Goal: Task Accomplishment & Management: Manage account settings

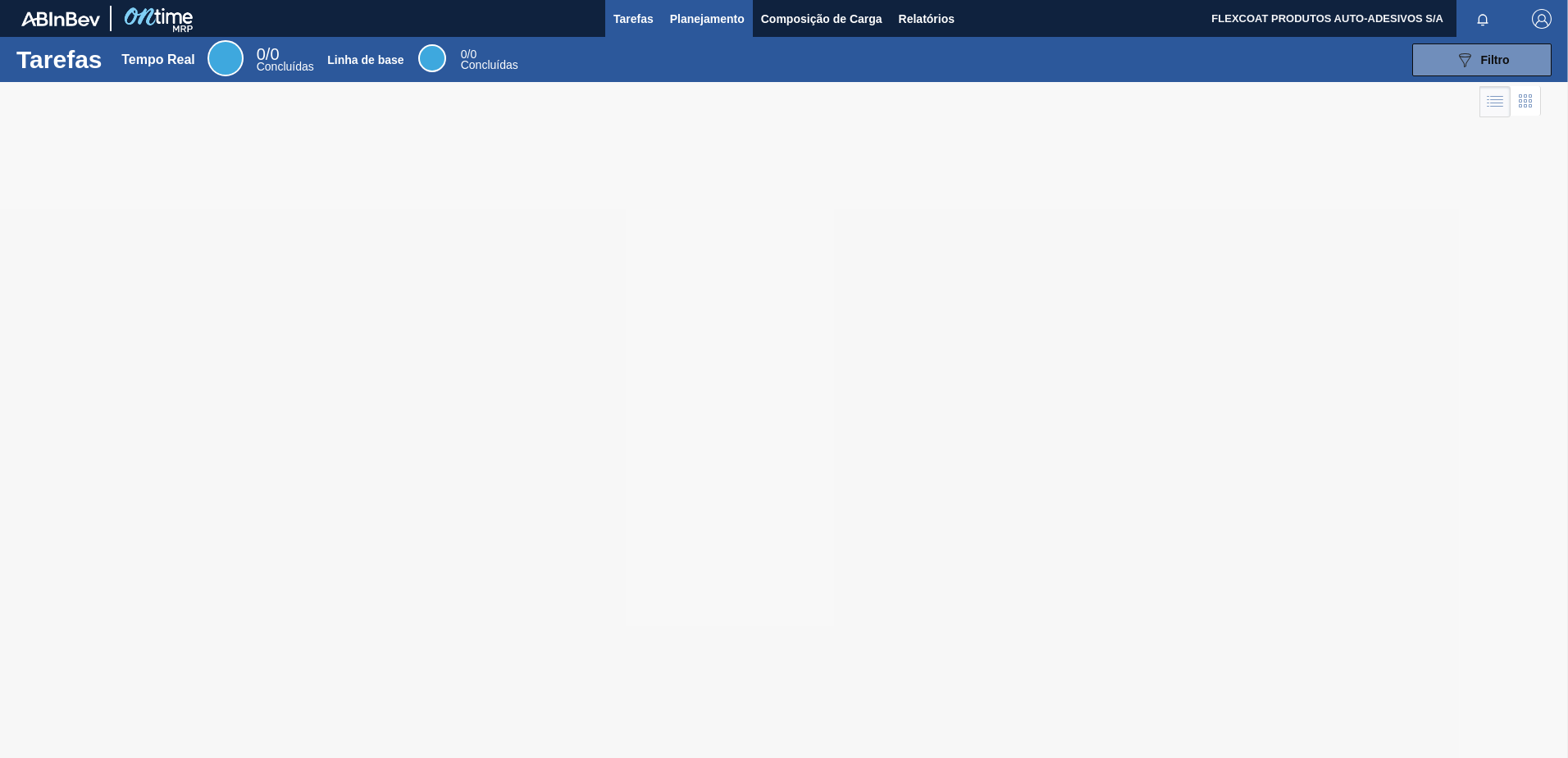
click at [686, 19] on span "Planejamento" at bounding box center [708, 18] width 75 height 19
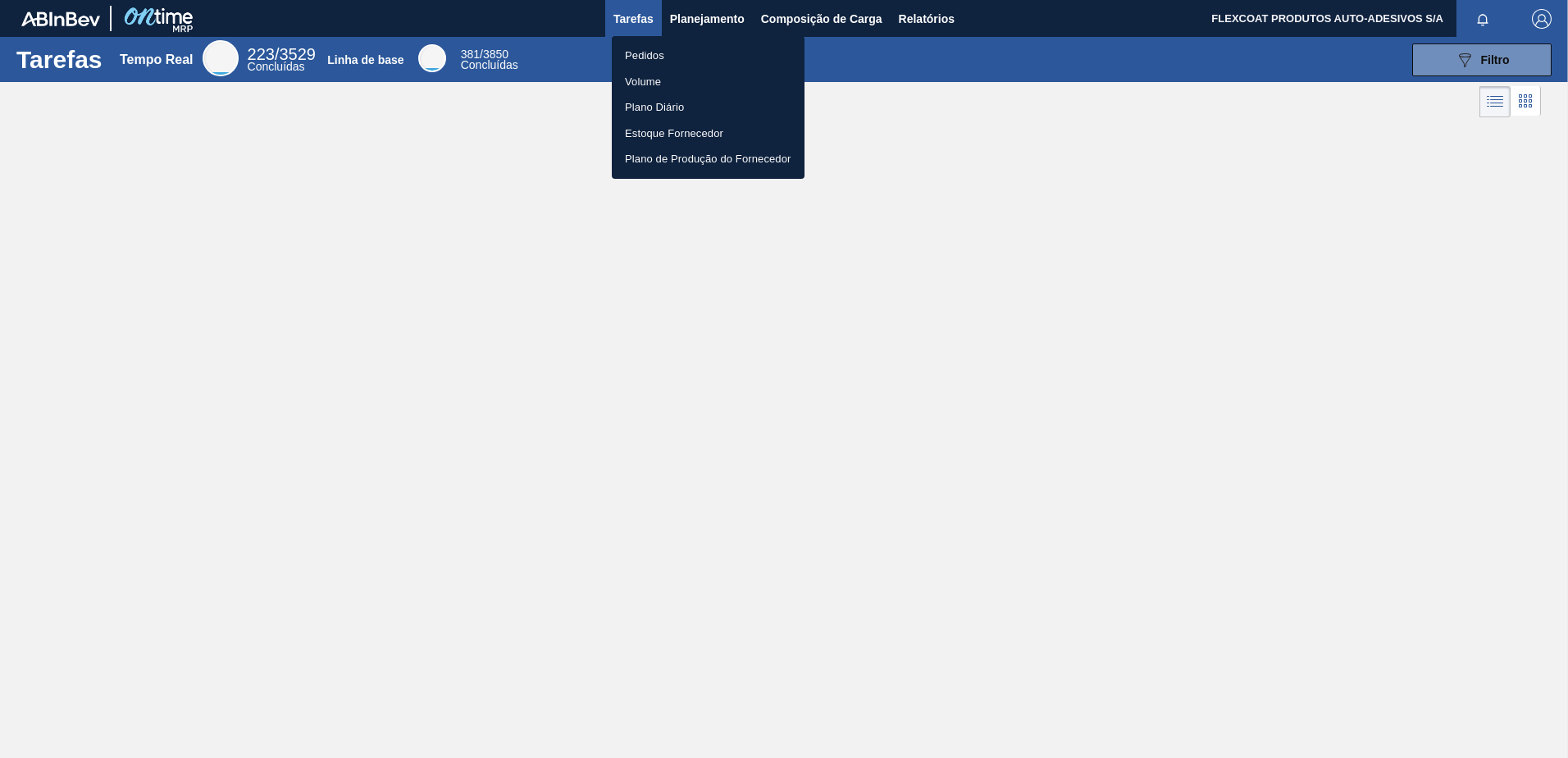
click at [648, 53] on li "Pedidos" at bounding box center [708, 55] width 193 height 26
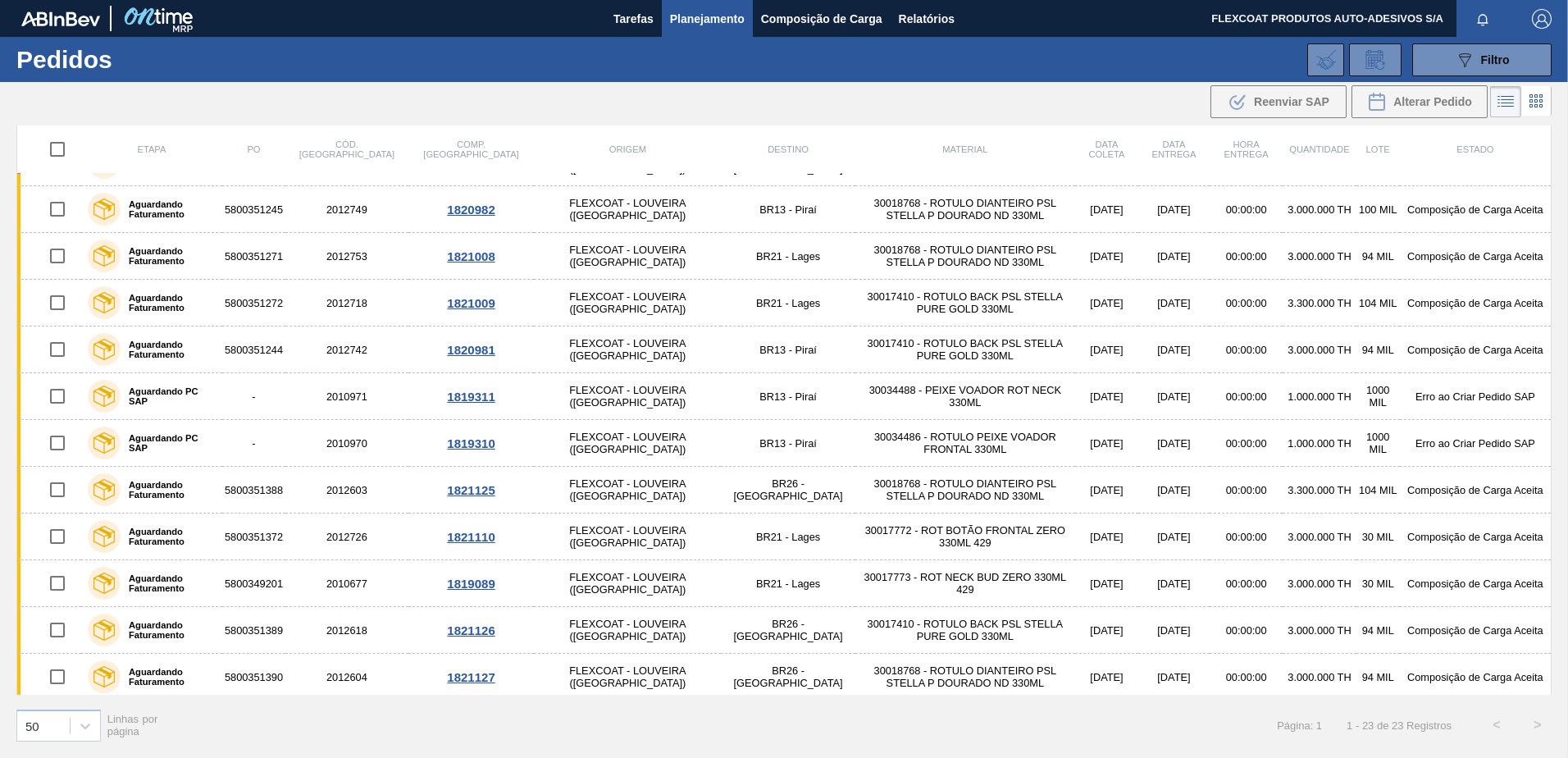
scroll to position [556, 0]
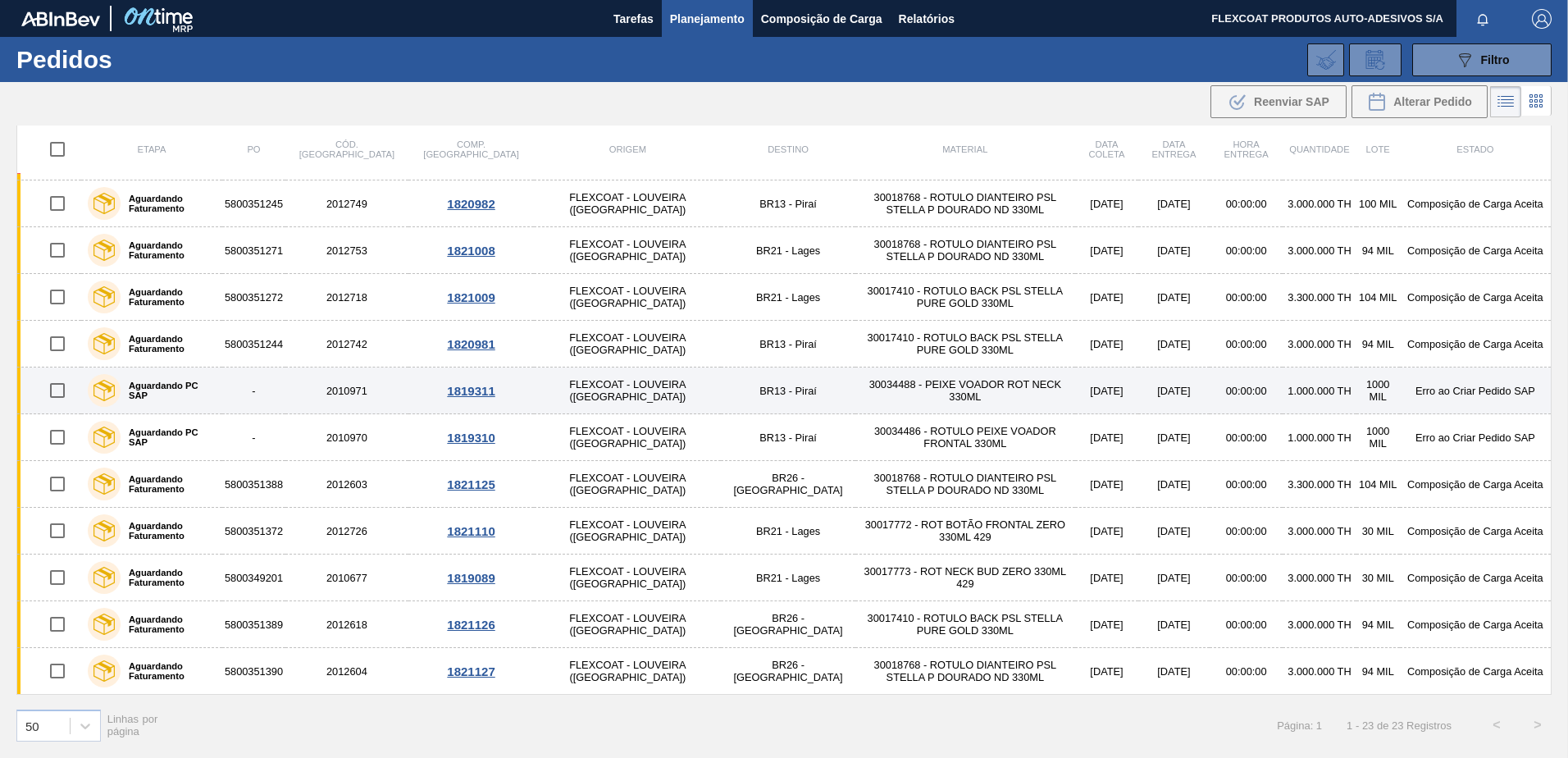
click at [169, 393] on label "Aguardando PC SAP" at bounding box center [168, 390] width 95 height 19
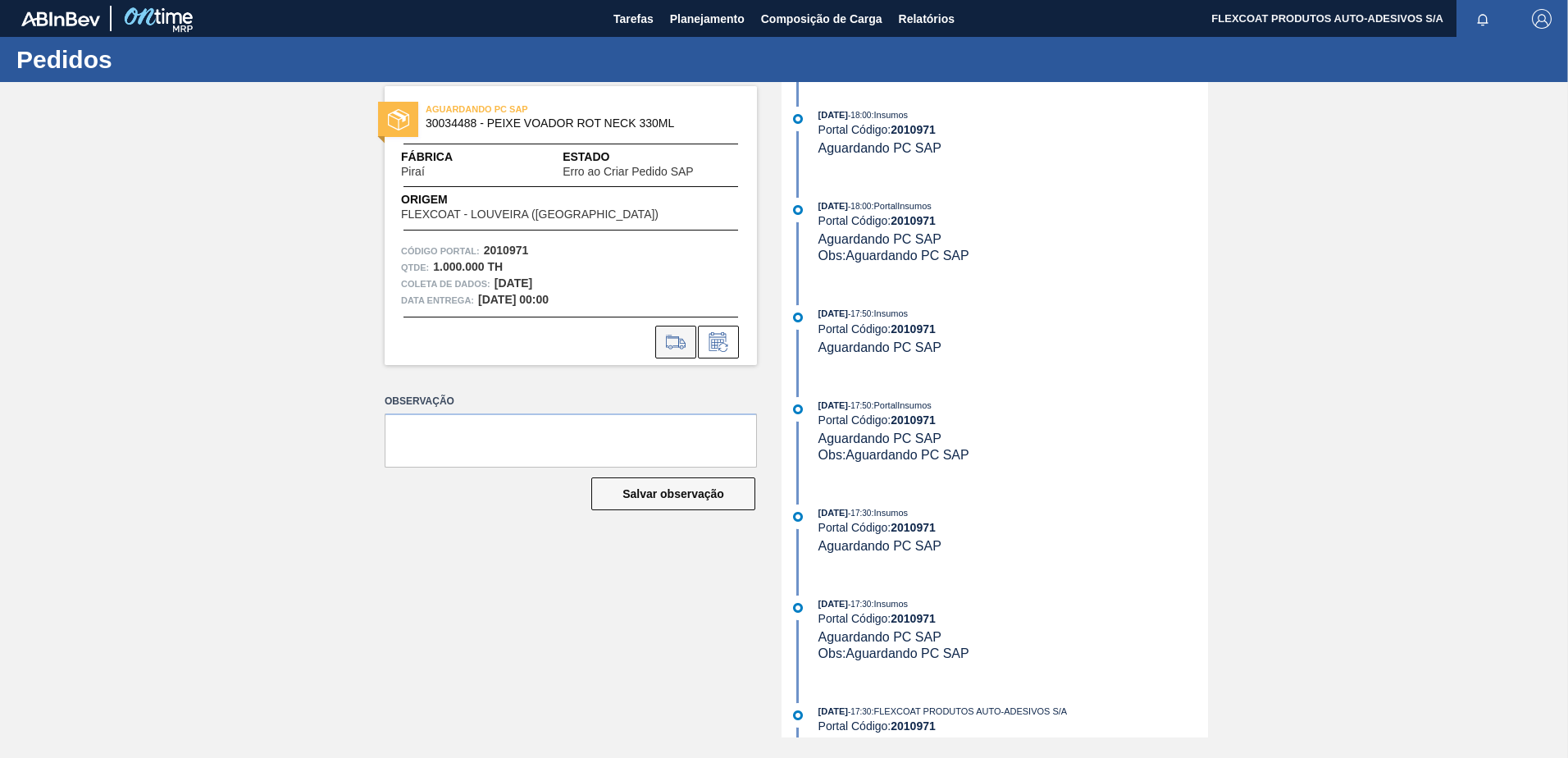
click at [669, 340] on icon at bounding box center [675, 342] width 26 height 19
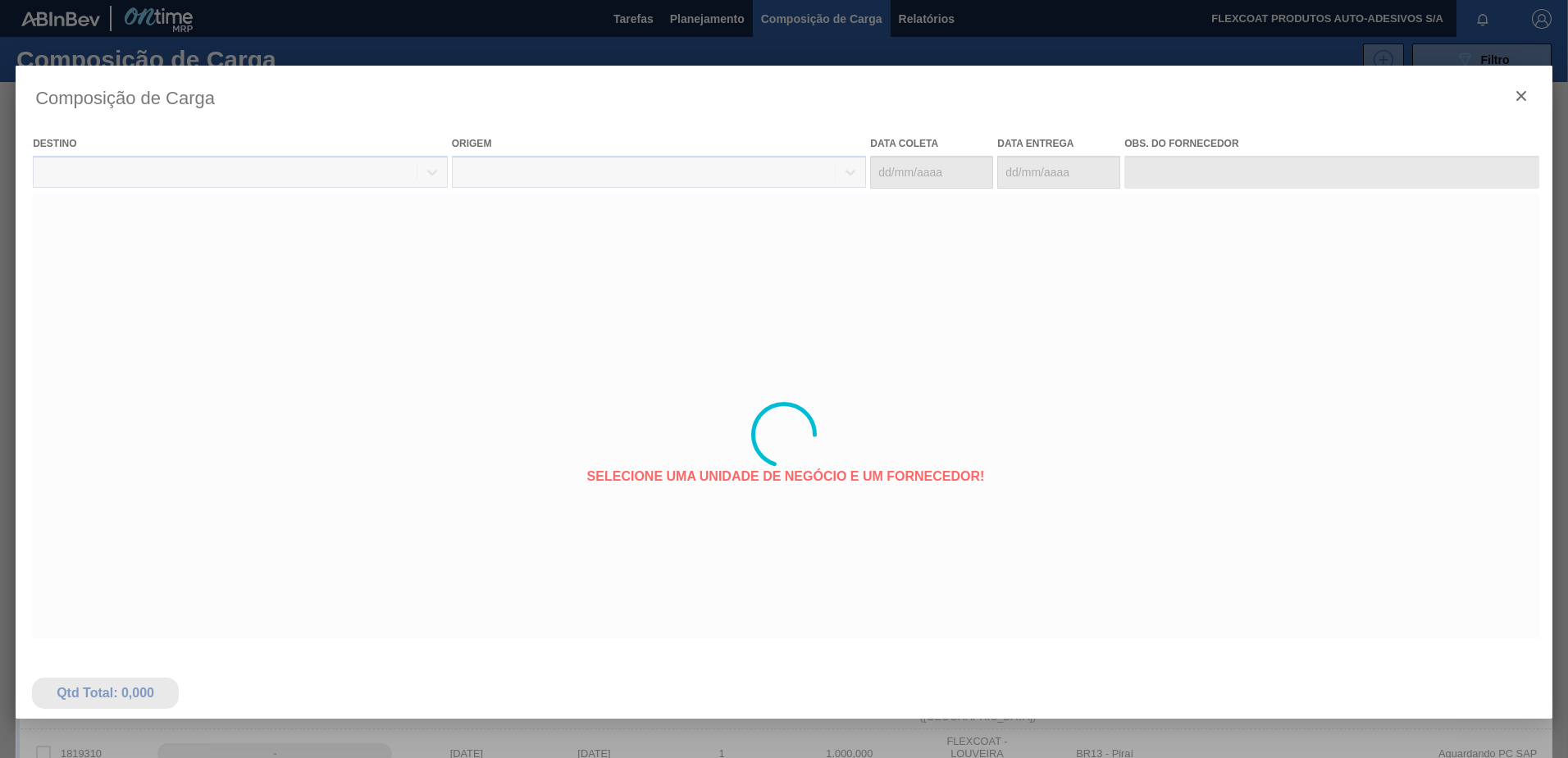
type coleta "[DATE]"
type entrega "[DATE]"
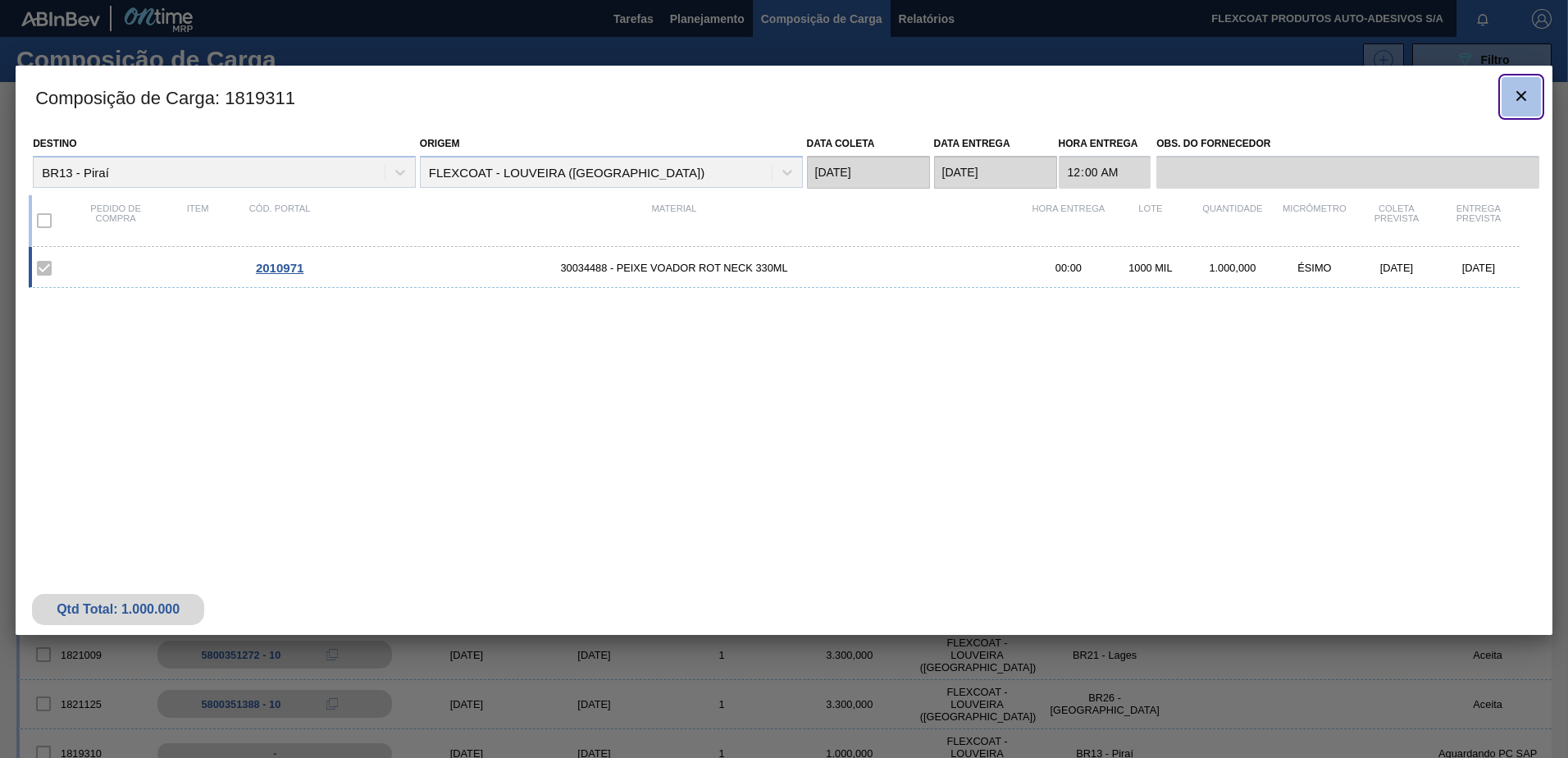
click at [1524, 100] on icon "botão de ícone" at bounding box center [1522, 95] width 19 height 19
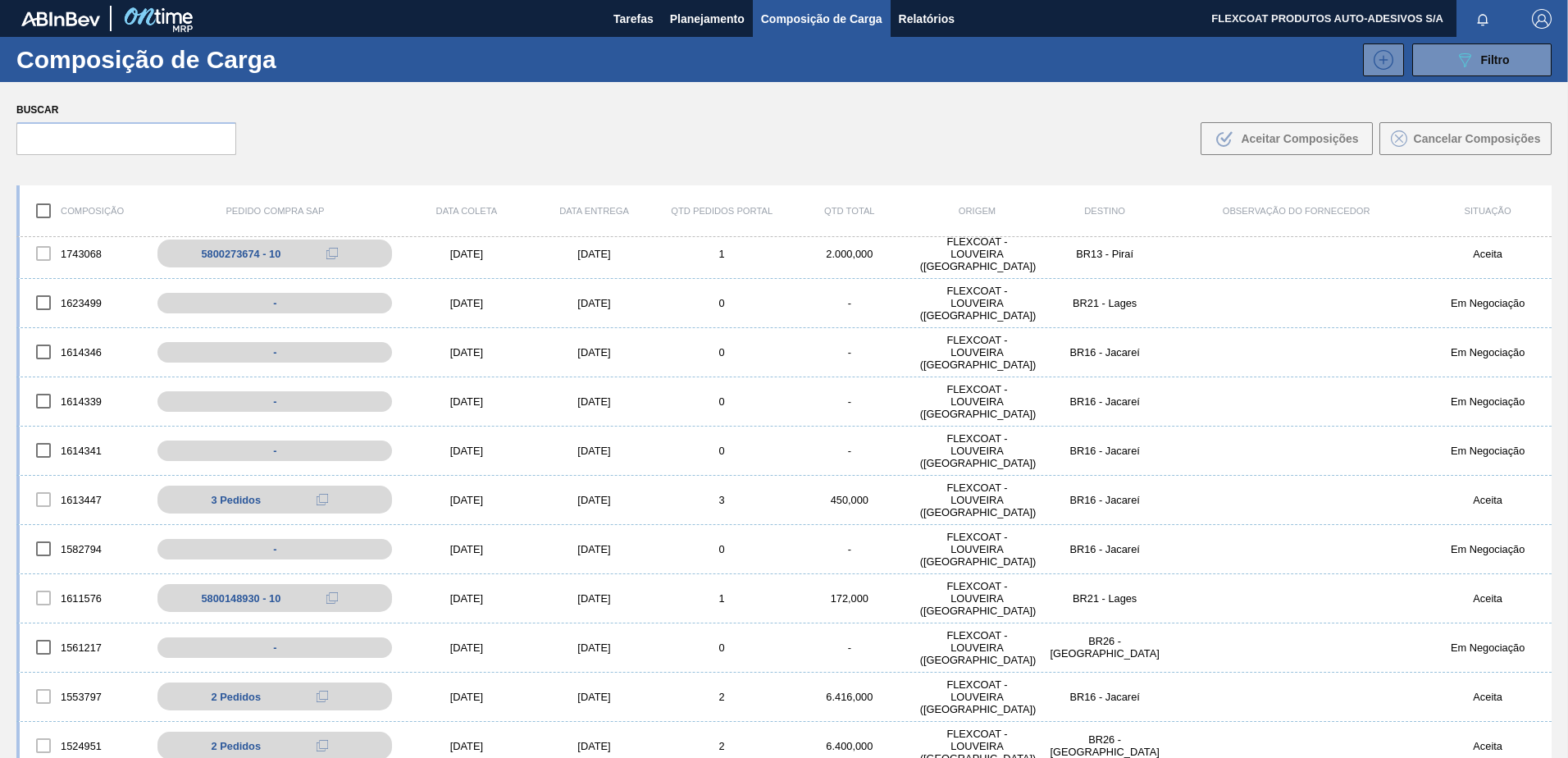
scroll to position [1800, 0]
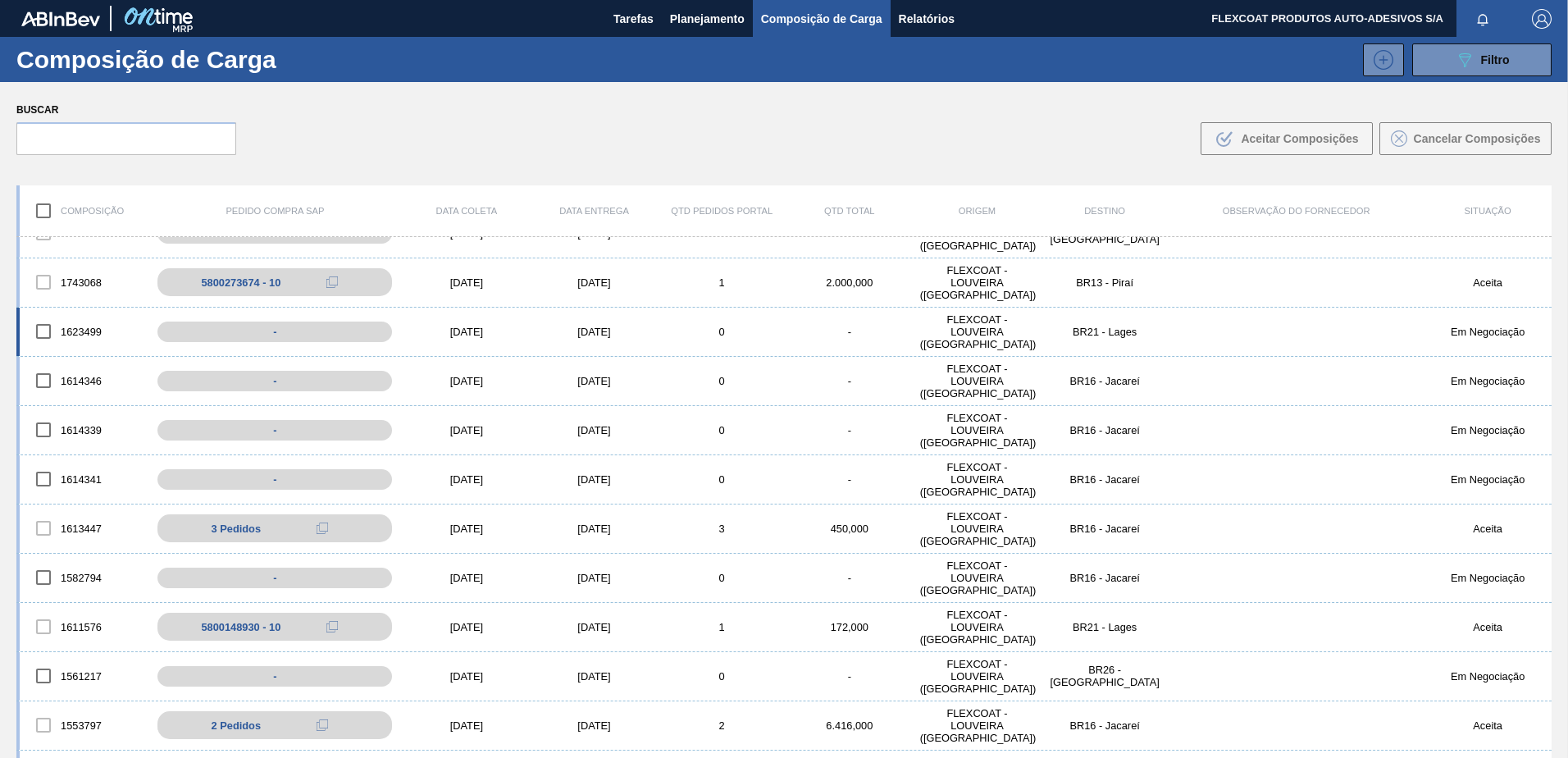
click at [91, 334] on font "1623499" at bounding box center [81, 331] width 41 height 13
click at [1111, 331] on div "BR21 - Lages" at bounding box center [1105, 331] width 128 height 13
click at [1470, 331] on div "Em Negociação" at bounding box center [1487, 331] width 128 height 13
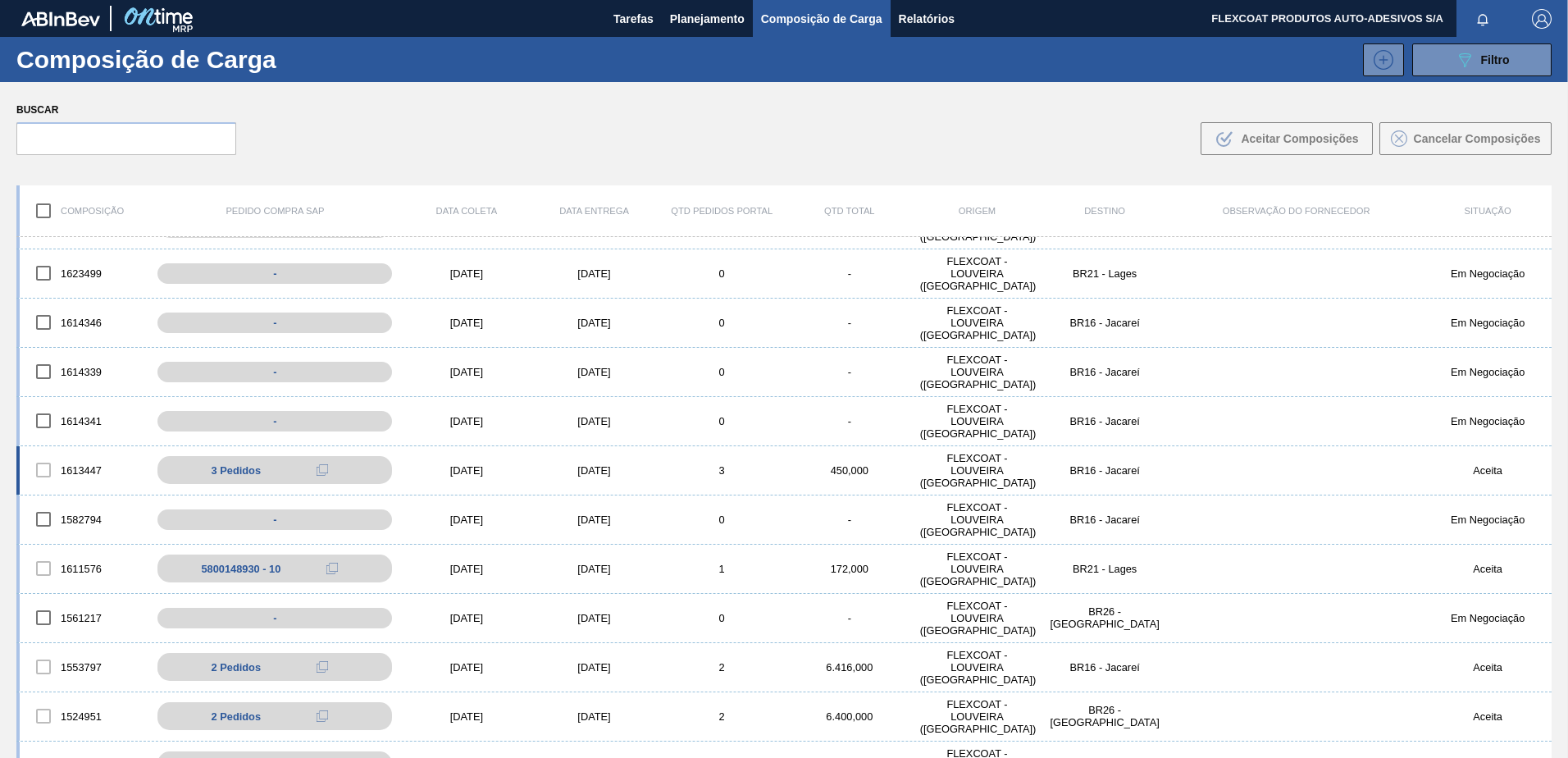
scroll to position [1882, 0]
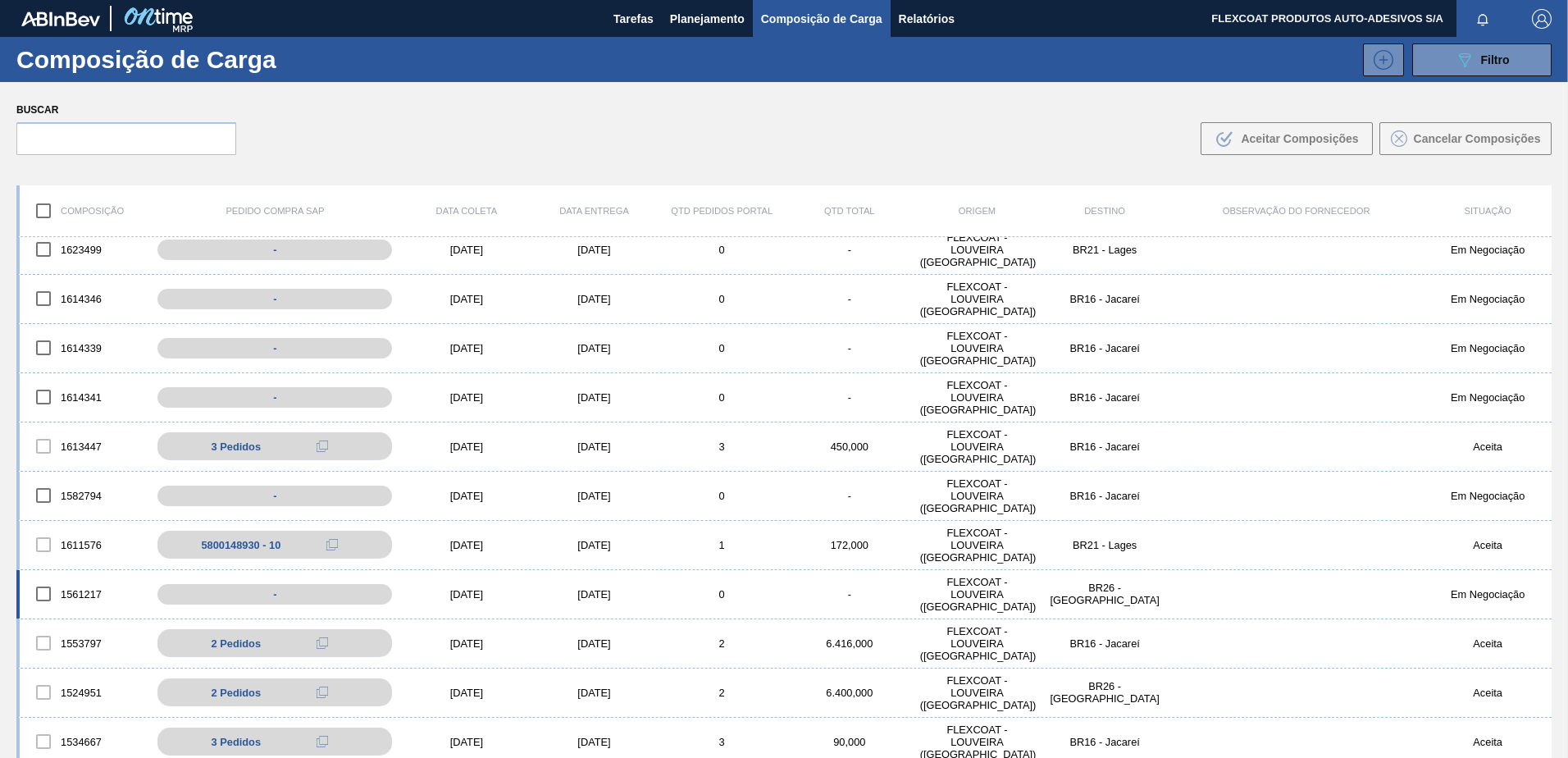
click at [85, 596] on font "1561217" at bounding box center [81, 594] width 41 height 13
click at [68, 596] on font "1561217" at bounding box center [81, 594] width 41 height 13
click at [53, 595] on input "checkbox" at bounding box center [43, 594] width 35 height 35
click at [47, 595] on input "checkbox" at bounding box center [43, 594] width 35 height 35
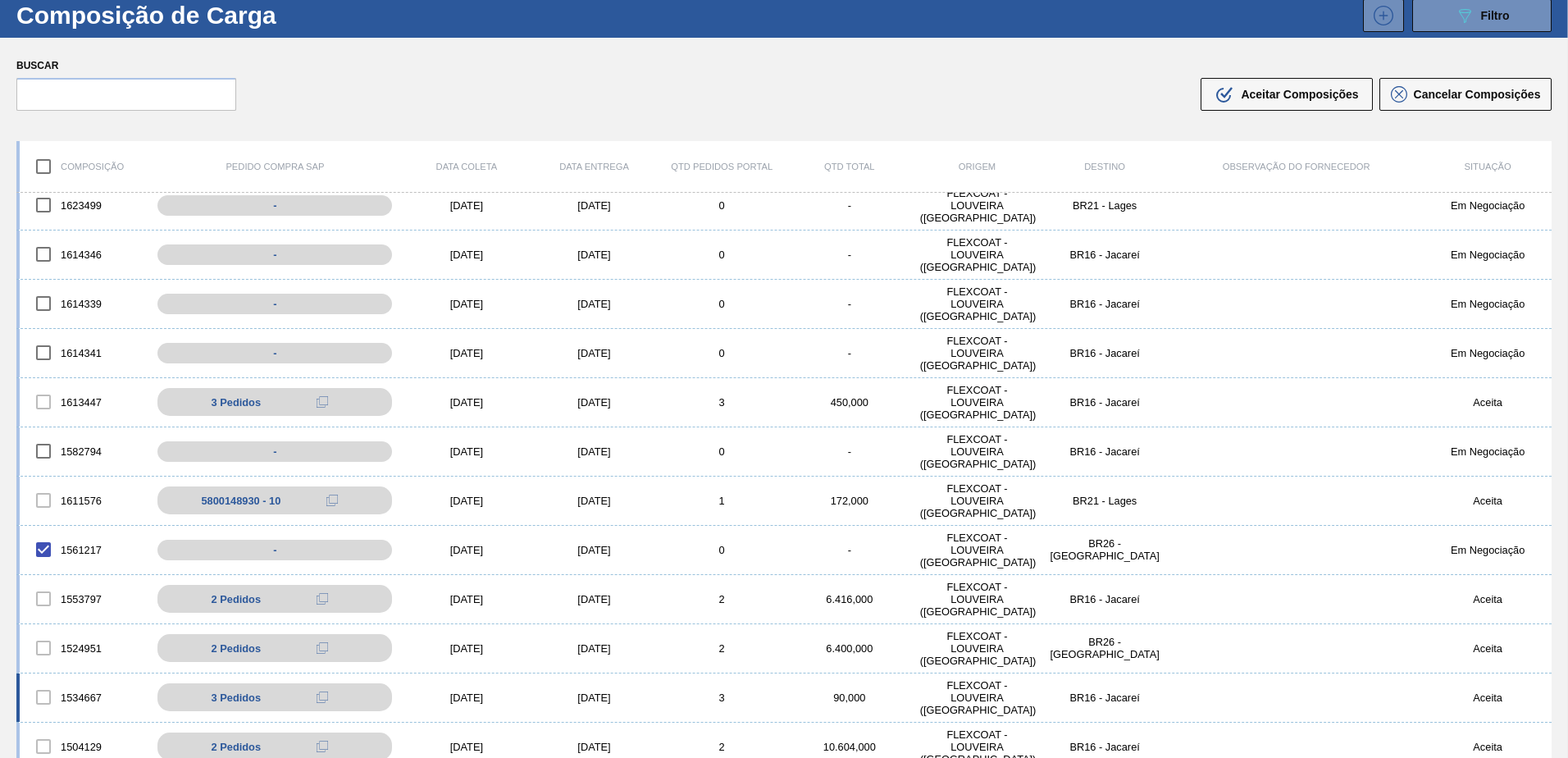
scroll to position [82, 0]
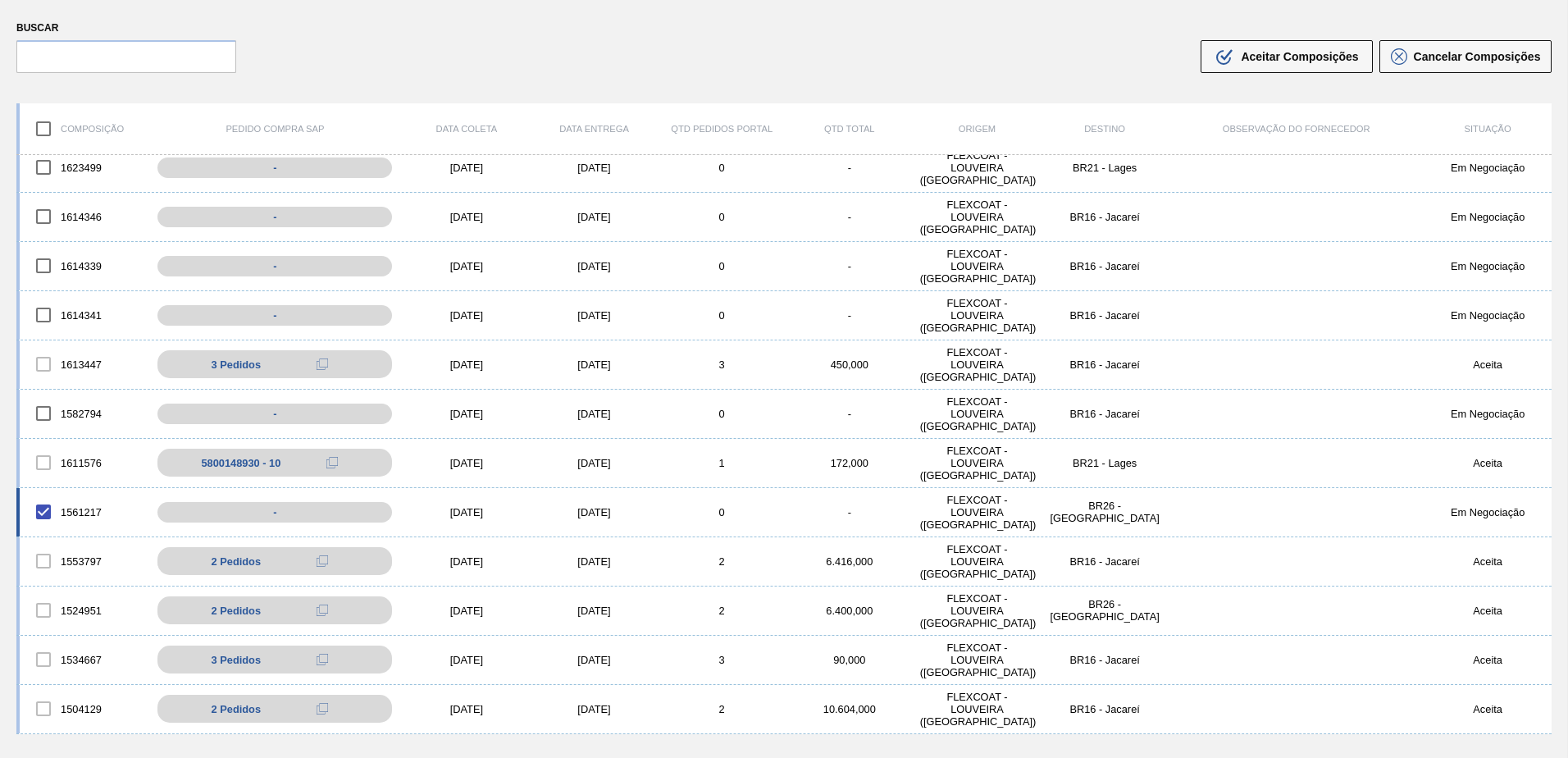
click at [78, 511] on font "1561217" at bounding box center [81, 511] width 41 height 13
click at [47, 511] on input "checkbox" at bounding box center [43, 512] width 35 height 35
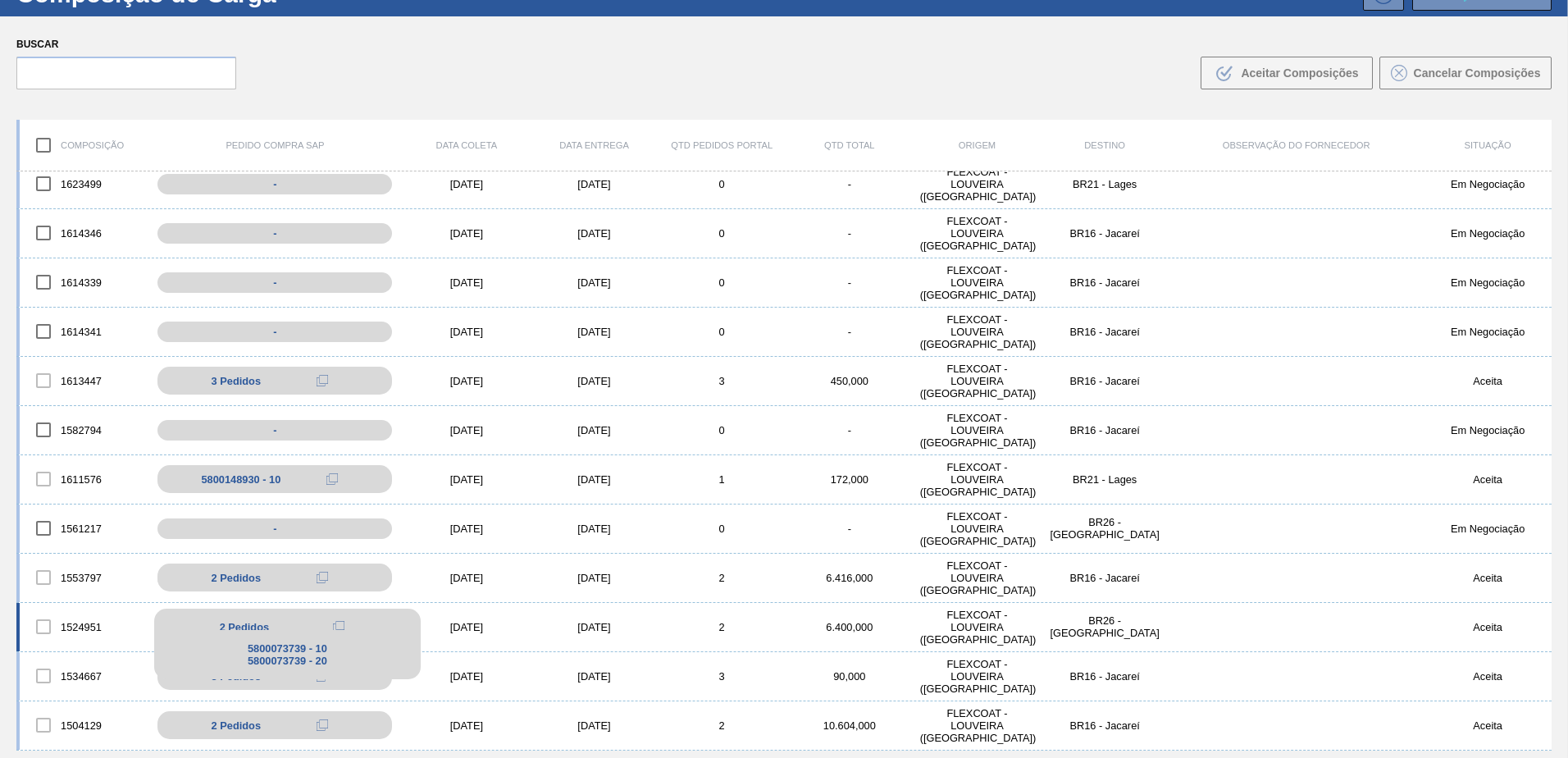
scroll to position [118, 0]
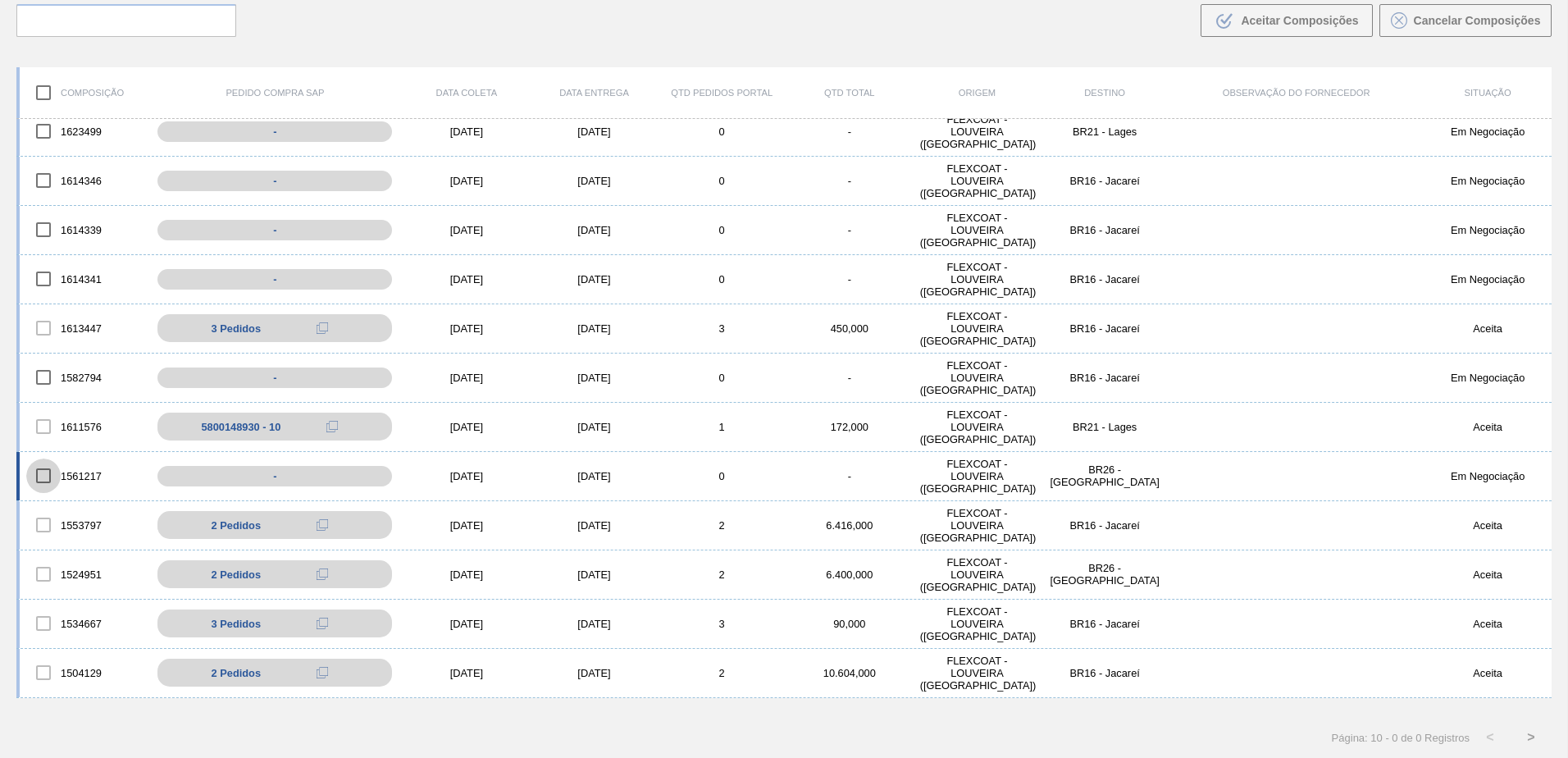
click at [44, 475] on input "checkbox" at bounding box center [43, 476] width 35 height 35
checkbox input "true"
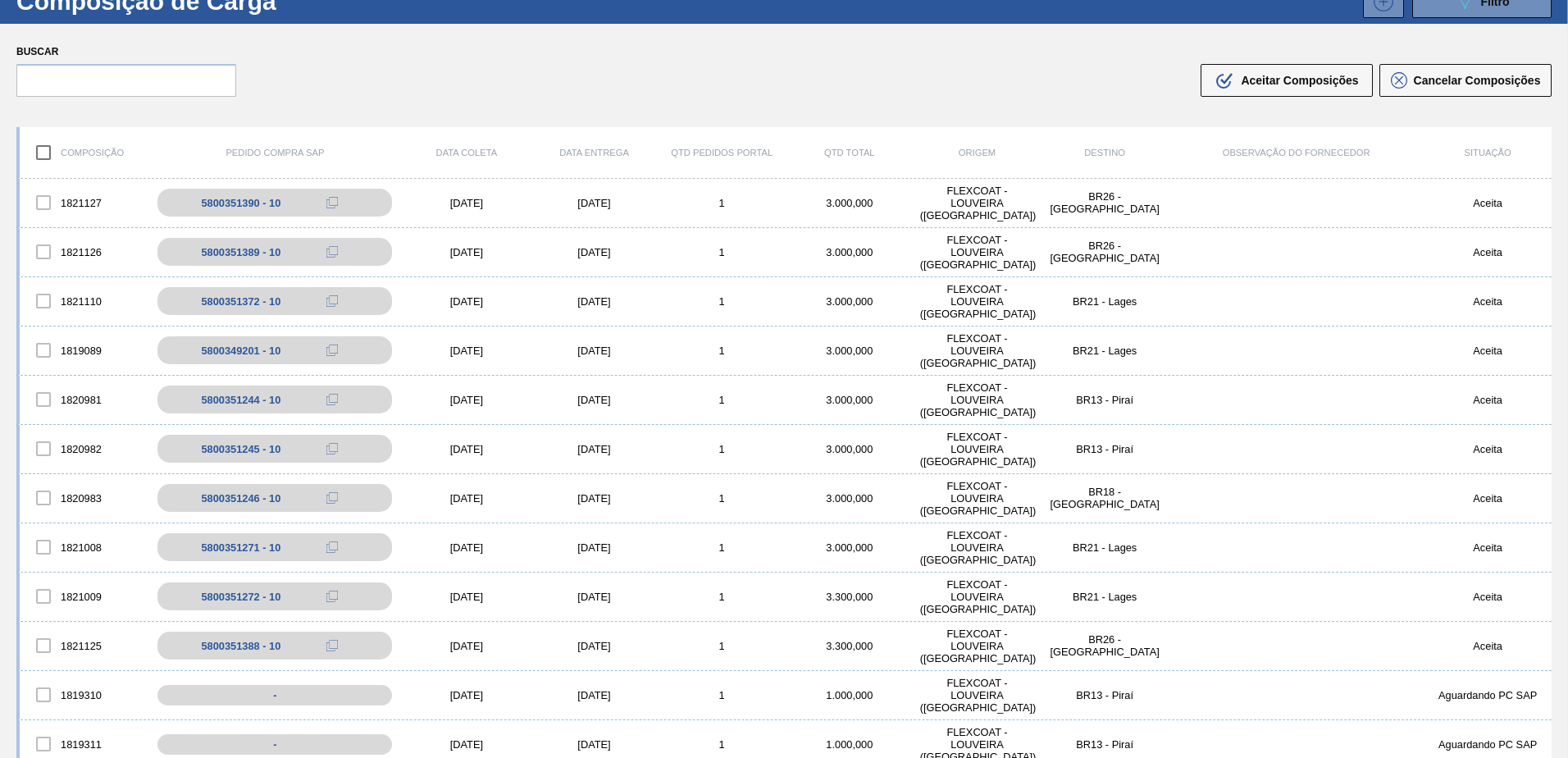
scroll to position [0, 0]
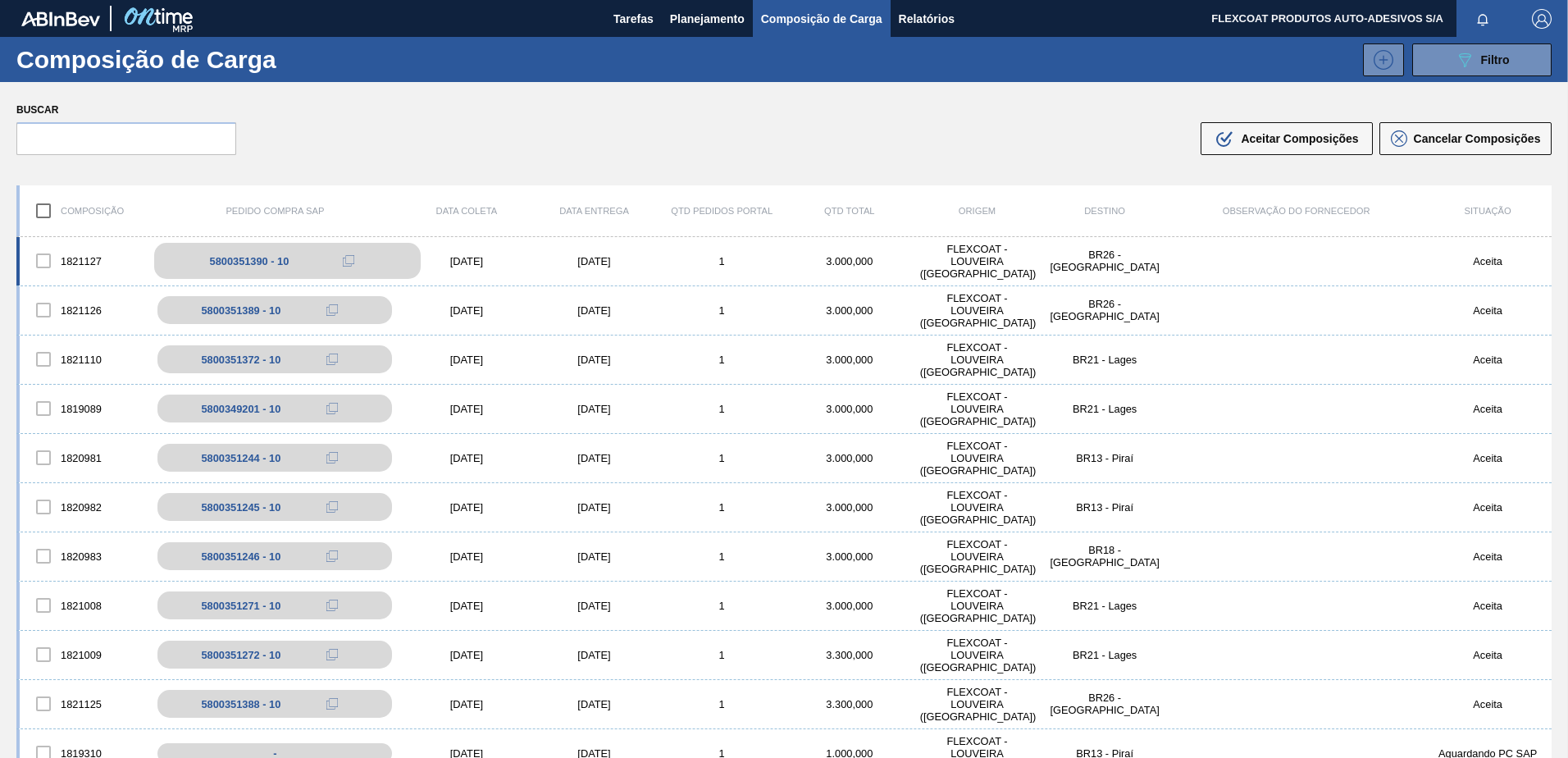
click at [250, 260] on div "5800351390 - 10" at bounding box center [249, 261] width 80 height 13
click at [251, 260] on div "5800351390 - 10" at bounding box center [249, 261] width 80 height 13
click at [180, 267] on div "5800351390 - 10" at bounding box center [287, 260] width 267 height 36
drag, startPoint x: 180, startPoint y: 267, endPoint x: 80, endPoint y: 263, distance: 100.1
click at [80, 263] on font "1821127" at bounding box center [81, 261] width 41 height 13
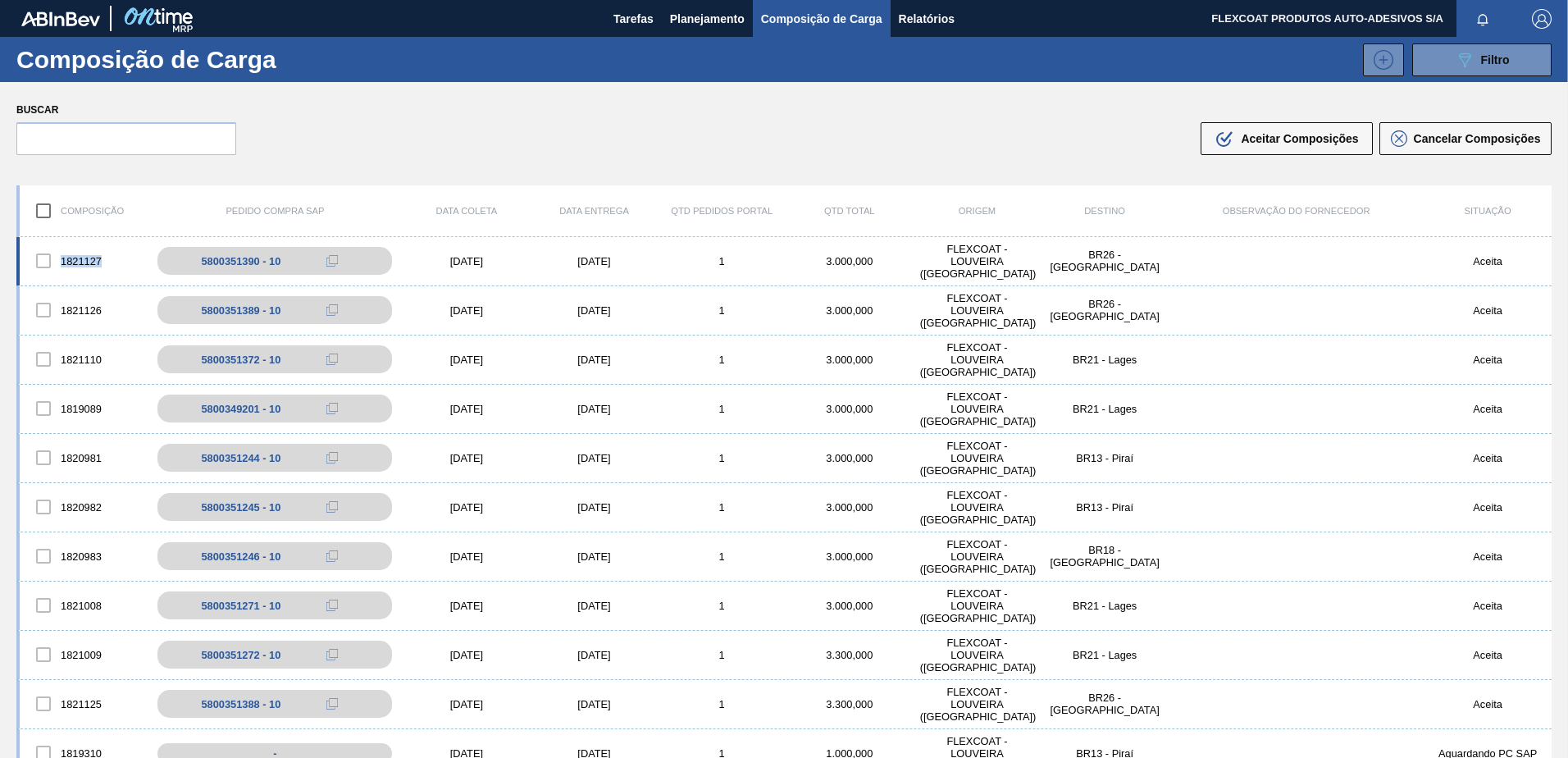
click at [82, 261] on font "1821127" at bounding box center [81, 261] width 41 height 13
click at [459, 257] on div "[DATE]" at bounding box center [466, 261] width 128 height 13
click at [457, 261] on div "[DATE]" at bounding box center [466, 261] width 128 height 13
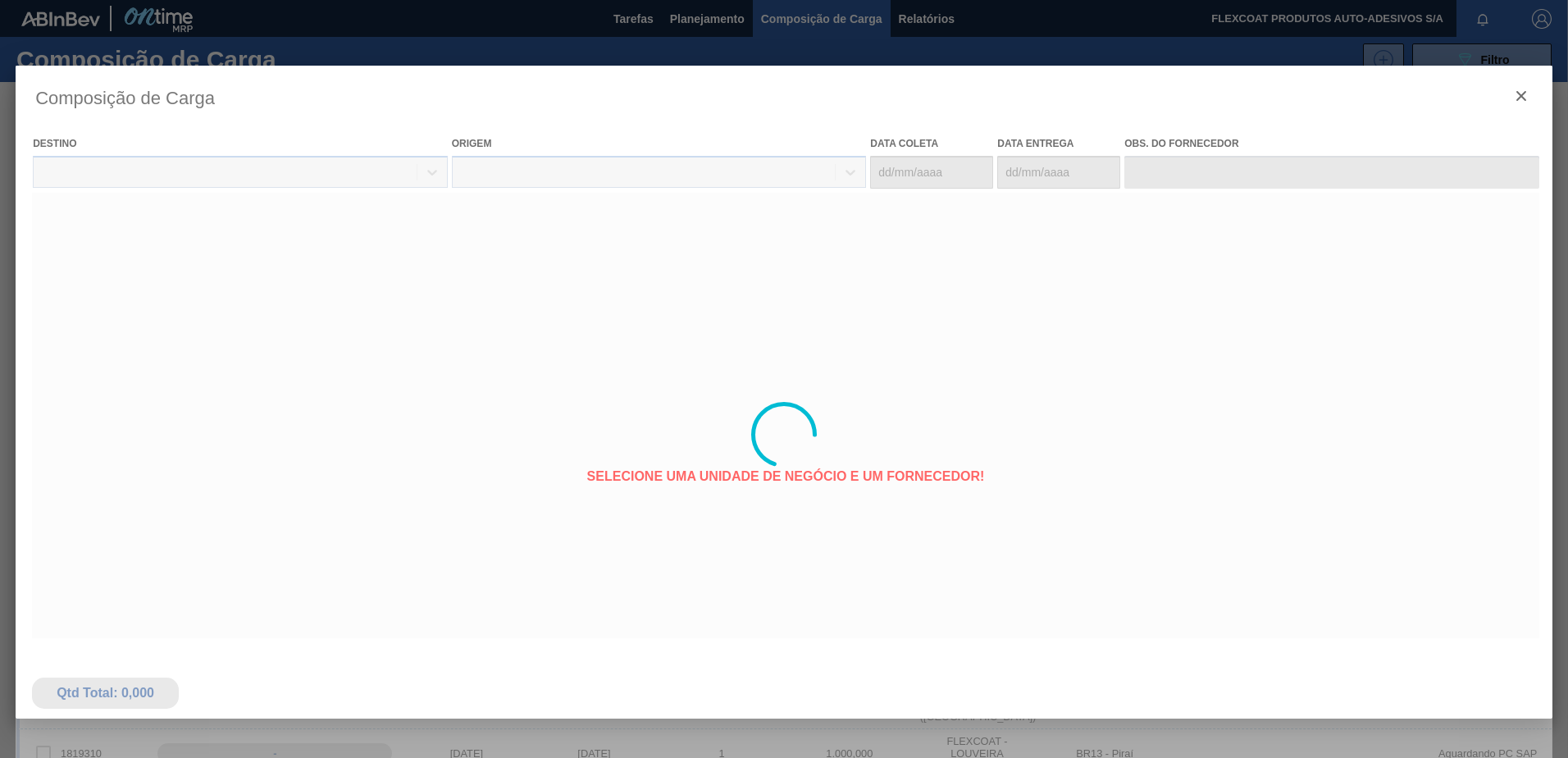
type coleta "[DATE]"
type entrega "[DATE]"
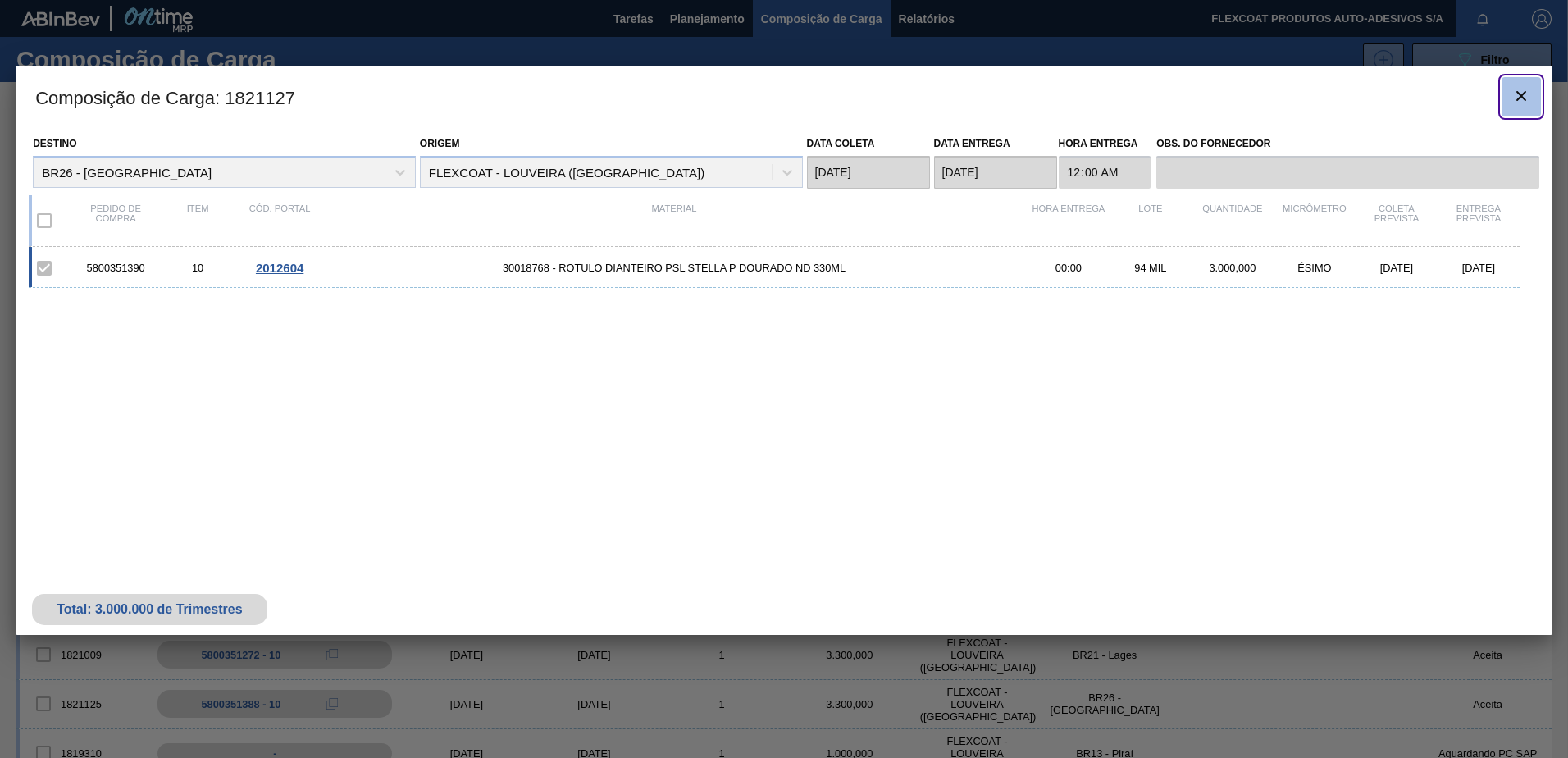
click at [1522, 91] on icon "botão de ícone" at bounding box center [1522, 95] width 19 height 19
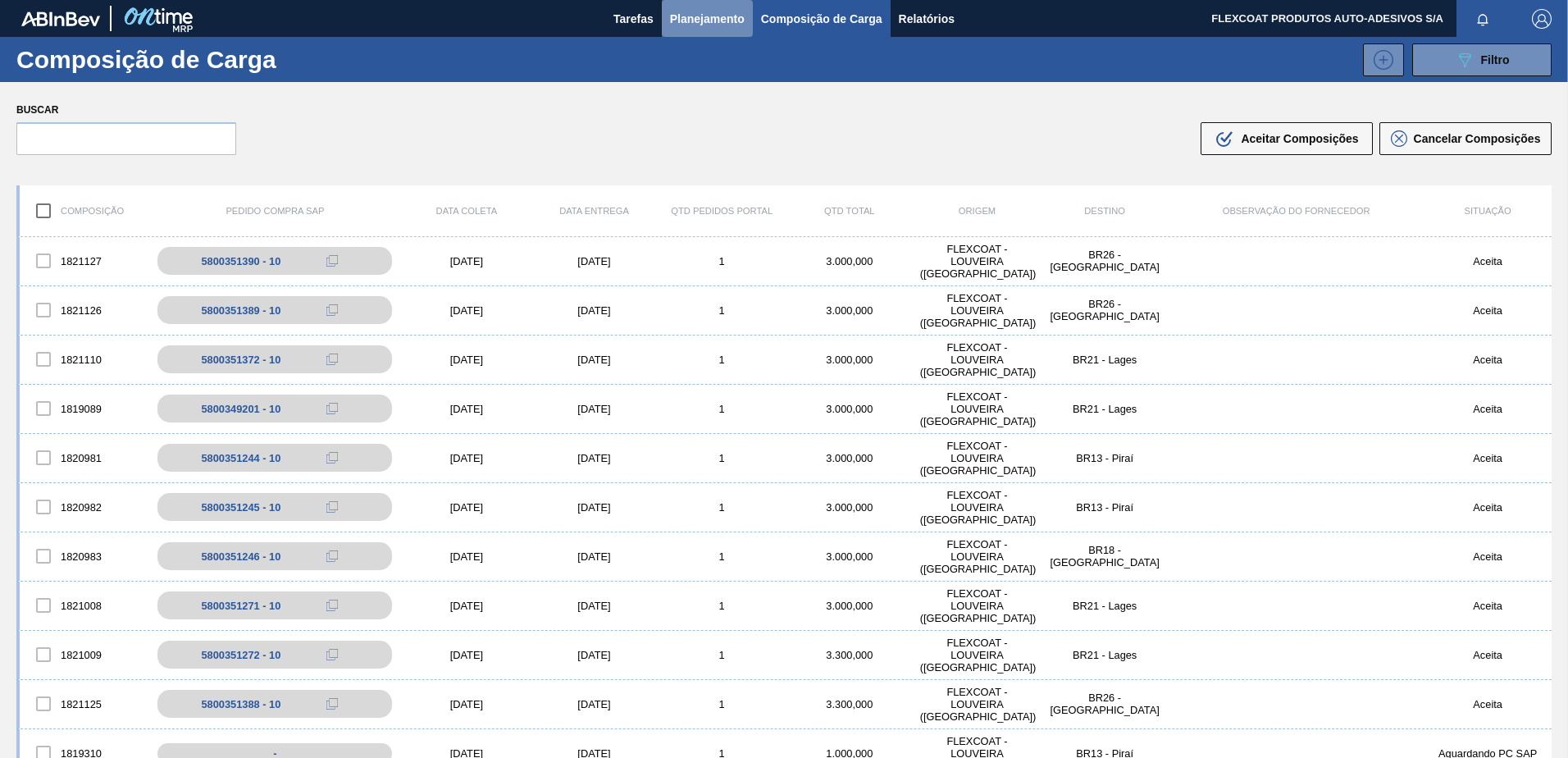
click at [711, 19] on span "Planejamento" at bounding box center [708, 18] width 75 height 19
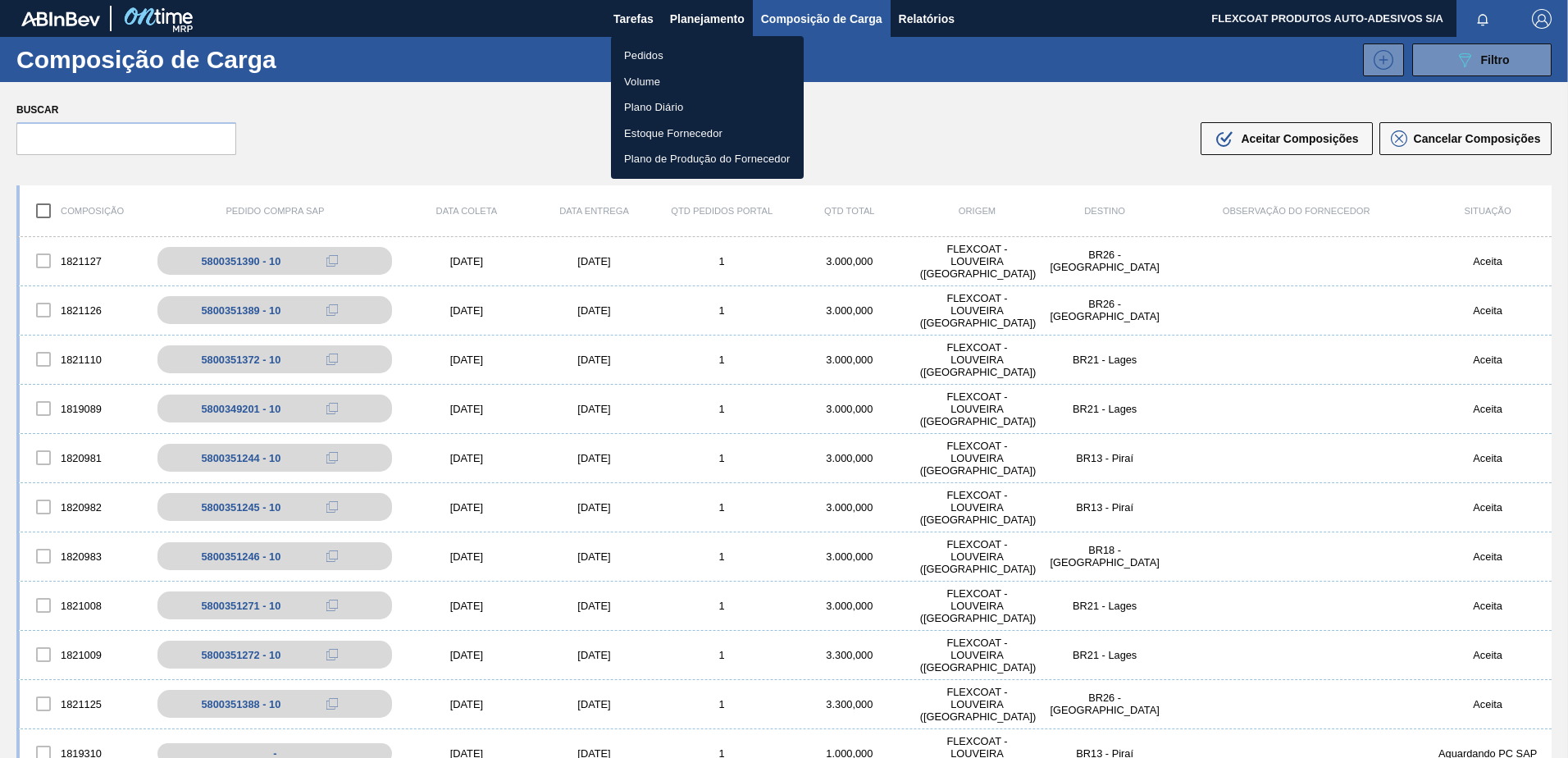
click at [647, 80] on li "Volume" at bounding box center [707, 82] width 193 height 26
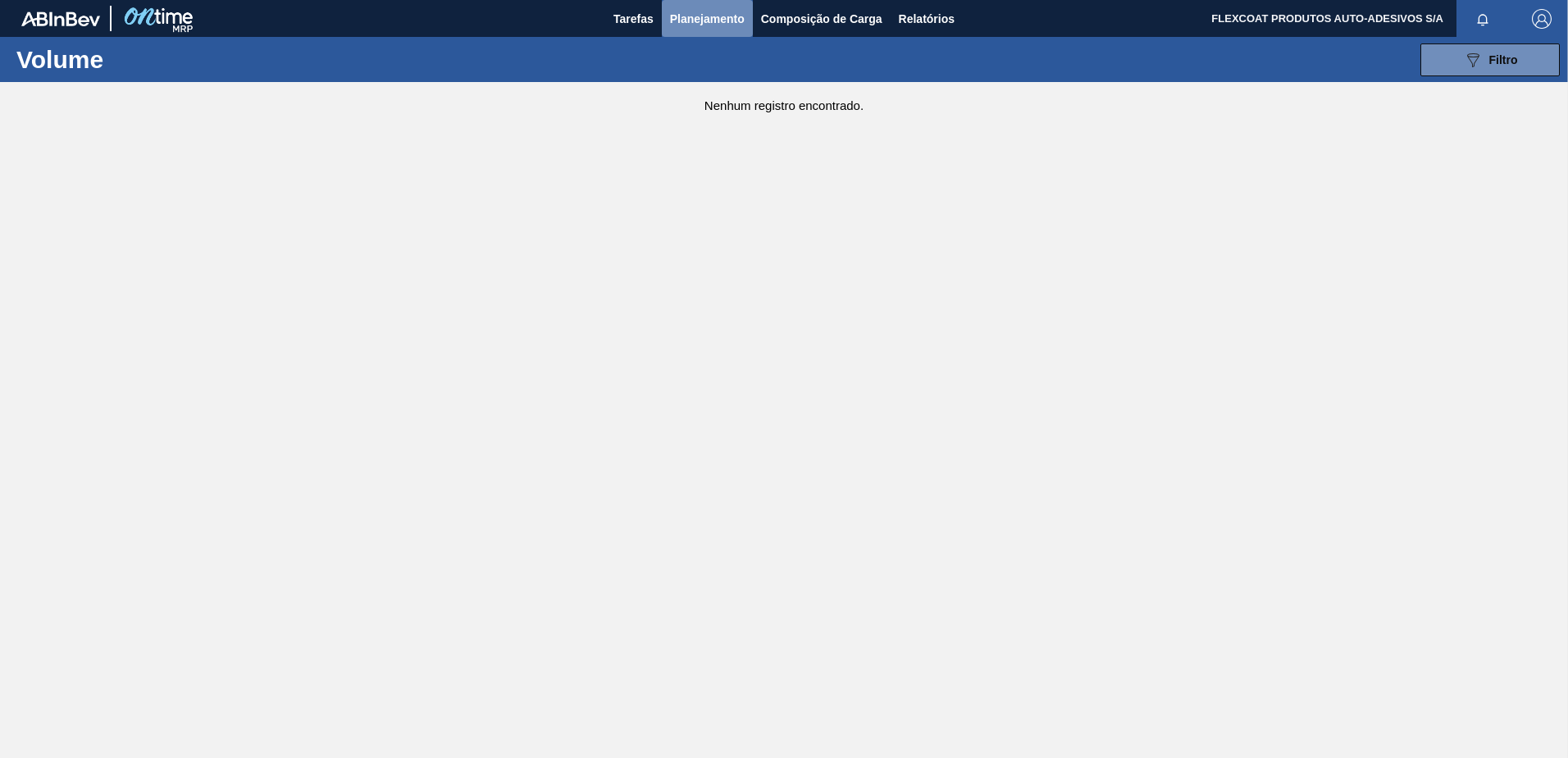
click at [694, 13] on span "Planejamento" at bounding box center [708, 18] width 75 height 19
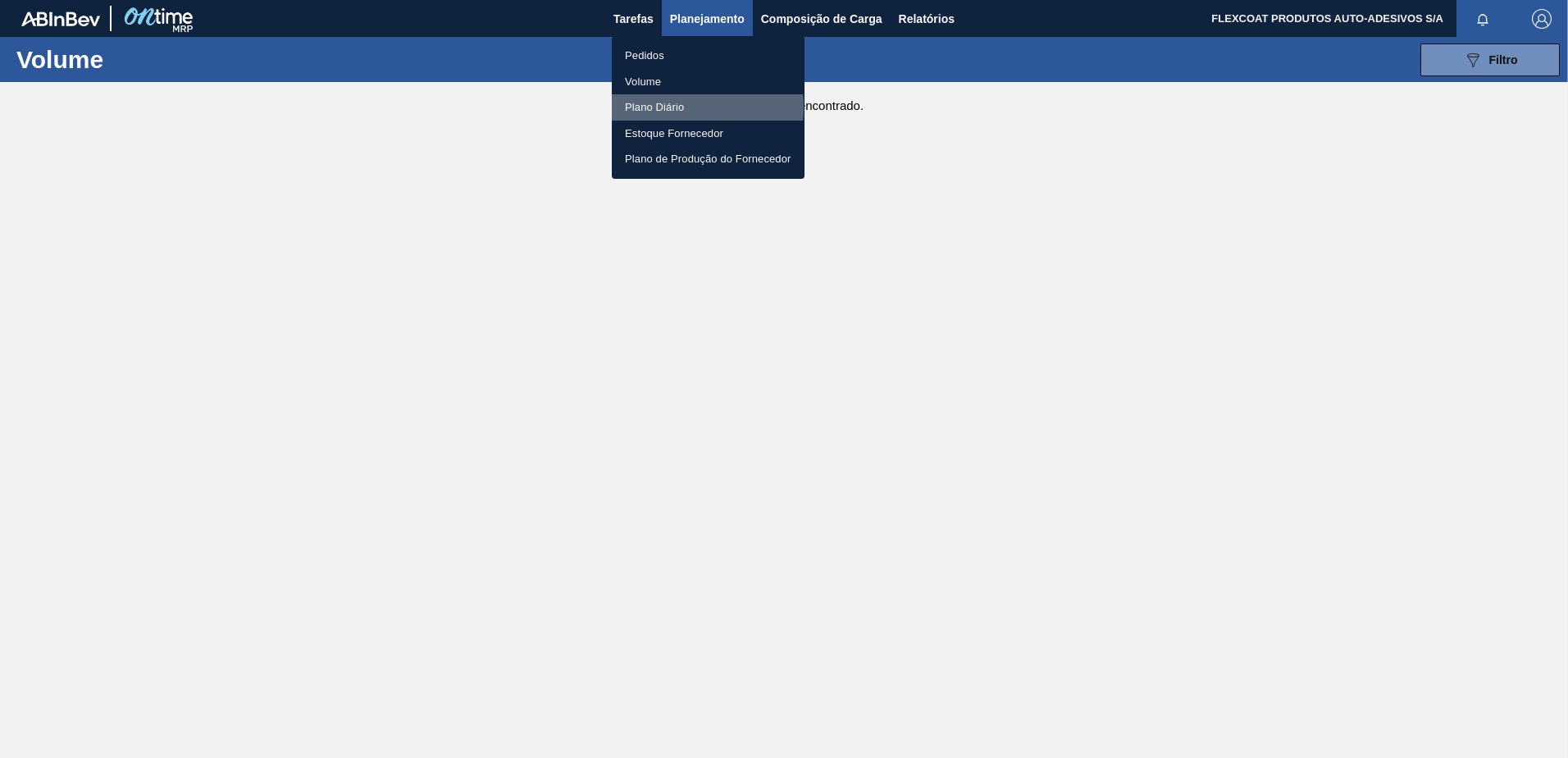
click at [667, 108] on li "Plano Diário" at bounding box center [708, 107] width 193 height 26
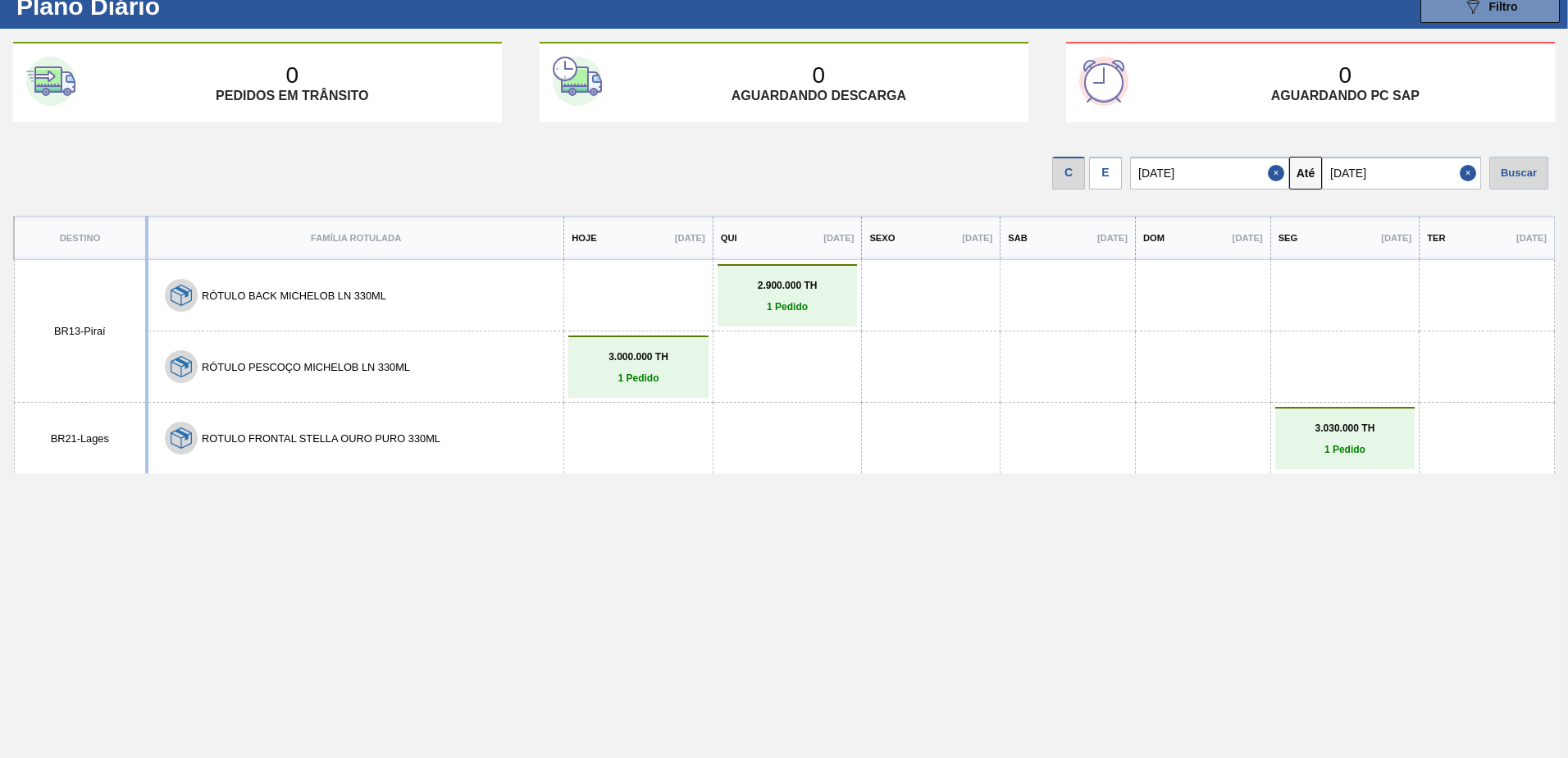
scroll to position [68, 0]
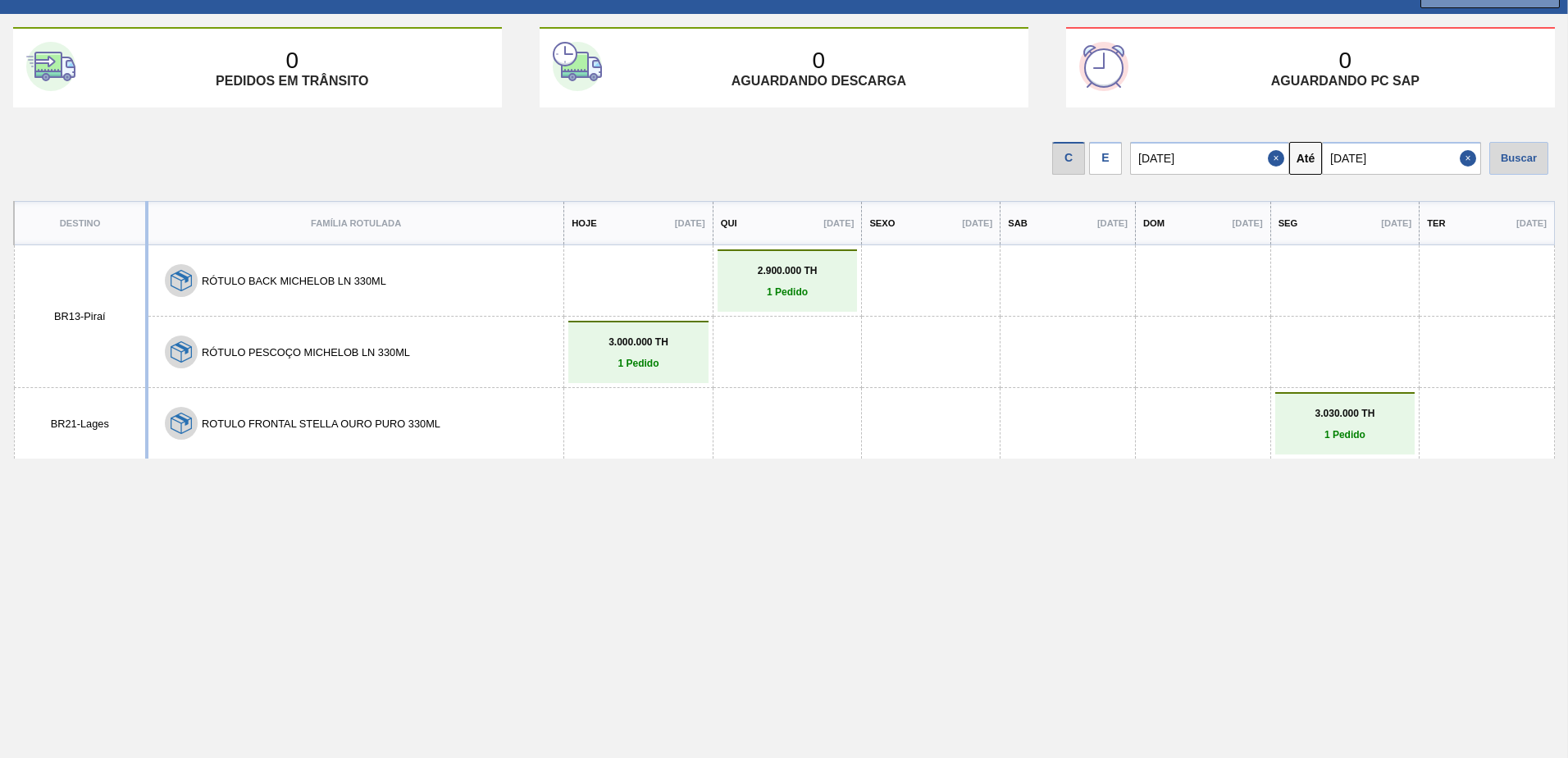
click at [1358, 158] on input "[DATE]" at bounding box center [1401, 158] width 159 height 33
click at [1504, 196] on button "Próximo mês" at bounding box center [1506, 197] width 12 height 12
click at [1471, 325] on div "26" at bounding box center [1474, 329] width 22 height 22
type input "[DATE]"
click at [1519, 159] on div "Buscar" at bounding box center [1519, 158] width 59 height 33
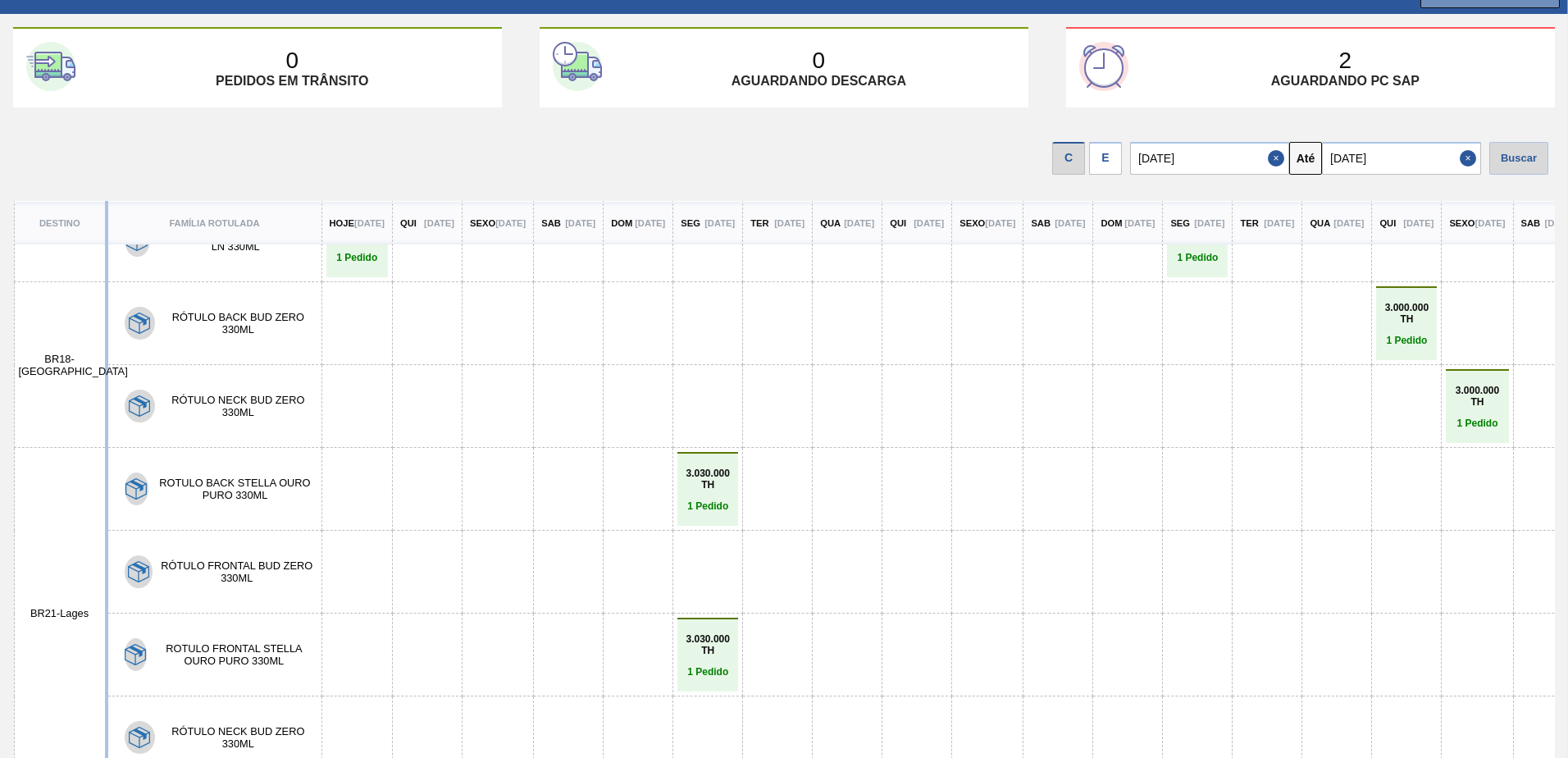
scroll to position [562, 0]
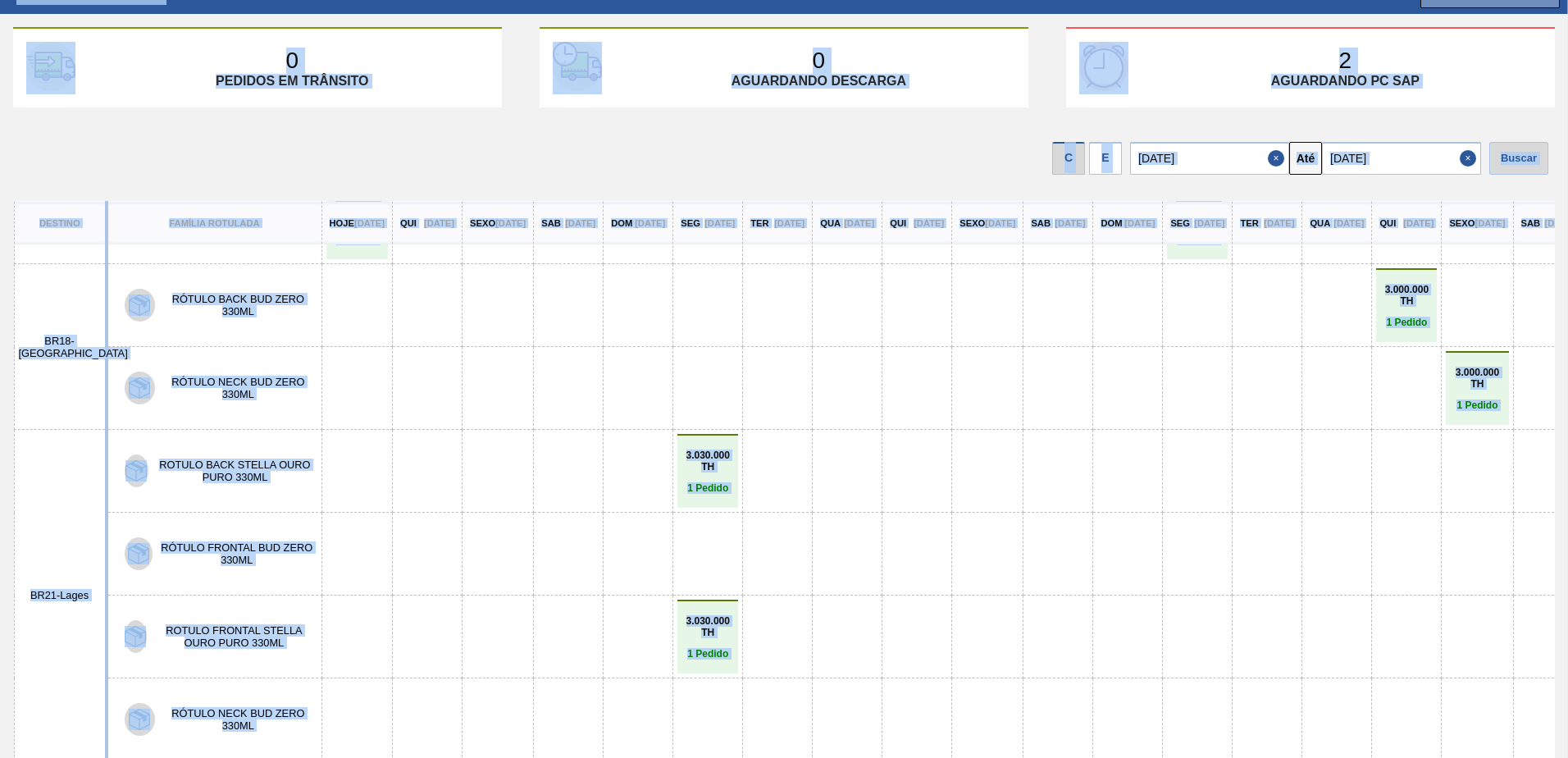
drag, startPoint x: 388, startPoint y: 749, endPoint x: 563, endPoint y: 757, distance: 175.2
click at [563, 0] on html "Tarefas Planejamento Composição de Carga Relatórios FLEXCOAT PRODUTOS AUTO-ADES…" at bounding box center [784, 0] width 1568 height 0
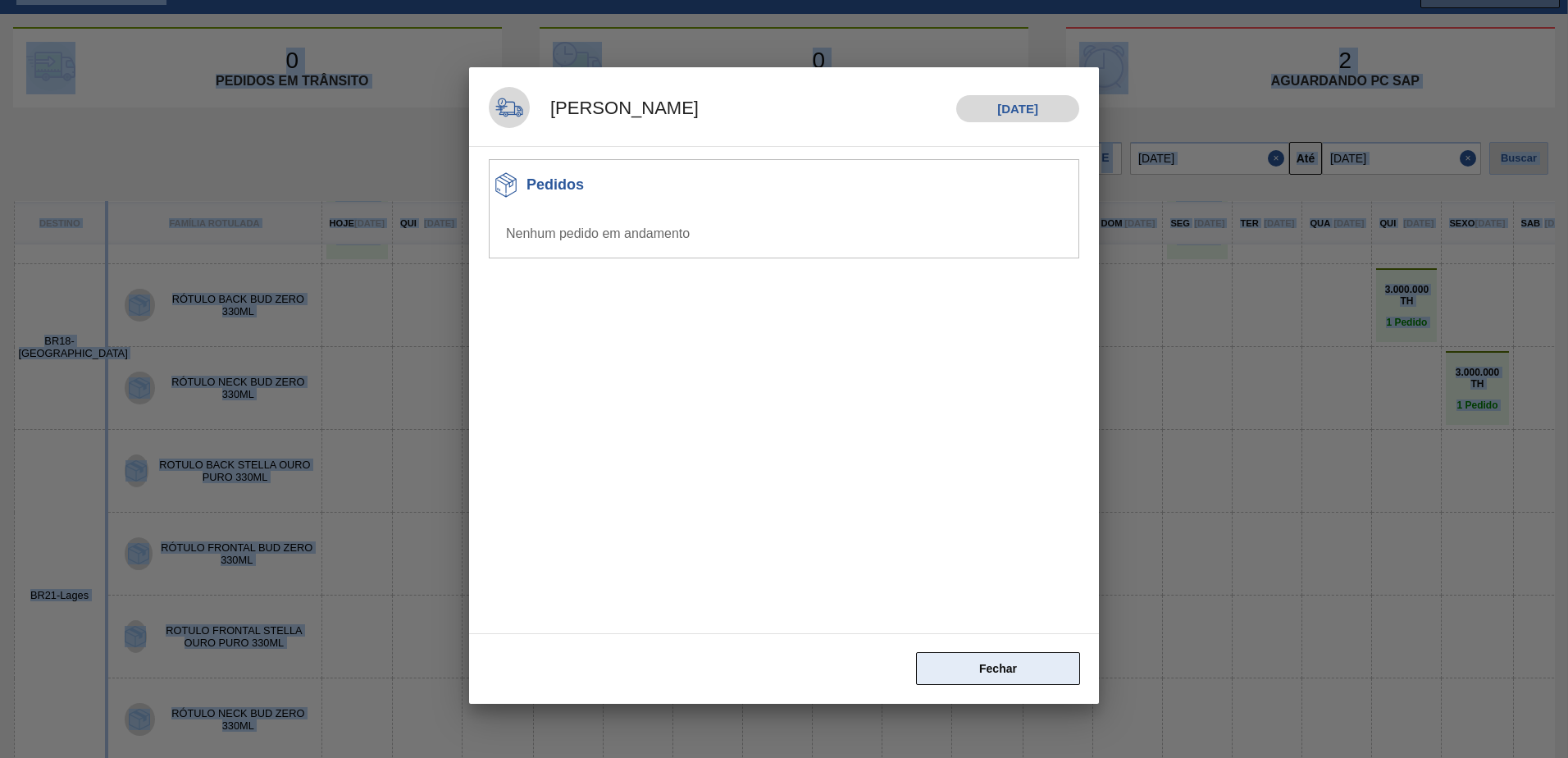
click at [1004, 669] on button "Fechar" at bounding box center [998, 668] width 164 height 33
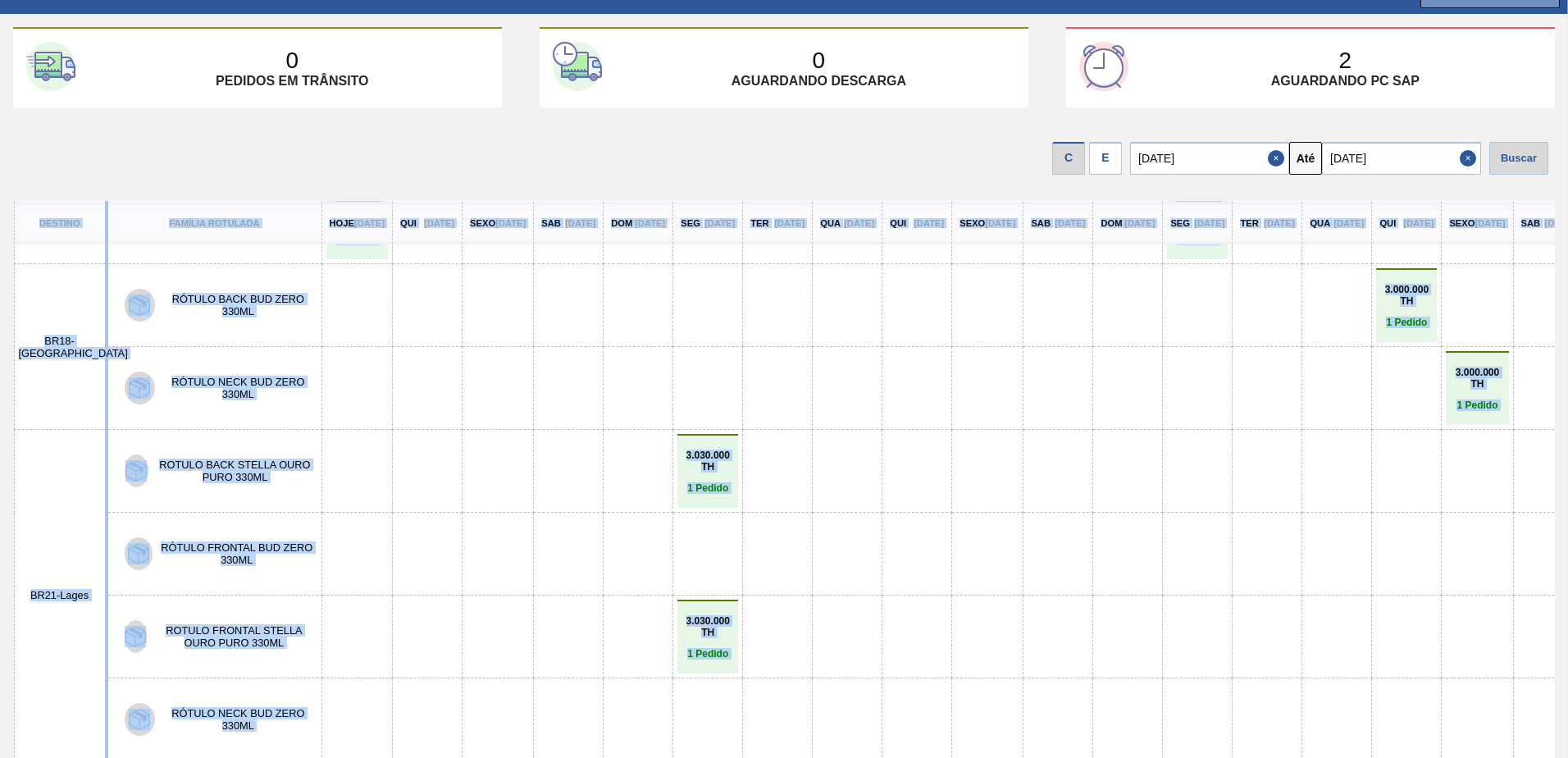
drag, startPoint x: 556, startPoint y: 753, endPoint x: 618, endPoint y: 755, distance: 62.0
click at [618, 755] on div "Destino Família Rotulada Hoje [DATE] Qui [DATE] Sexo [DATE] Sab [DATE] Dom [DAT…" at bounding box center [784, 480] width 1542 height 557
drag, startPoint x: 618, startPoint y: 755, endPoint x: 599, endPoint y: 729, distance: 32.2
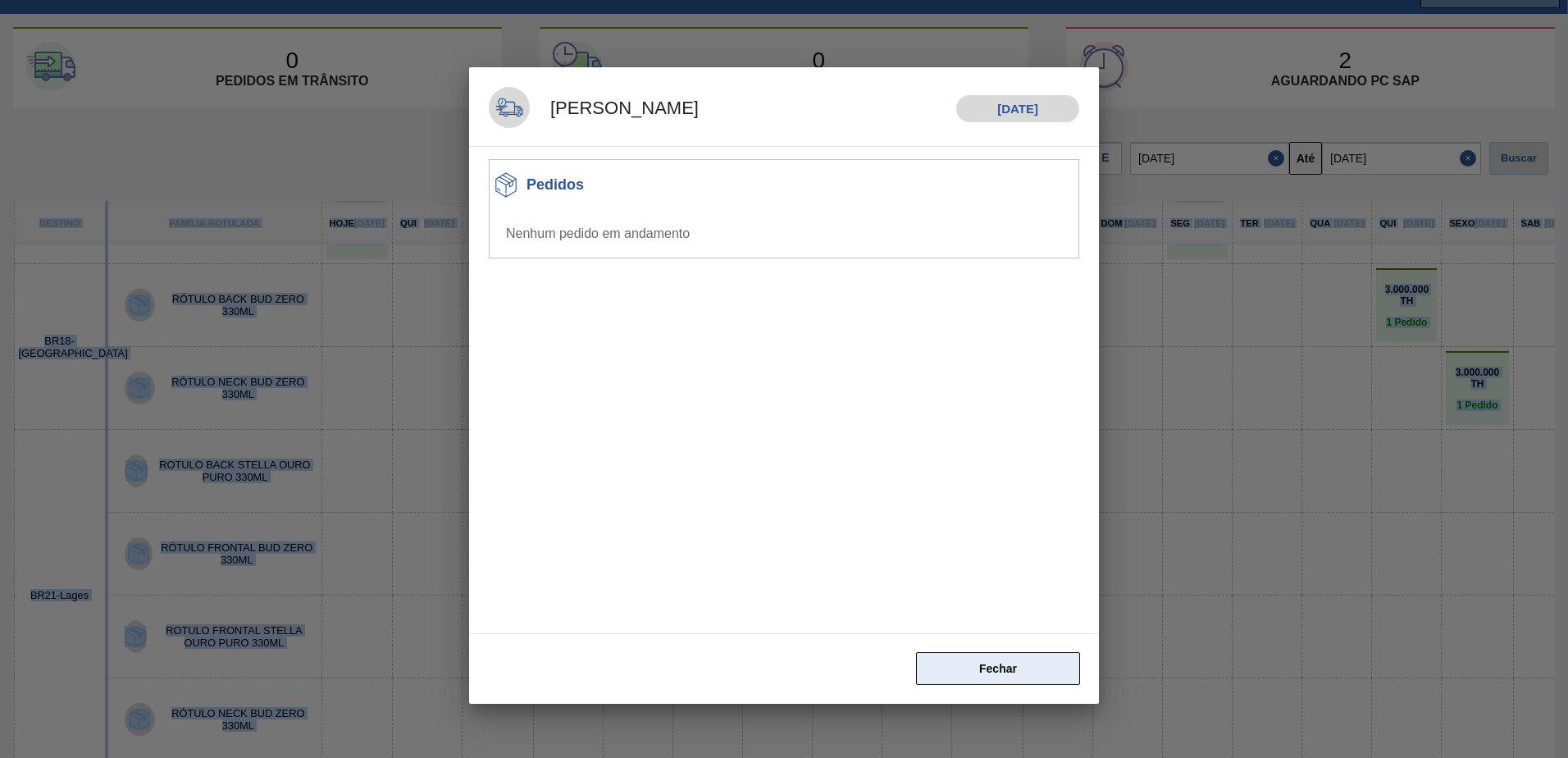
click at [968, 659] on button "Fechar" at bounding box center [998, 668] width 164 height 33
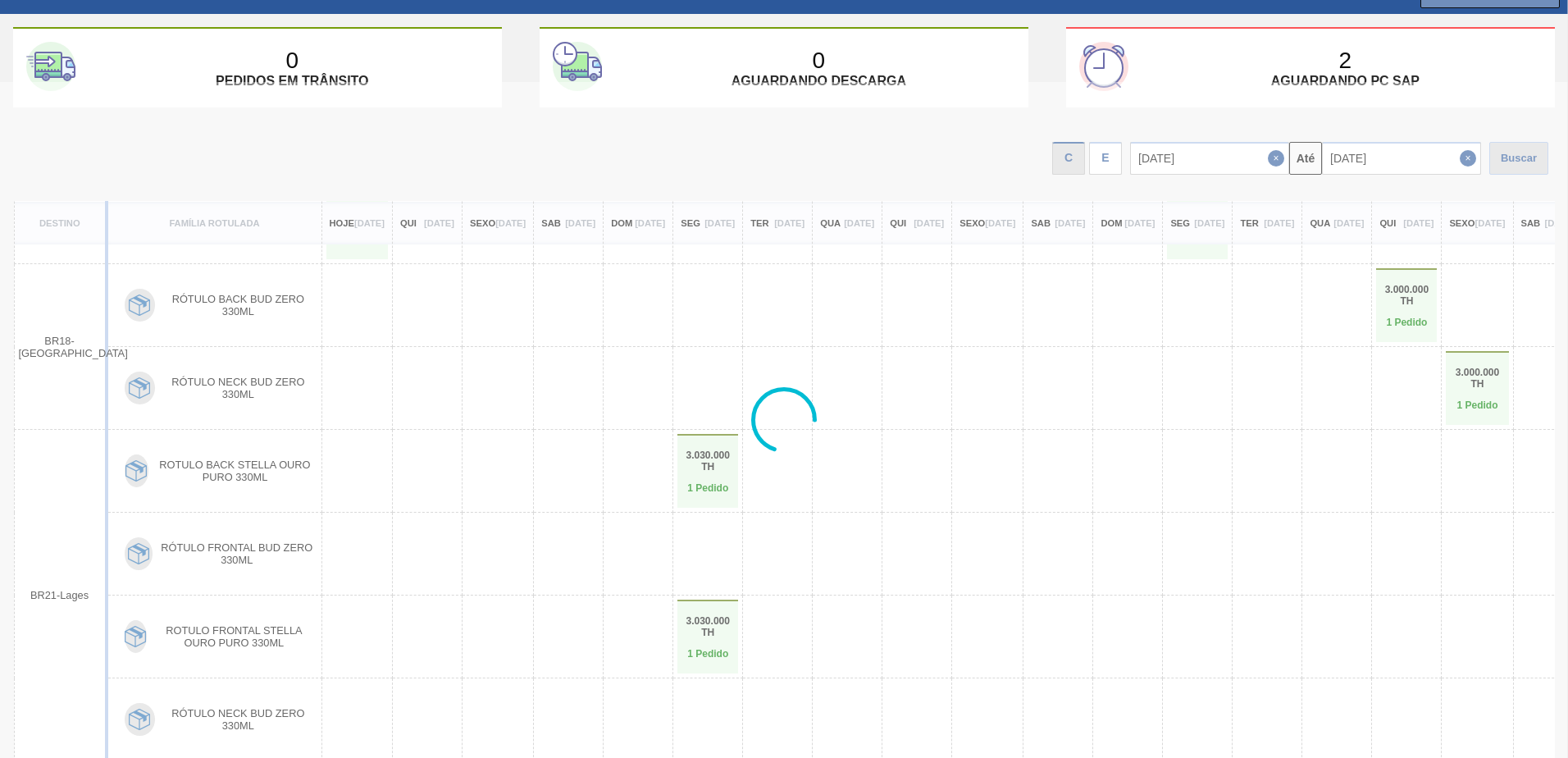
click at [876, 0] on body "Tarefas Planejamento Composição de Carga Relatórios FLEXCOAT PRODUTOS AUTO-ADES…" at bounding box center [784, 0] width 1568 height 0
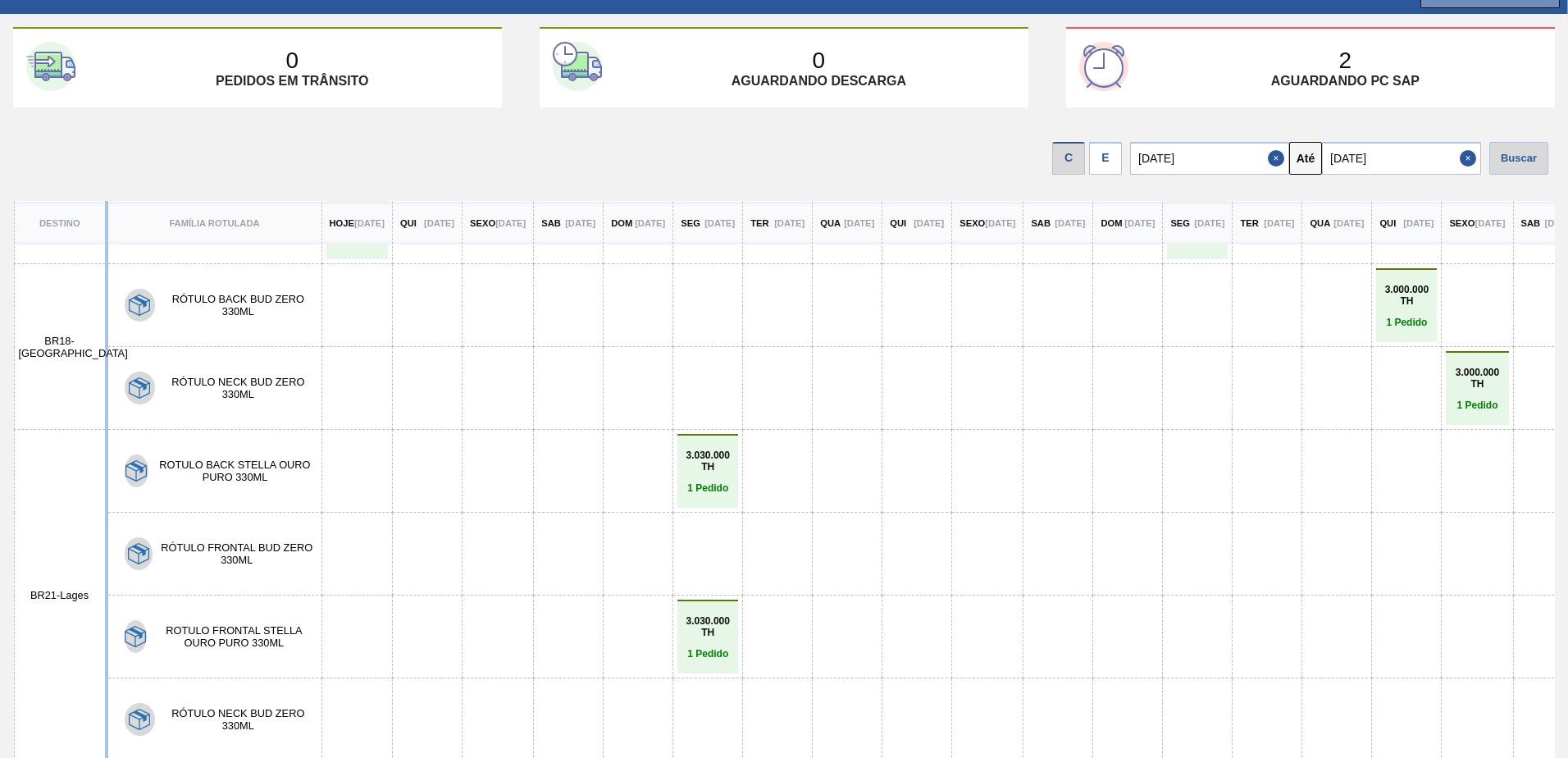
drag, startPoint x: 545, startPoint y: 751, endPoint x: 614, endPoint y: 755, distance: 69.1
click at [612, 755] on div "Destino Família Rotulada Hoje [DATE] Qui [DATE] Sexo [DATE] Sab [DATE] Dom [DAT…" at bounding box center [784, 480] width 1542 height 557
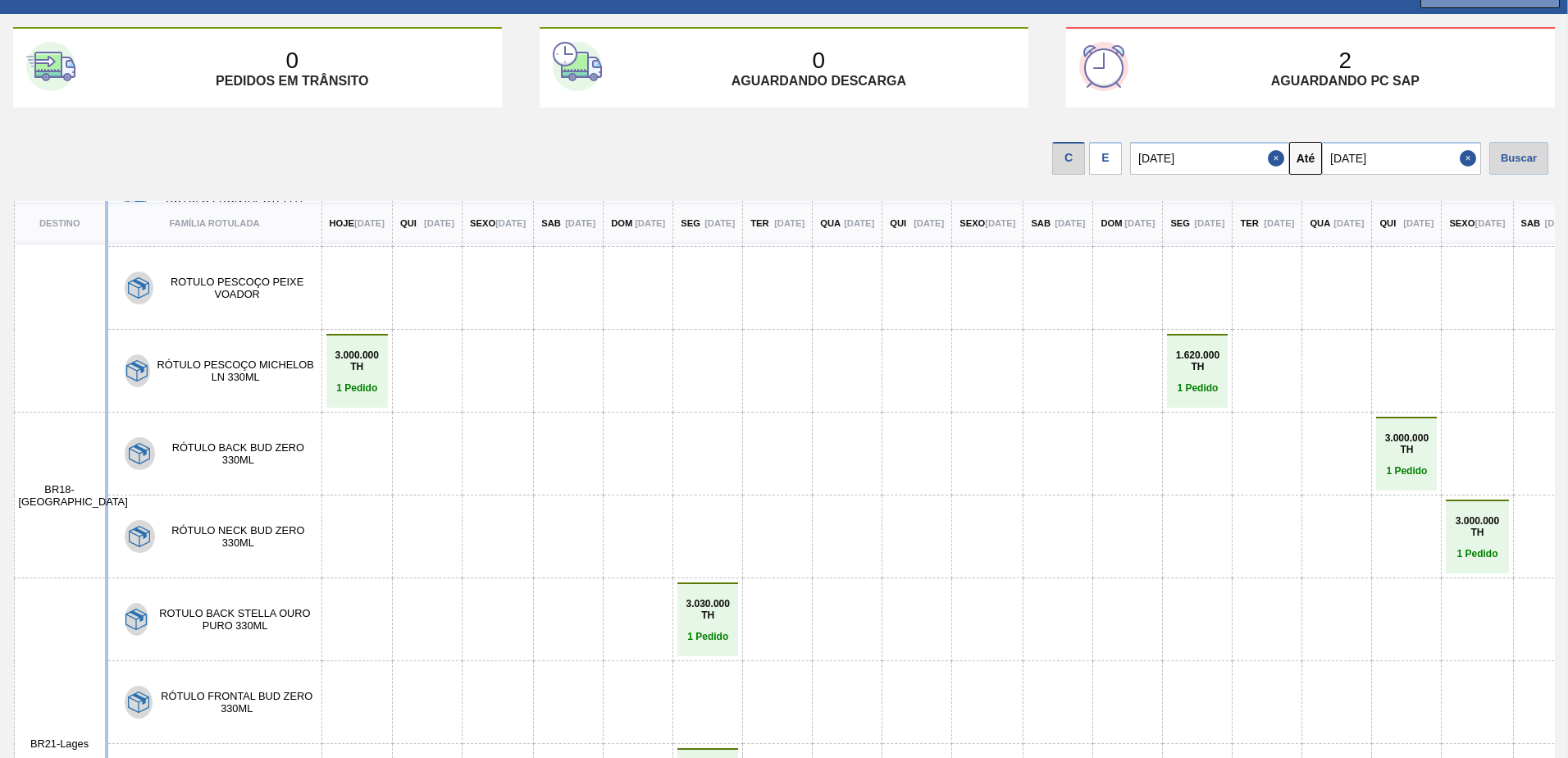
scroll to position [562, 0]
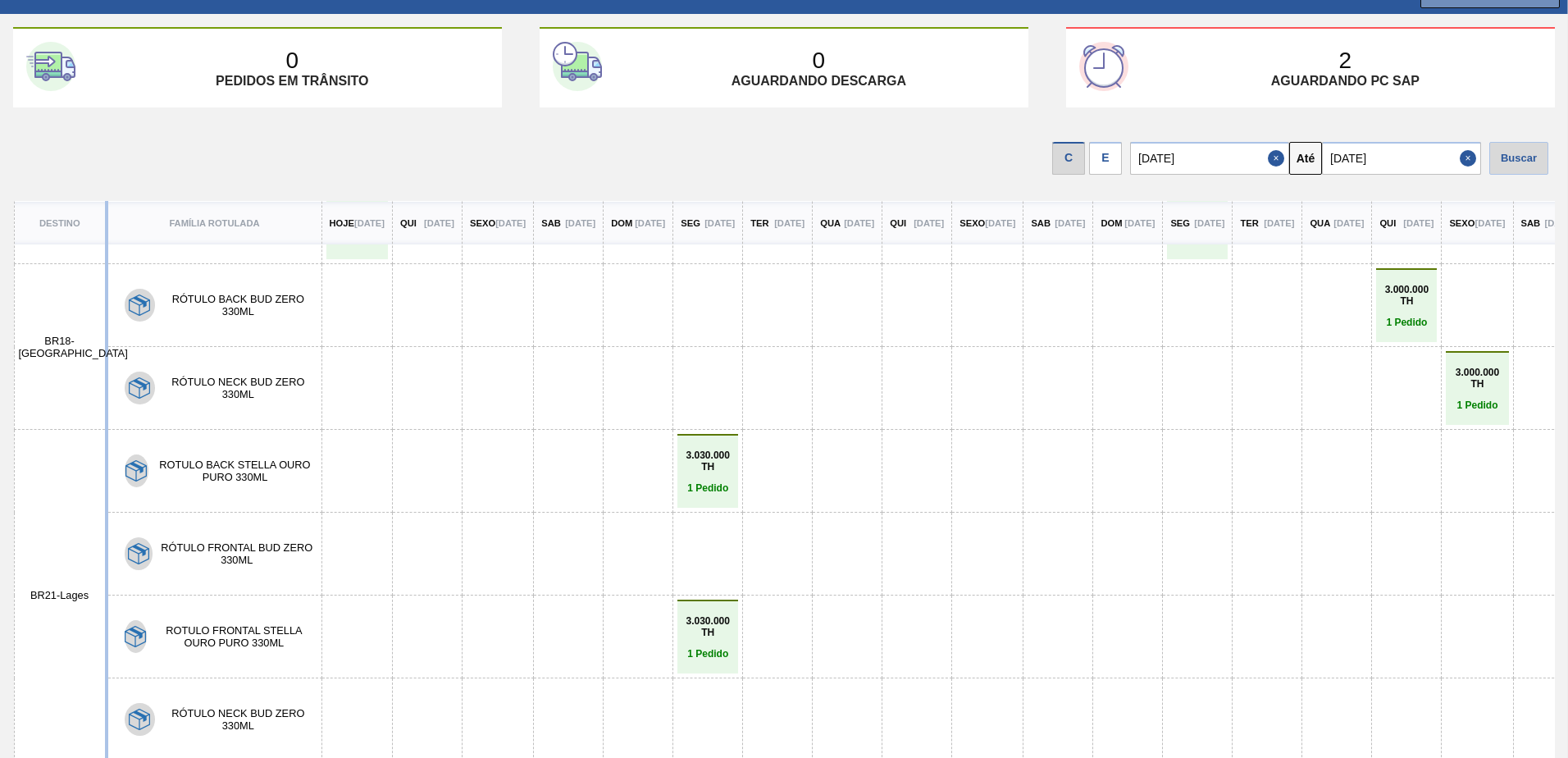
drag, startPoint x: 512, startPoint y: 752, endPoint x: 611, endPoint y: 755, distance: 99.0
click at [611, 755] on div "Destino Família Rotulada Hoje [DATE] Qui [DATE] Sexo [DATE] Sab [DATE] Dom [DAT…" at bounding box center [784, 480] width 1542 height 557
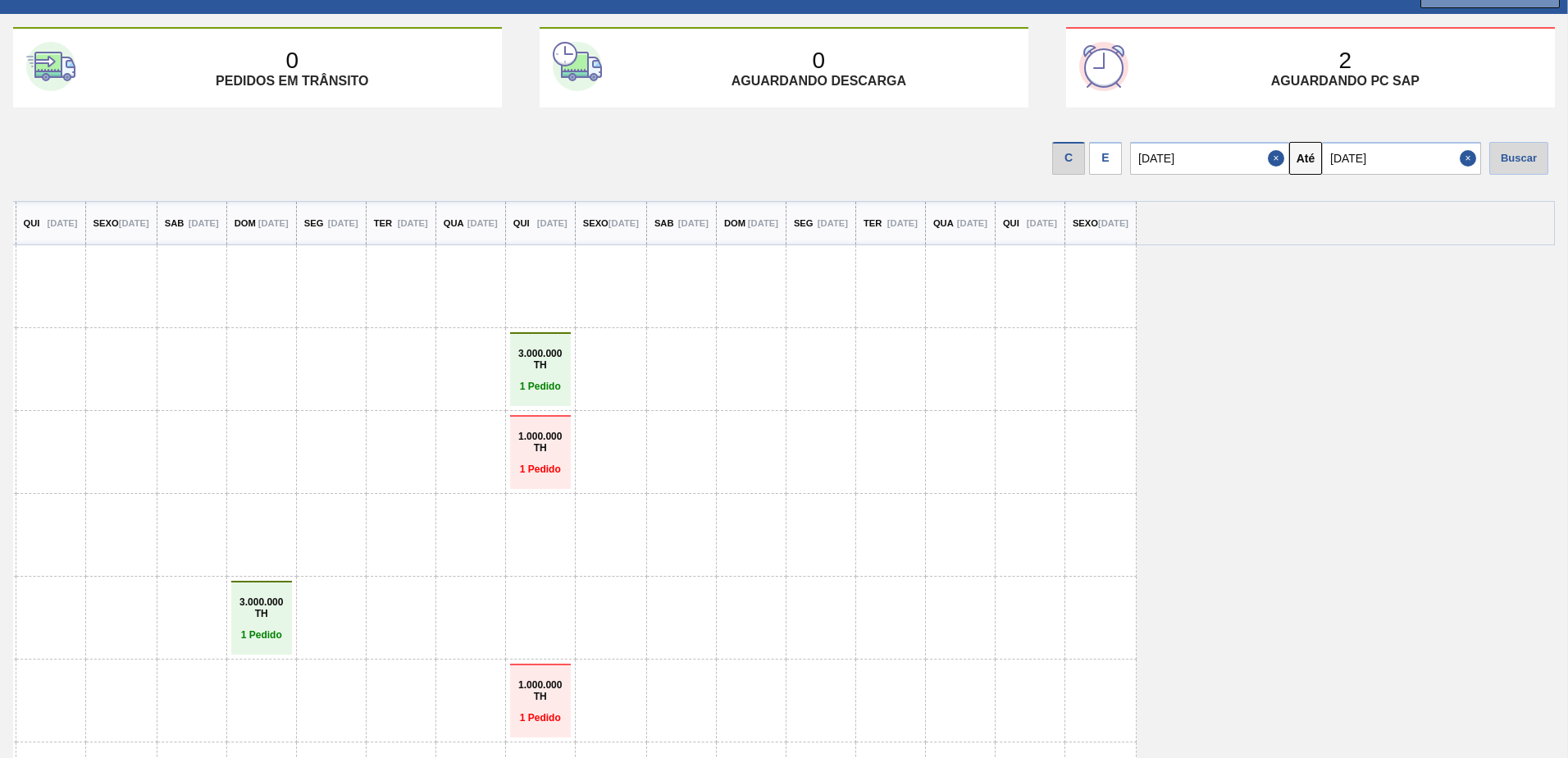
scroll to position [82, 2280]
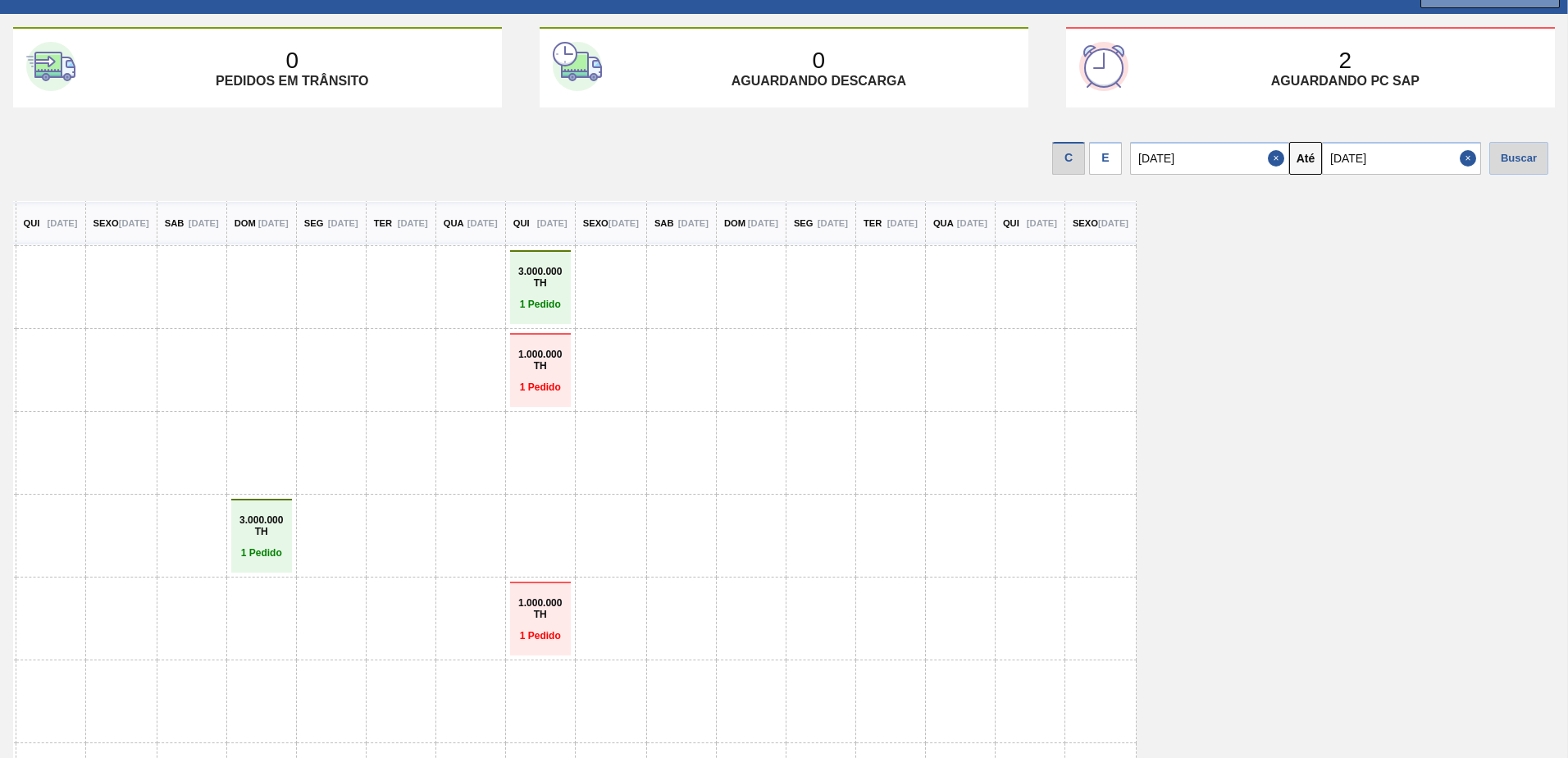
click at [514, 630] on p "1 Pedido" at bounding box center [540, 636] width 53 height 12
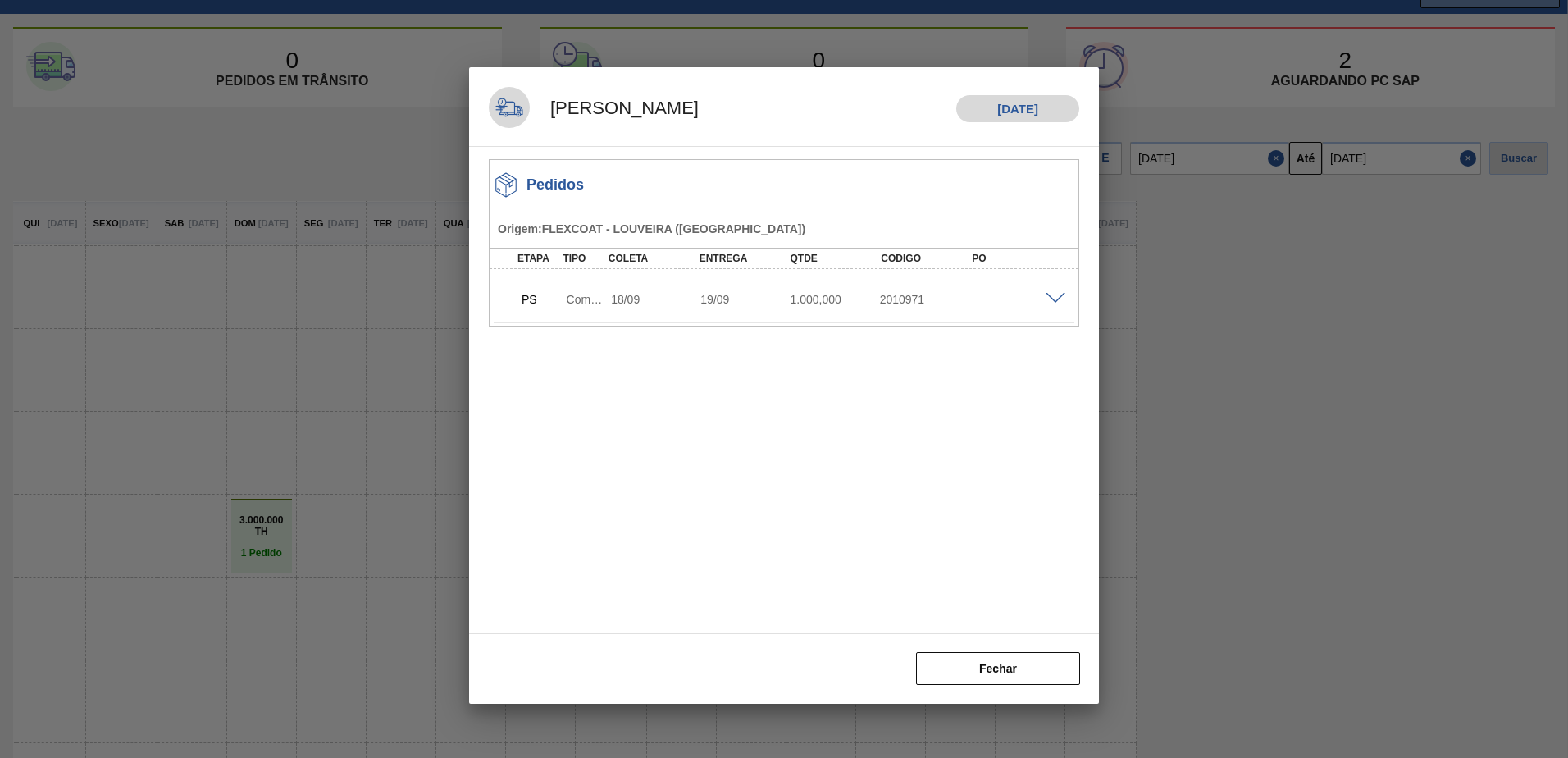
click at [1059, 296] on span at bounding box center [1056, 299] width 19 height 13
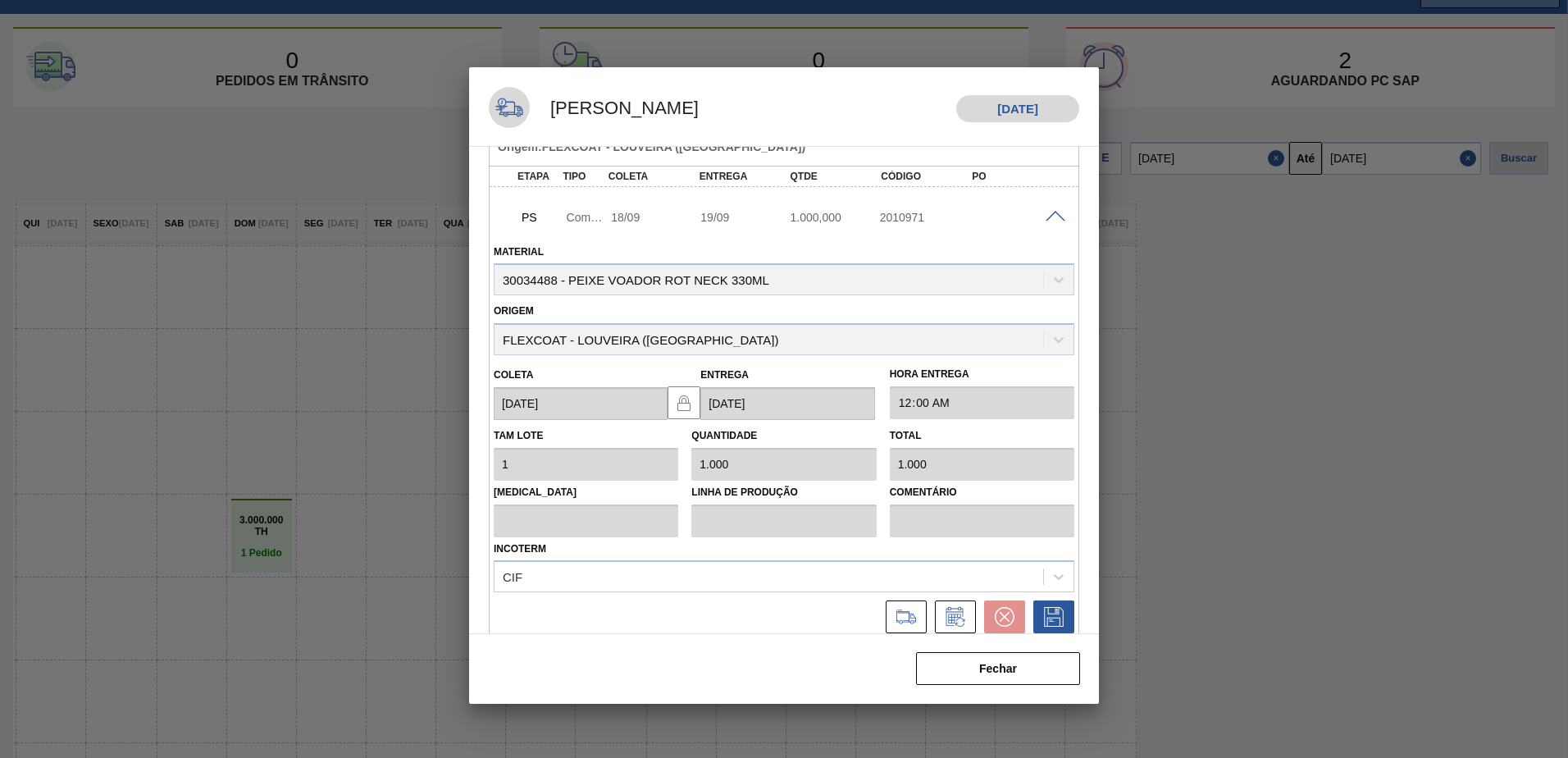
scroll to position [91, 0]
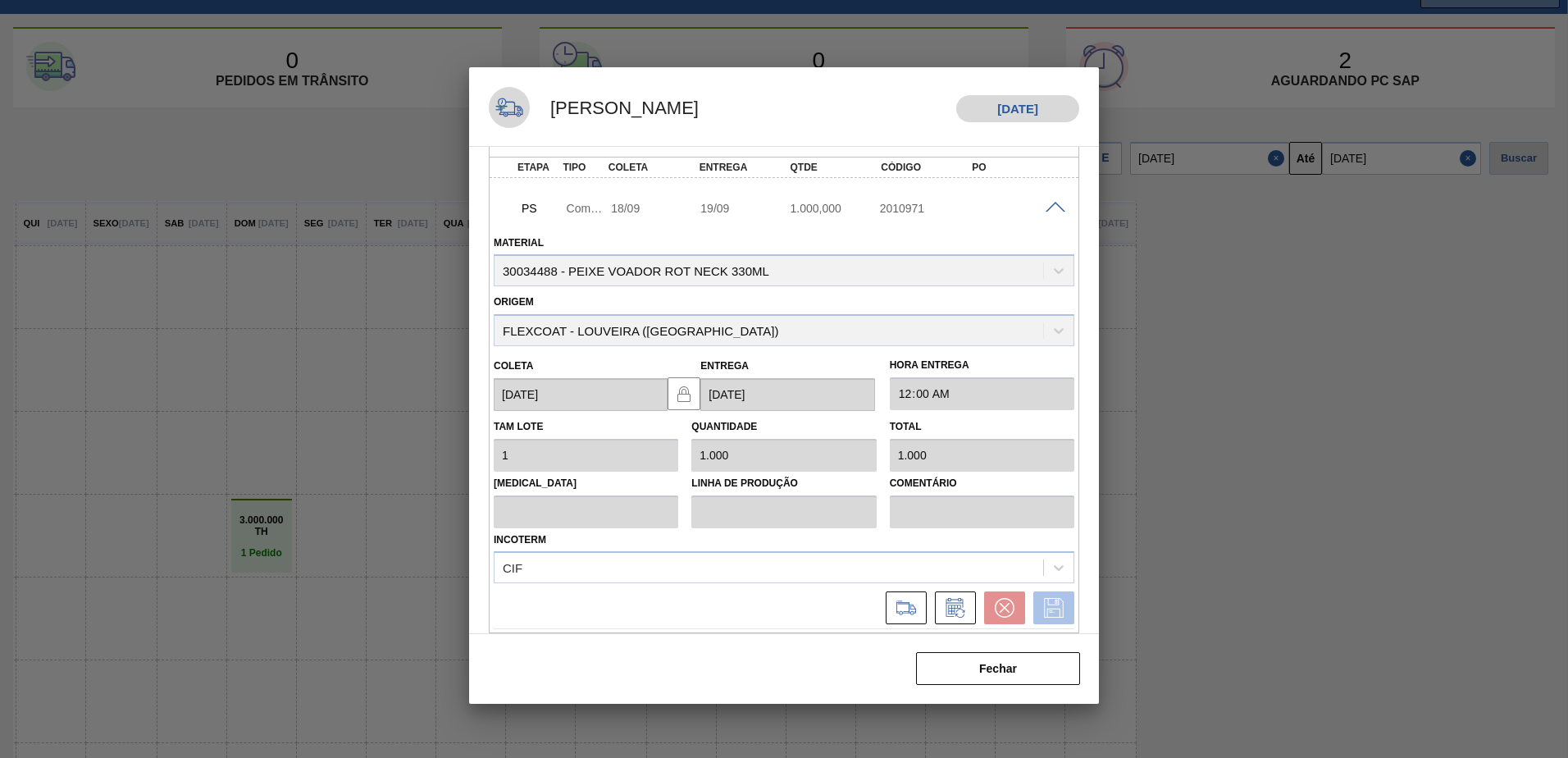
click at [1049, 611] on icon at bounding box center [1053, 607] width 9 height 13
click at [1050, 205] on span at bounding box center [1056, 208] width 19 height 13
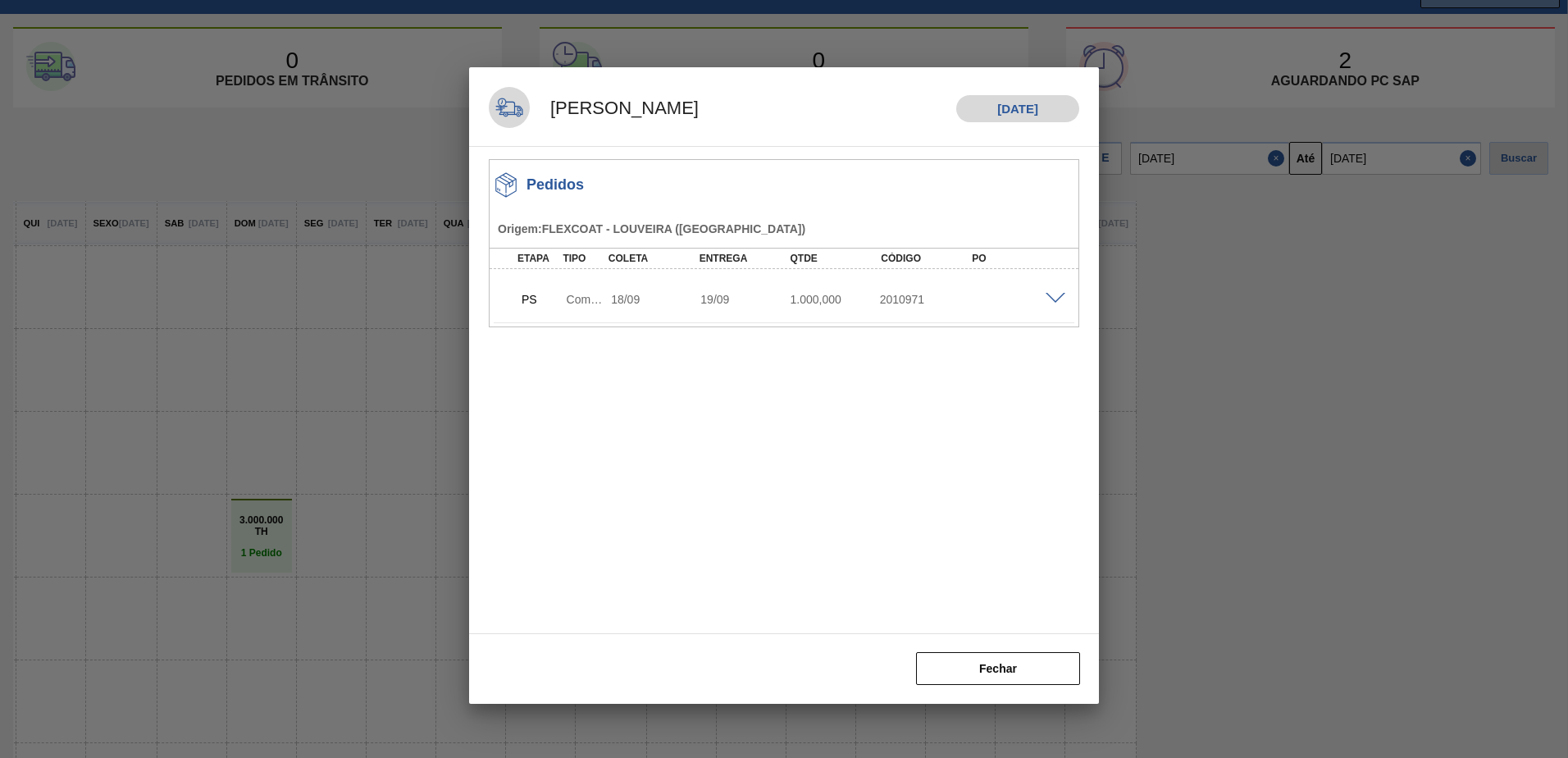
scroll to position [0, 0]
click at [1058, 297] on span at bounding box center [1056, 299] width 19 height 13
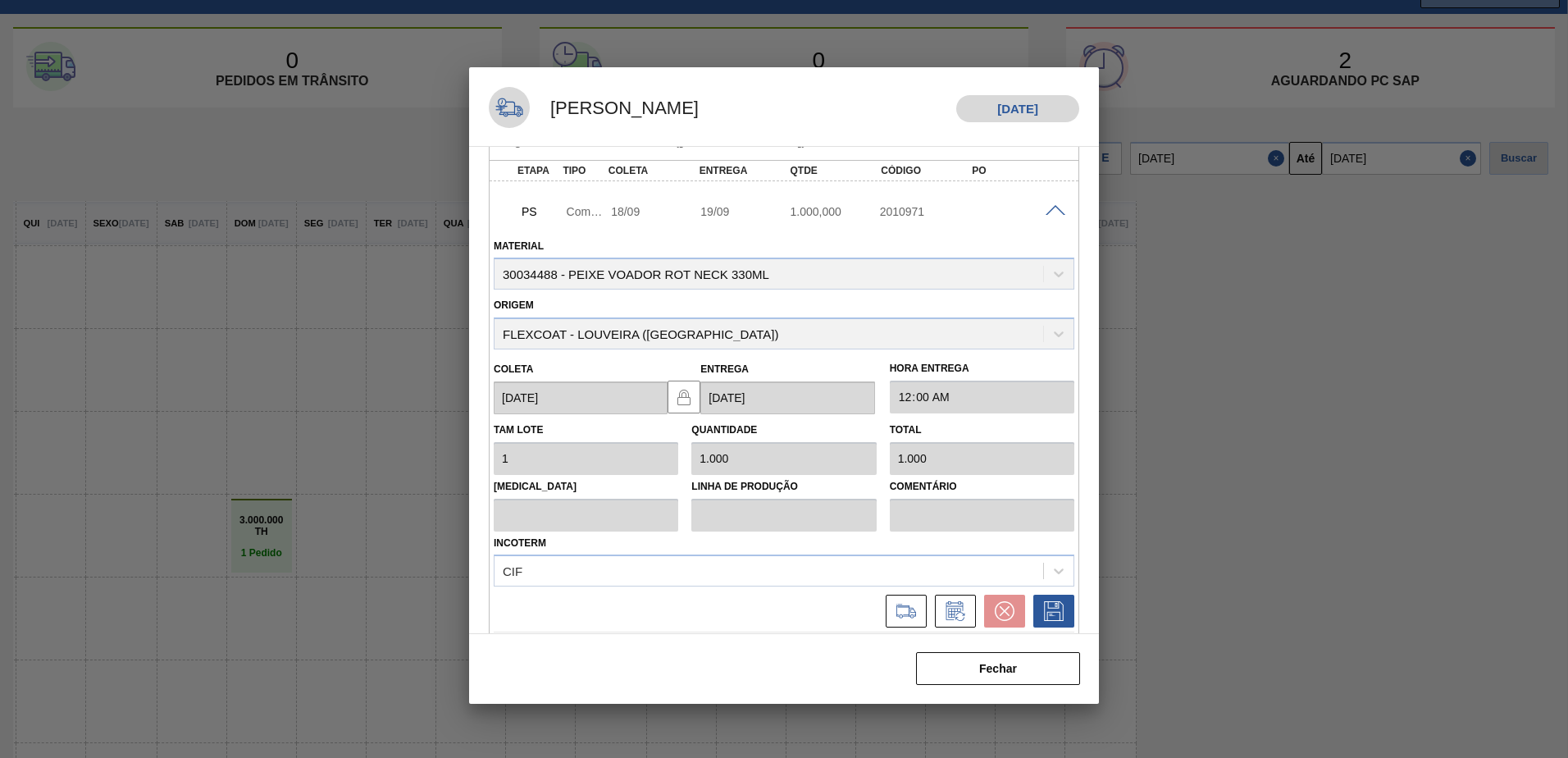
scroll to position [91, 0]
click at [964, 675] on button "Fechar" at bounding box center [998, 668] width 164 height 33
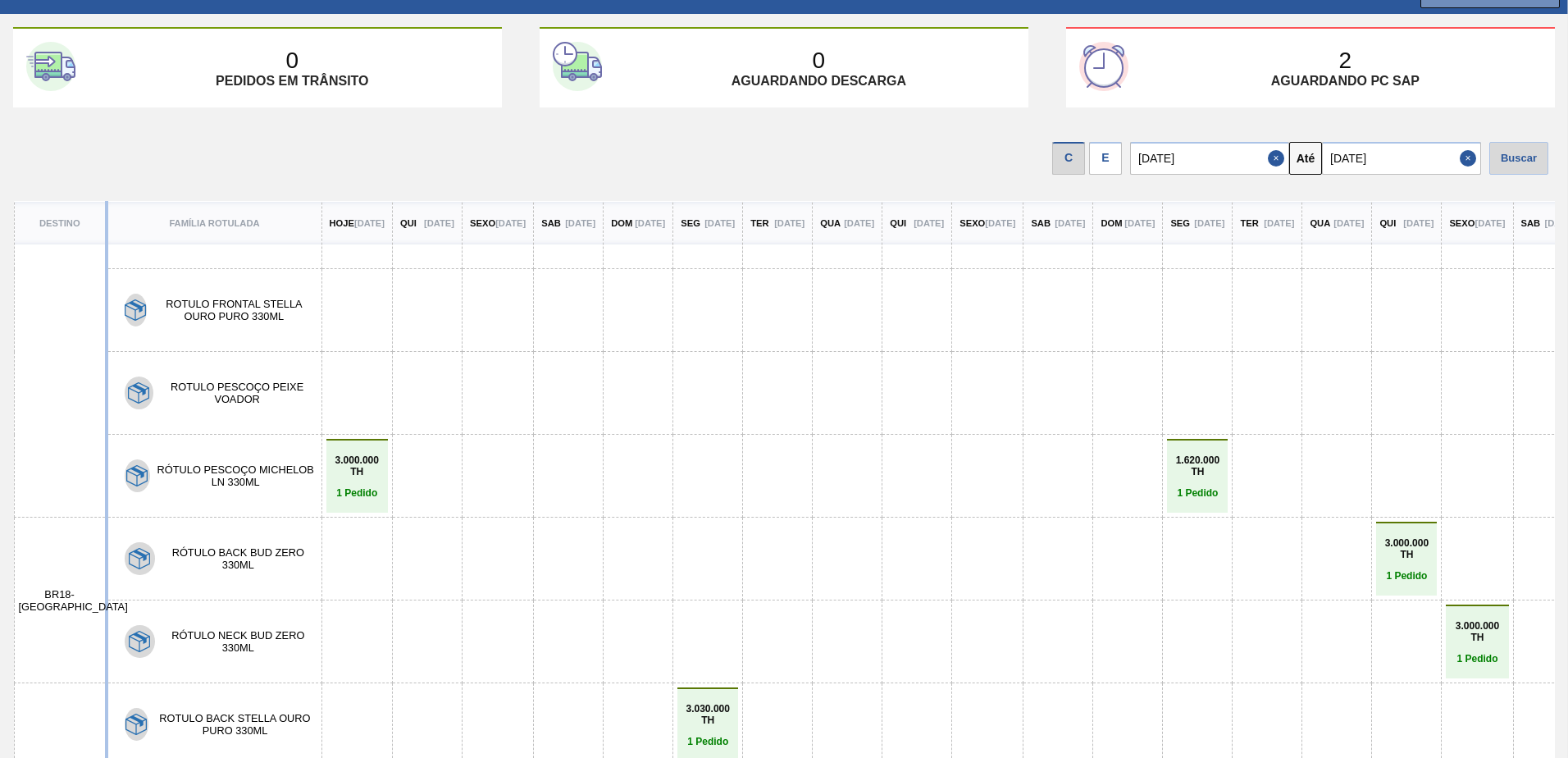
scroll to position [562, 0]
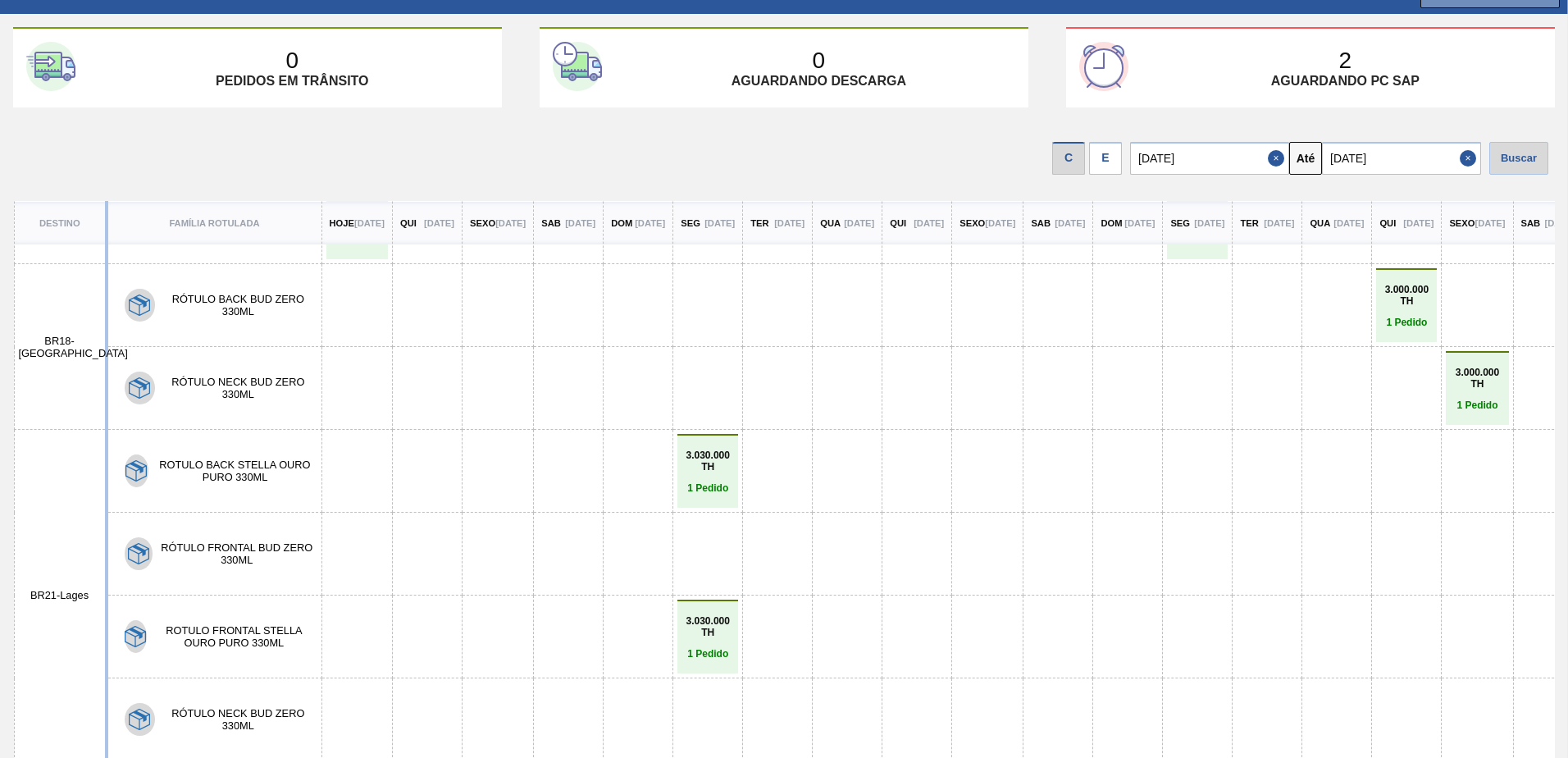
drag, startPoint x: 463, startPoint y: 754, endPoint x: 709, endPoint y: 754, distance: 246.0
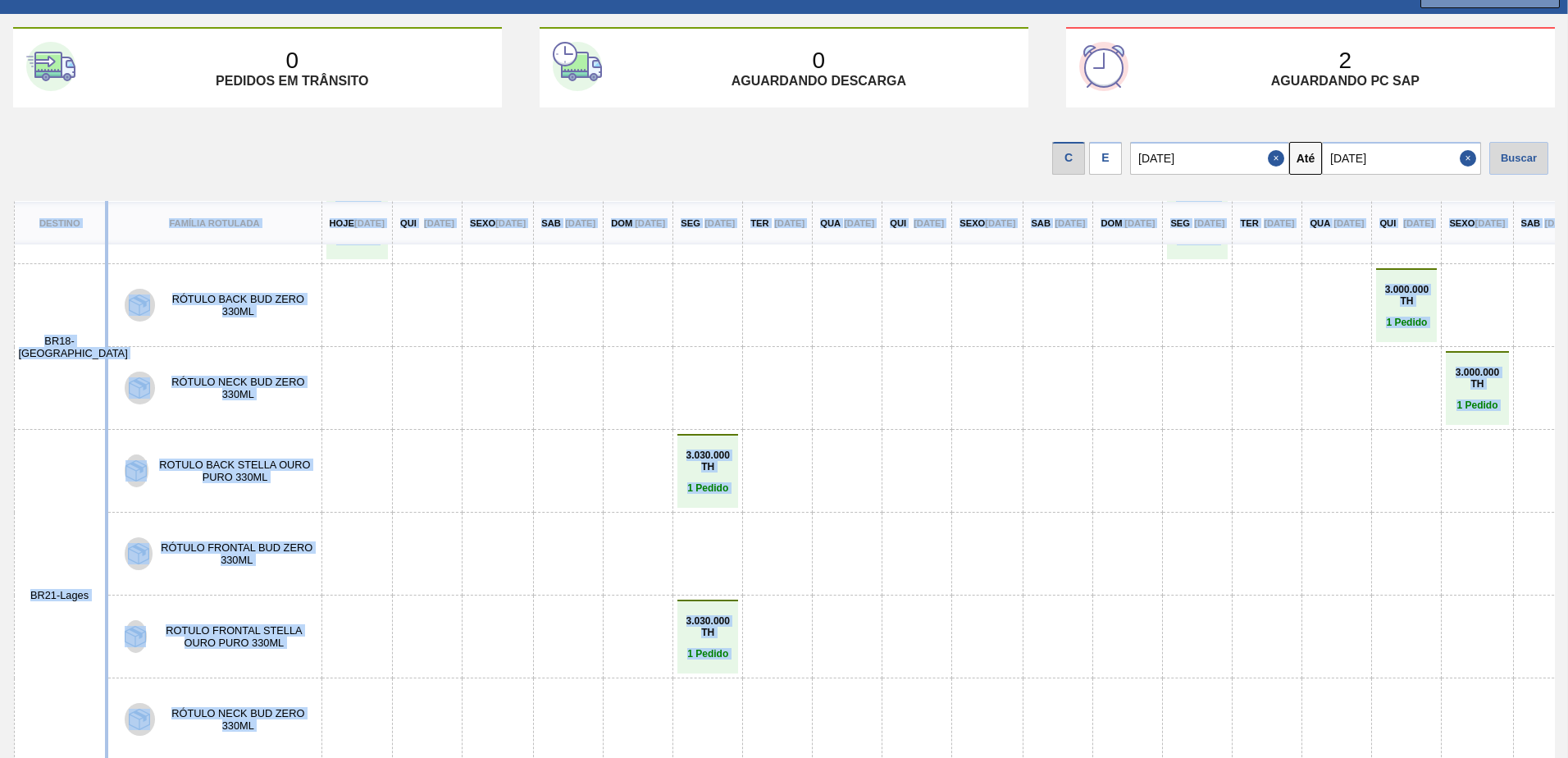
drag, startPoint x: 608, startPoint y: 753, endPoint x: 755, endPoint y: 755, distance: 147.0
click at [755, 755] on div "Destino Família Rotulada Hoje [DATE] Qui [DATE] Sexo [DATE] Sab [DATE] Dom [DAT…" at bounding box center [784, 480] width 1542 height 557
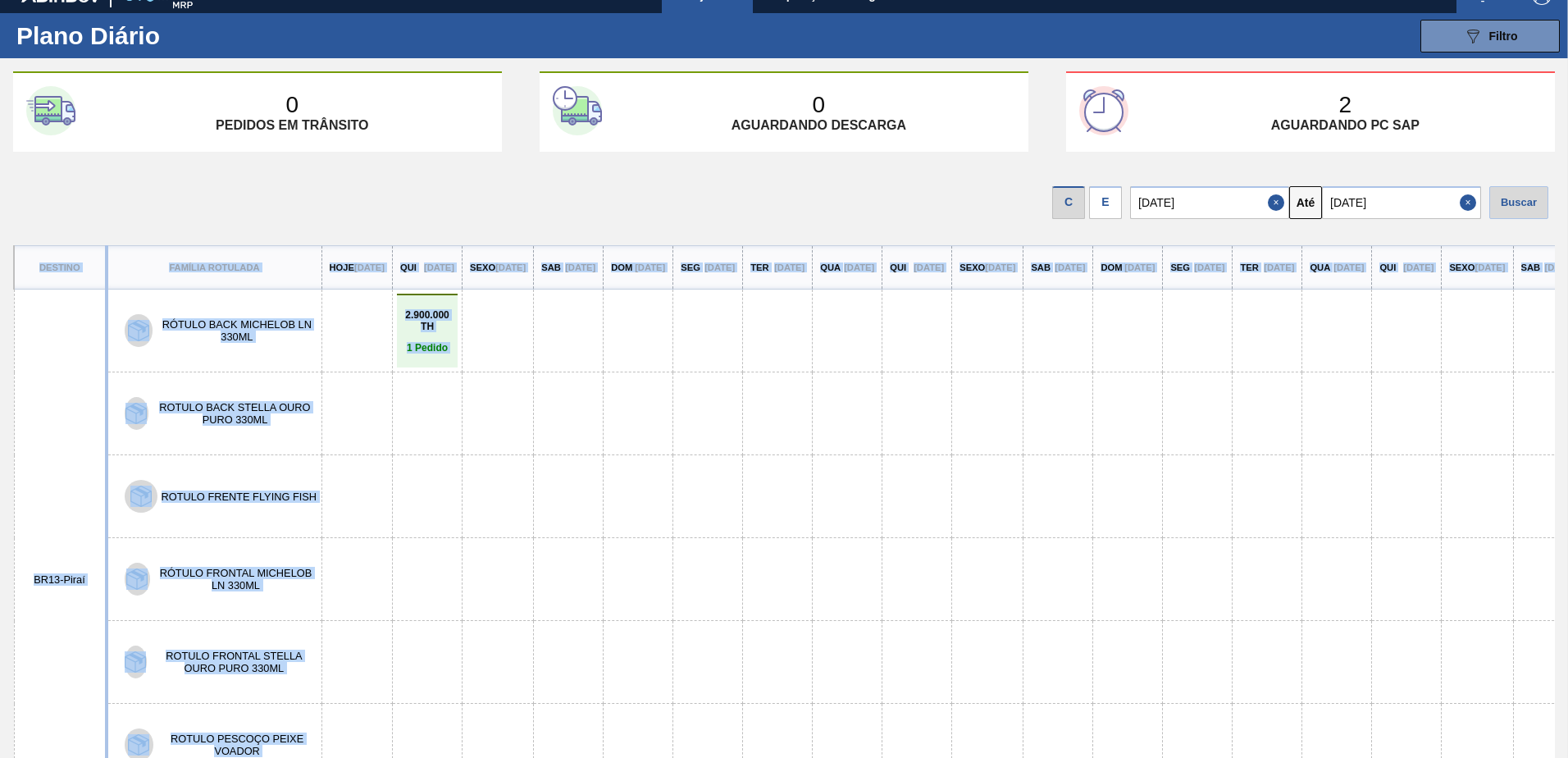
scroll to position [0, 0]
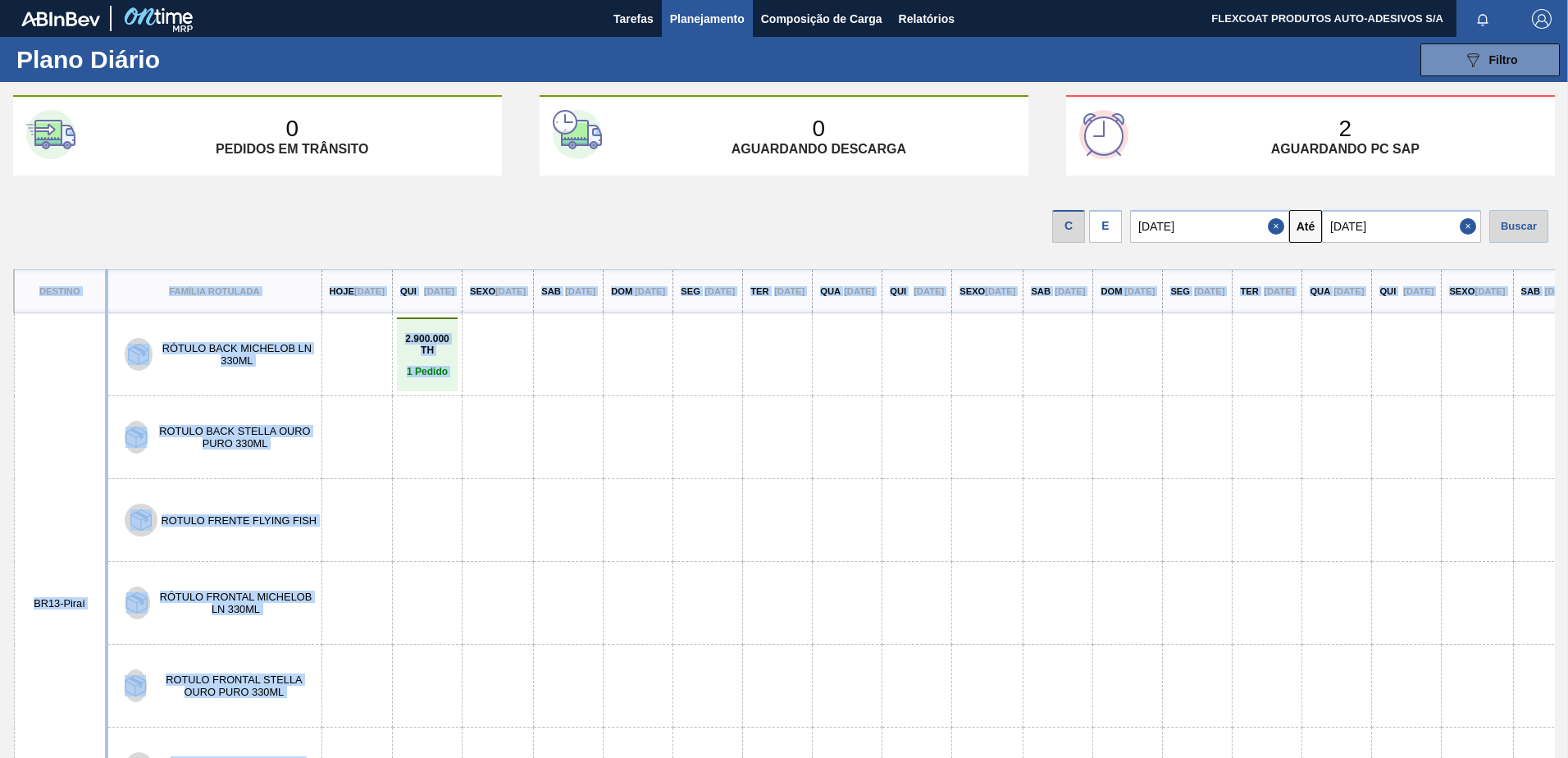
click at [719, 15] on span "Planejamento" at bounding box center [708, 18] width 75 height 19
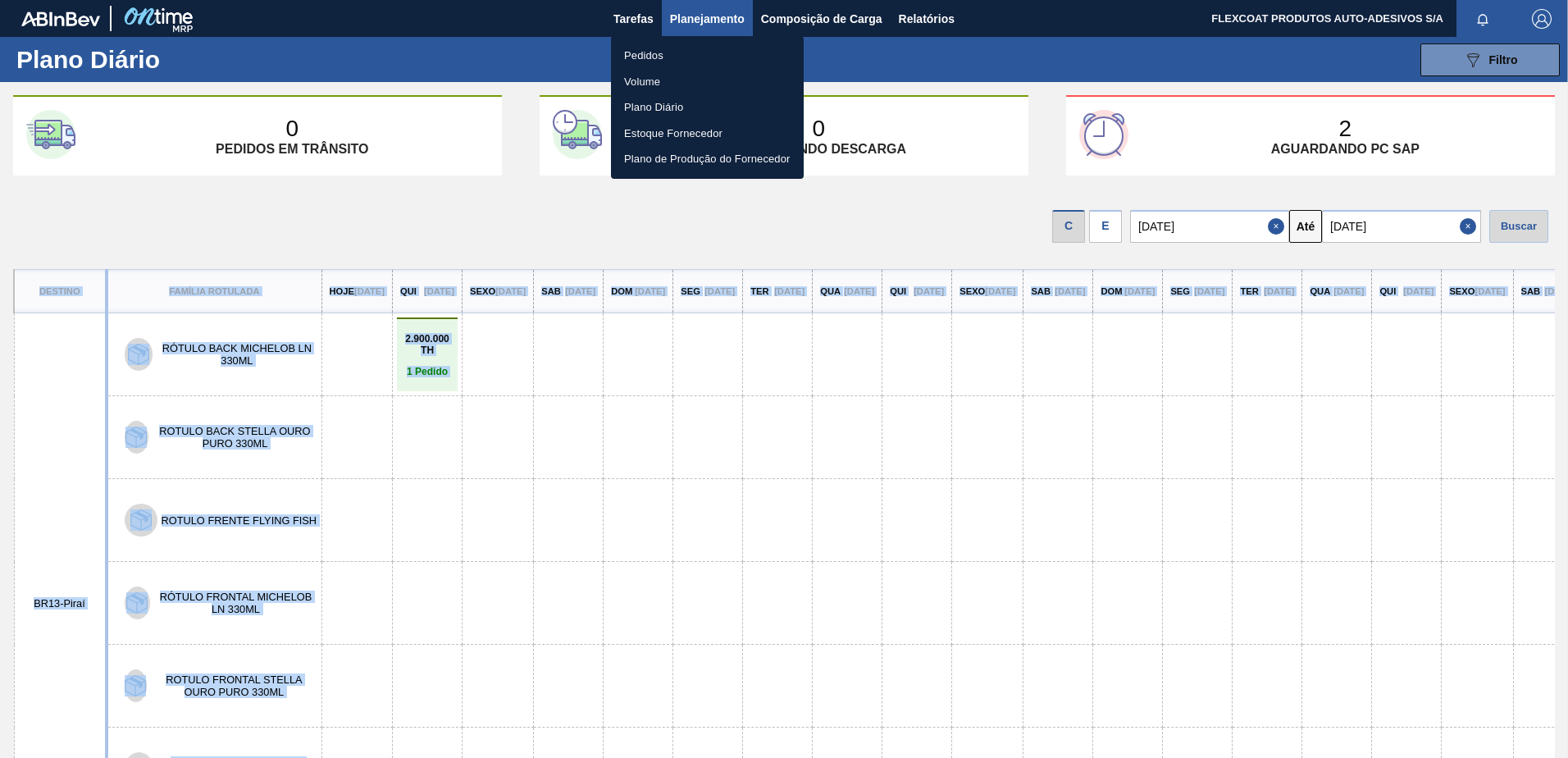
click at [655, 130] on li "Estoque Fornecedor" at bounding box center [707, 133] width 193 height 26
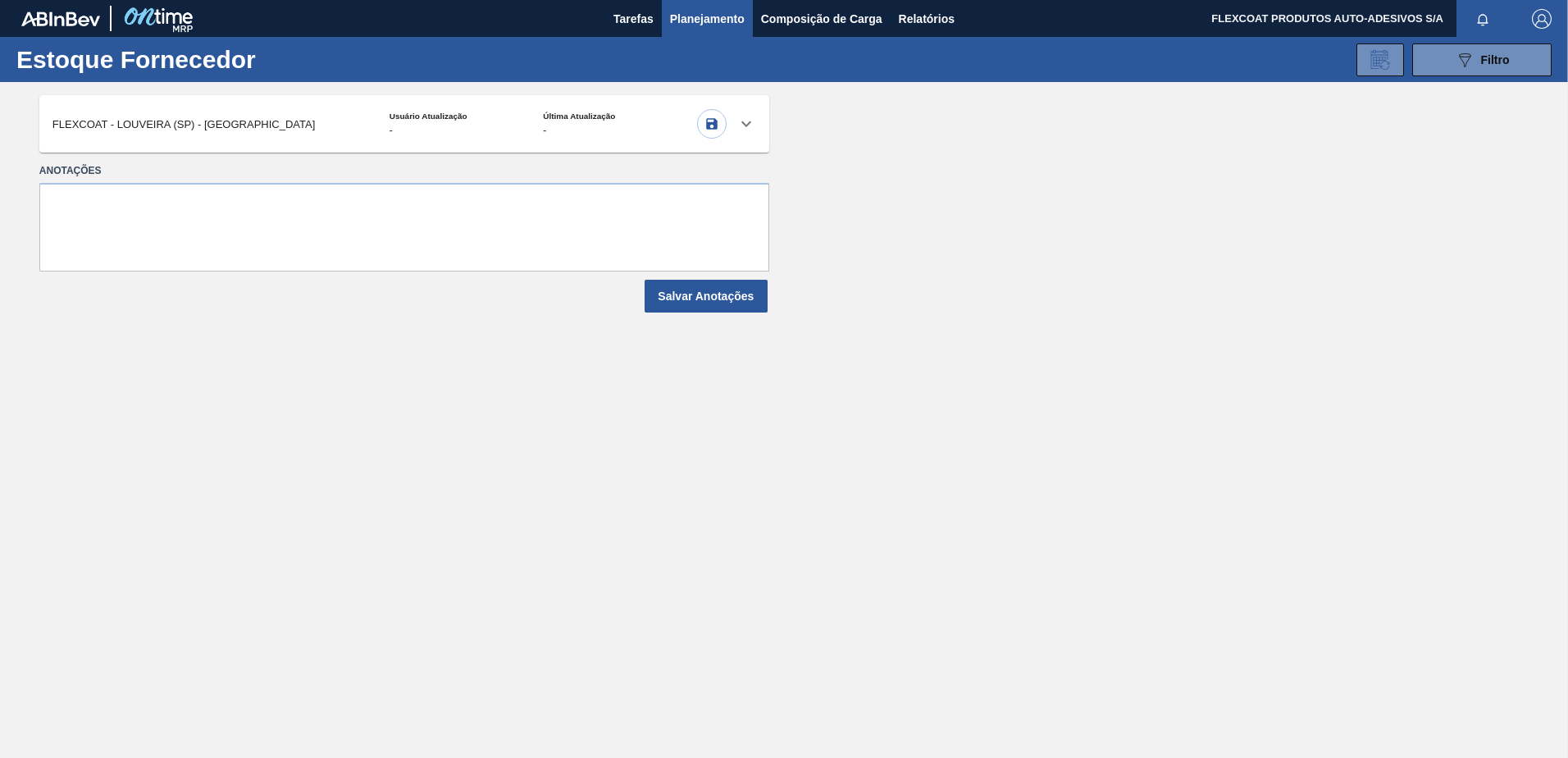
click at [745, 121] on icon at bounding box center [746, 123] width 19 height 19
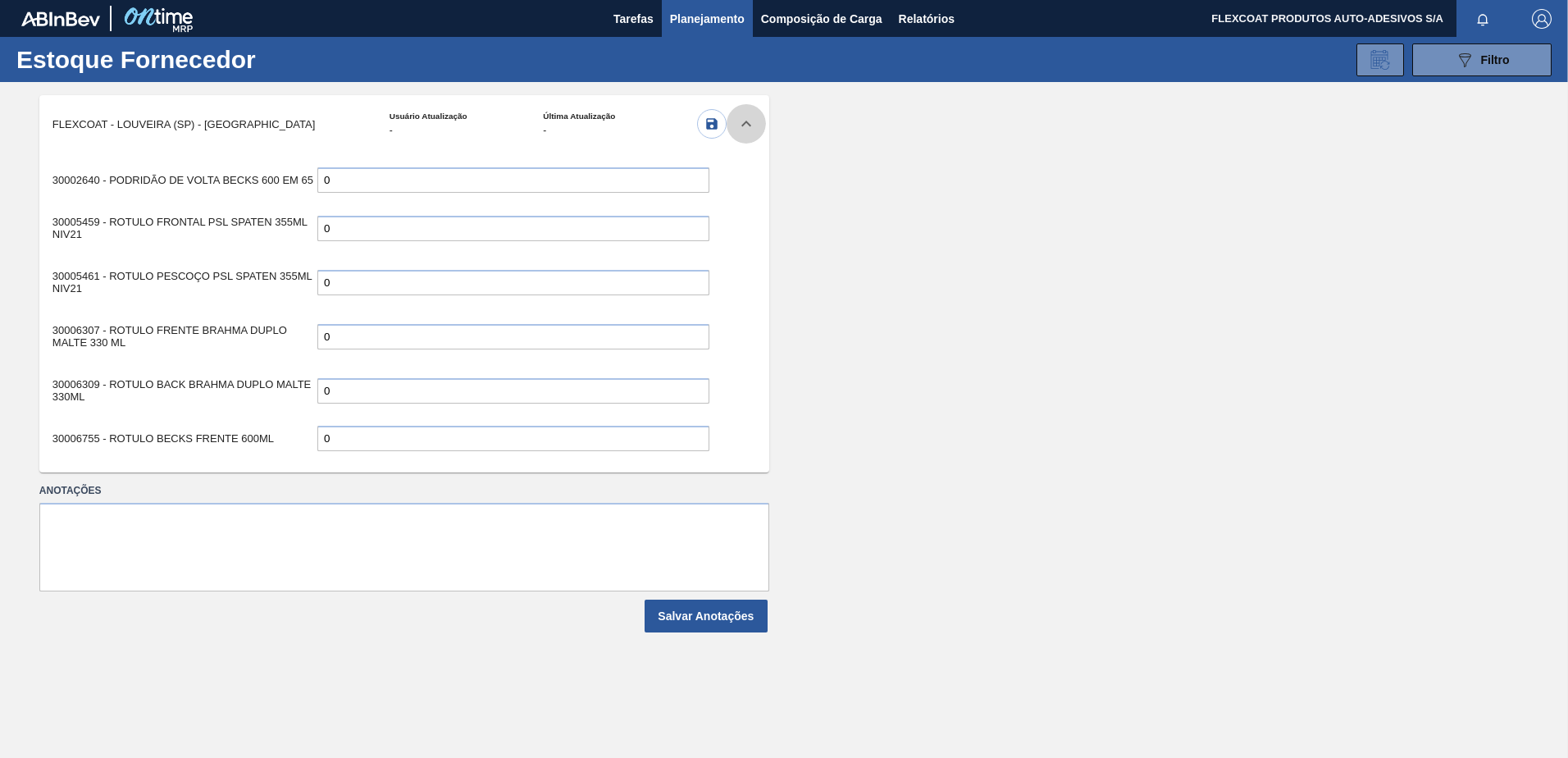
click at [746, 121] on icon at bounding box center [746, 123] width 10 height 6
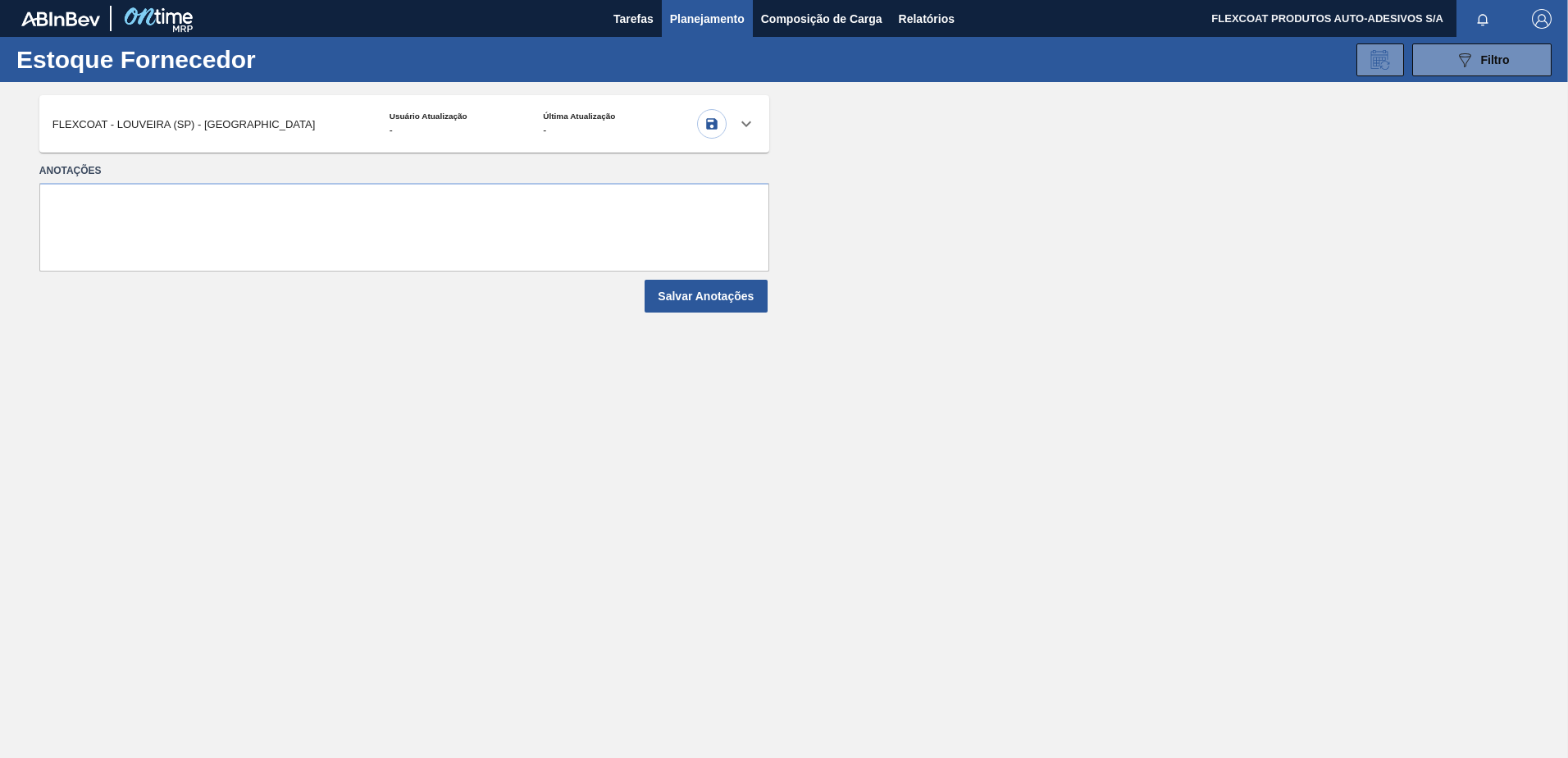
click at [703, 14] on span "Planejamento" at bounding box center [708, 18] width 75 height 19
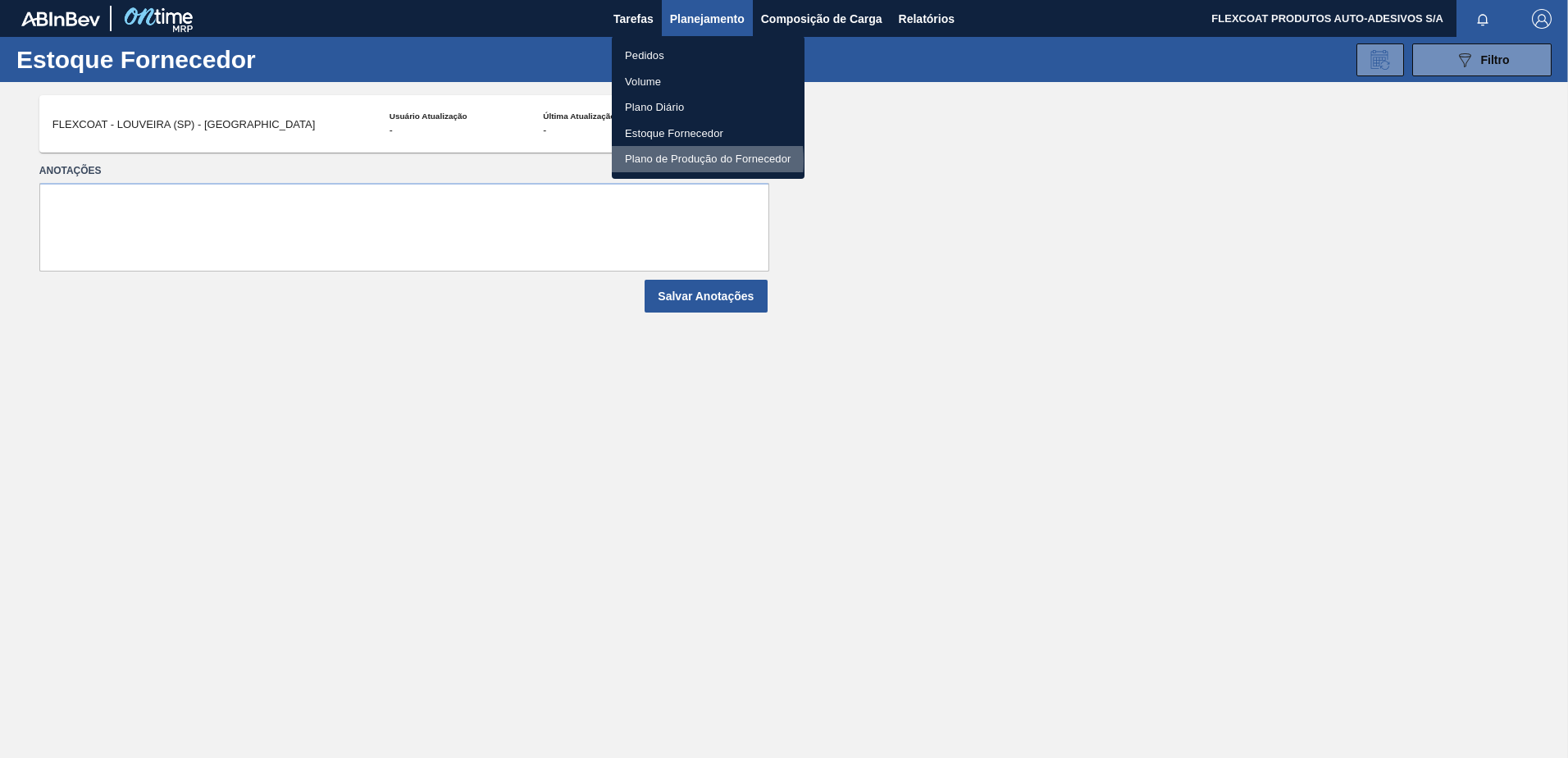
click at [666, 162] on li "Plano de Produção do Fornecedor" at bounding box center [708, 159] width 193 height 26
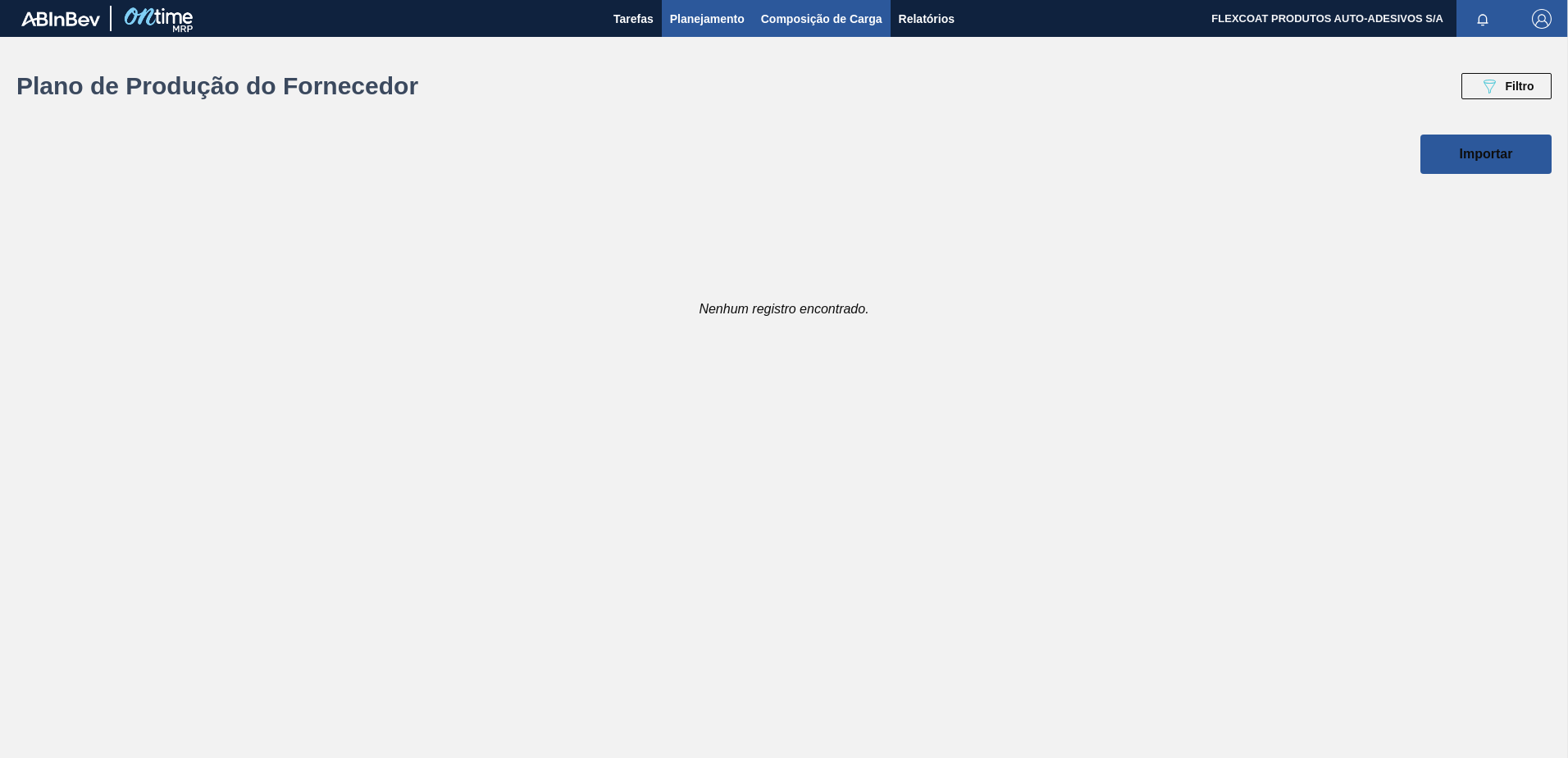
click at [806, 14] on span "Composição de Carga" at bounding box center [822, 18] width 121 height 19
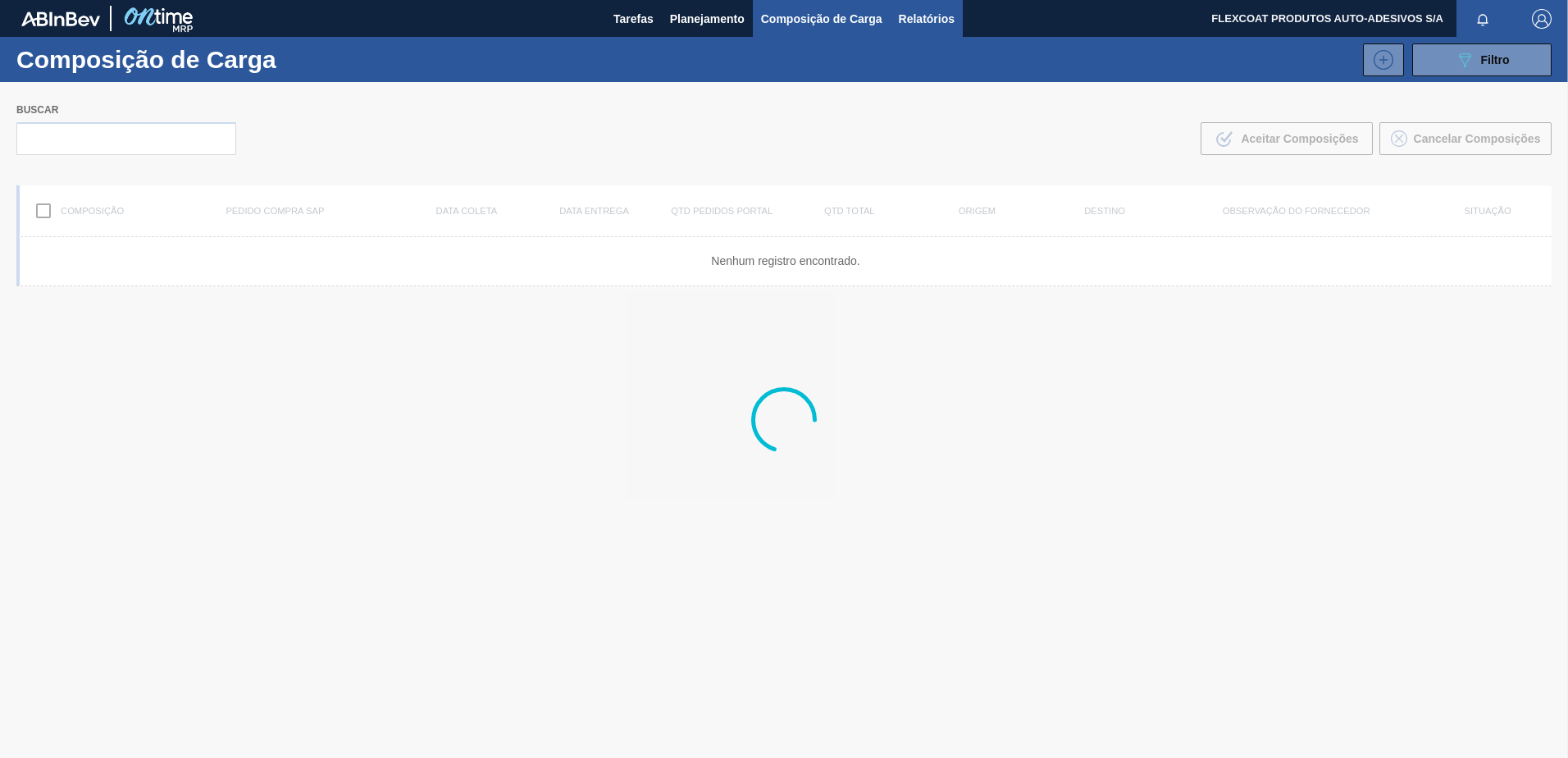
click at [909, 17] on span "Relatórios" at bounding box center [927, 18] width 56 height 19
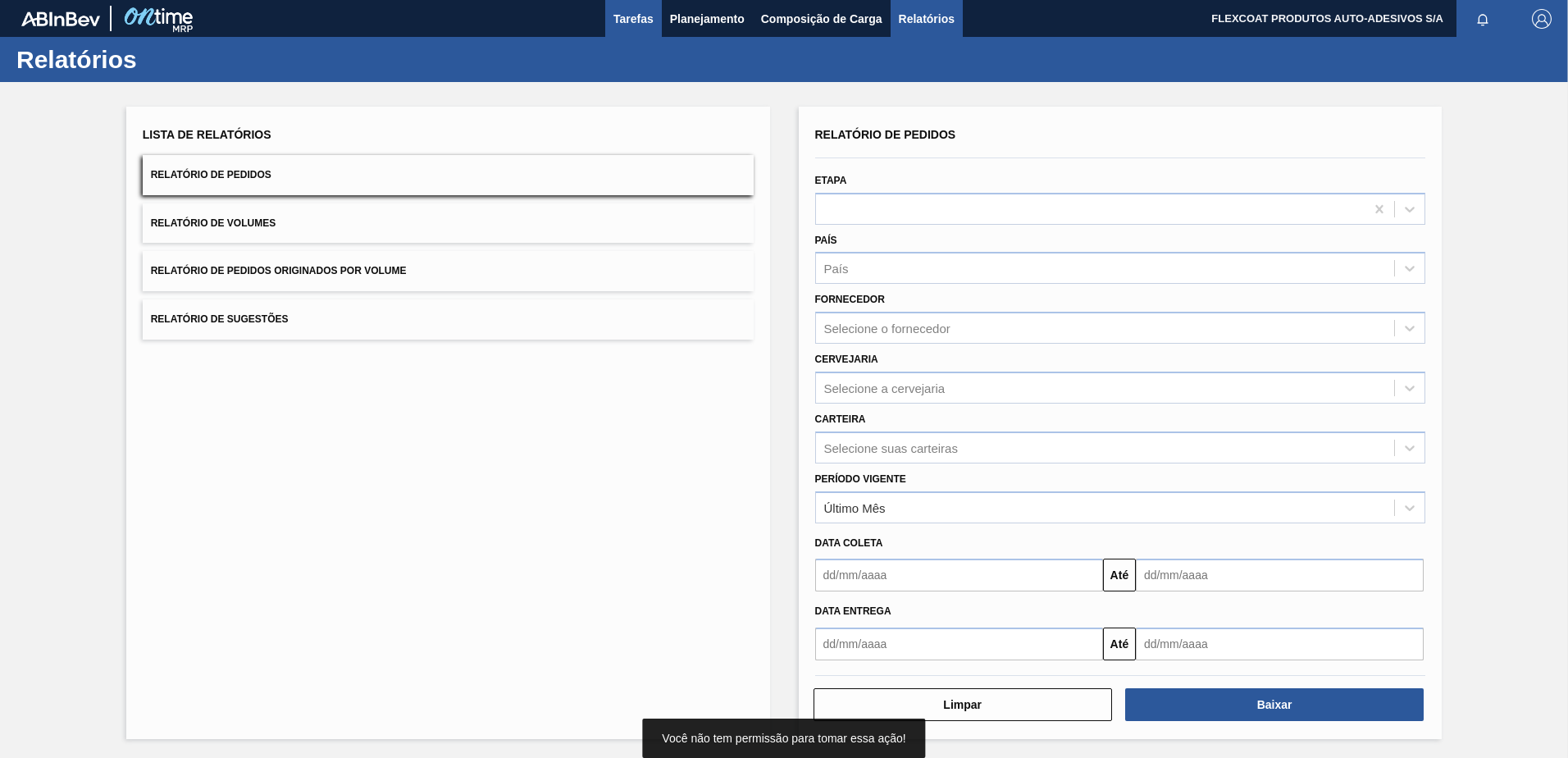
click at [627, 15] on span "Tarefas" at bounding box center [634, 18] width 40 height 19
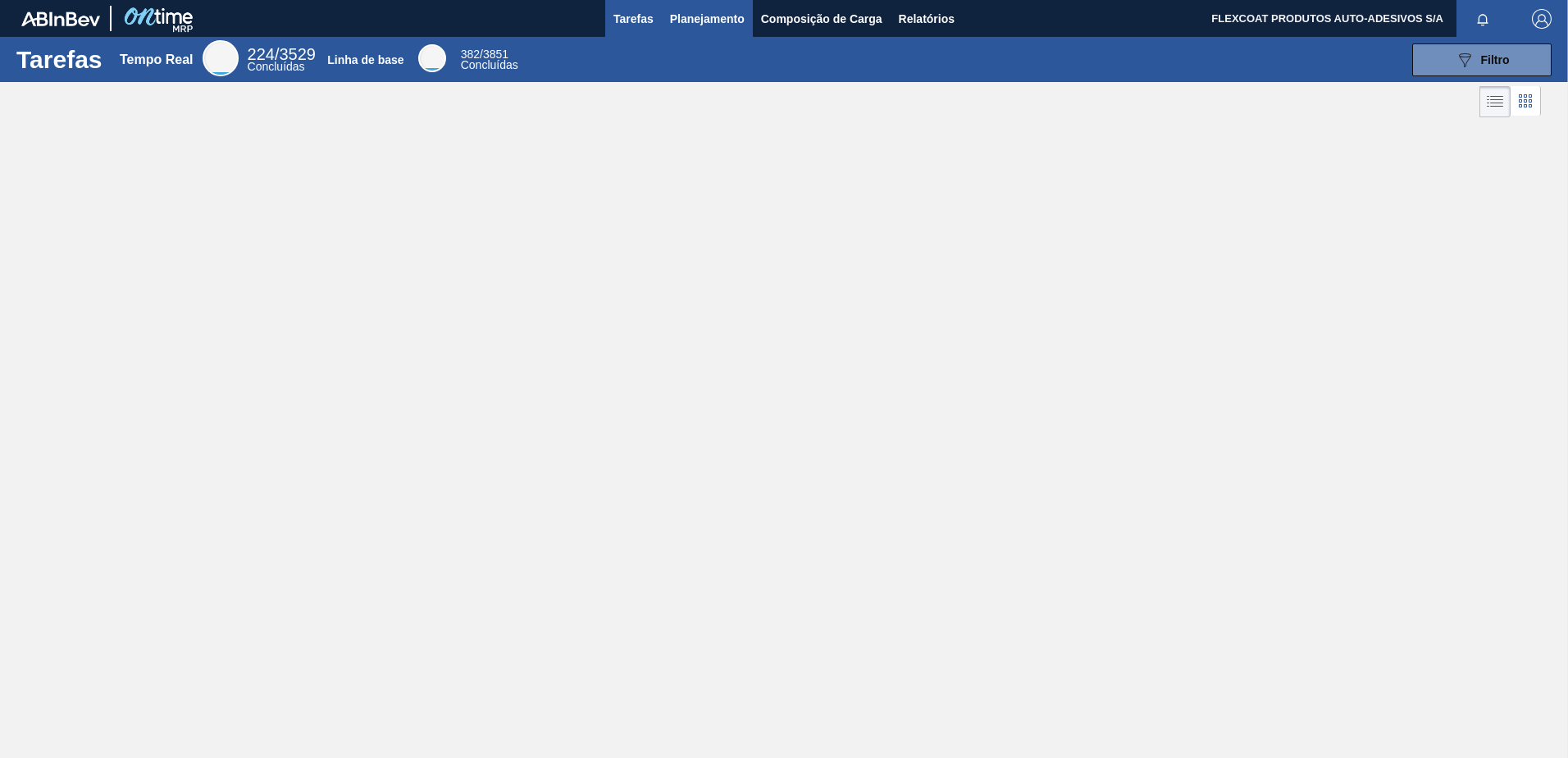
click at [681, 19] on span "Planejamento" at bounding box center [708, 18] width 75 height 19
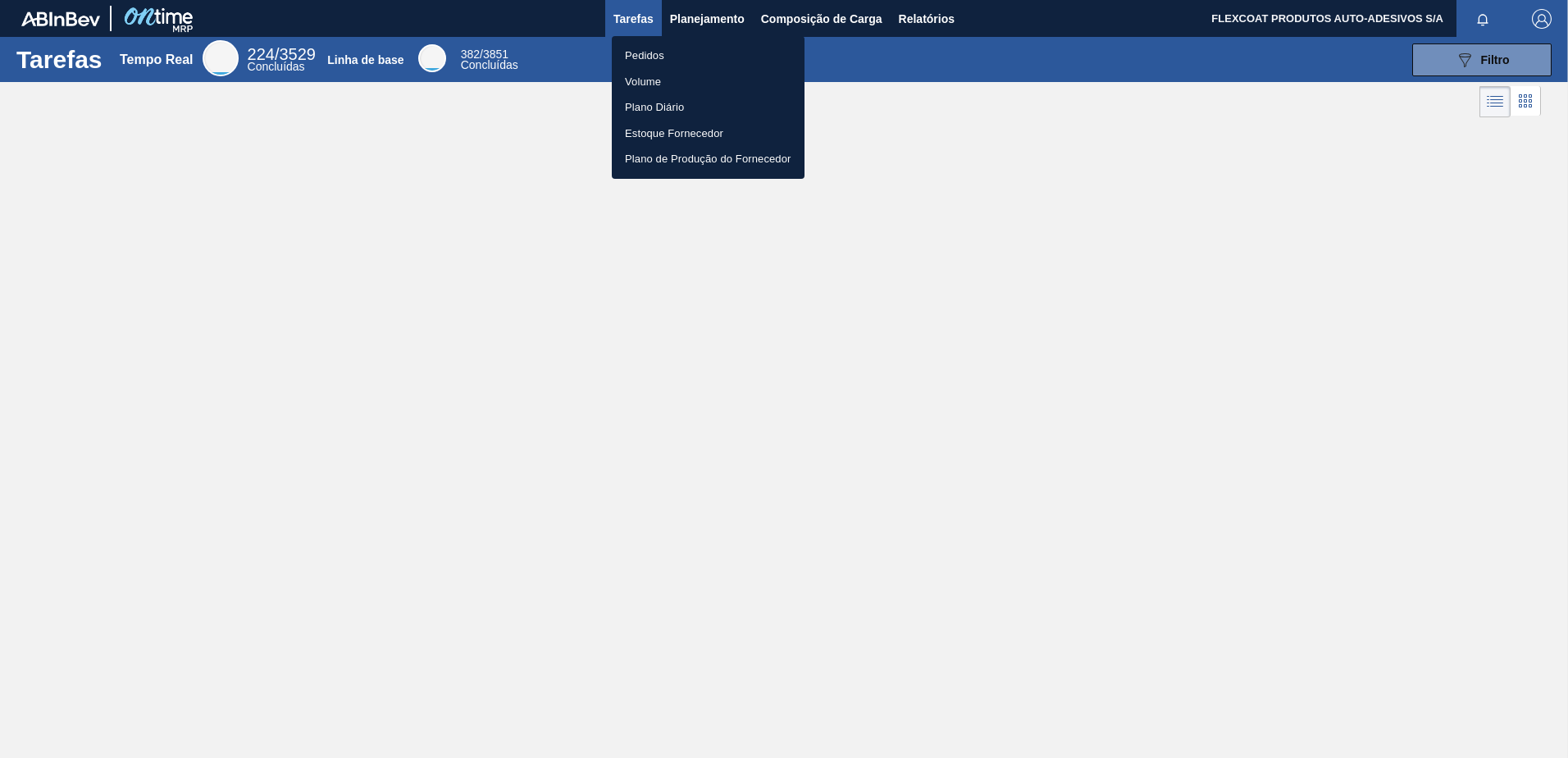
click at [655, 54] on li "Pedidos" at bounding box center [708, 55] width 193 height 26
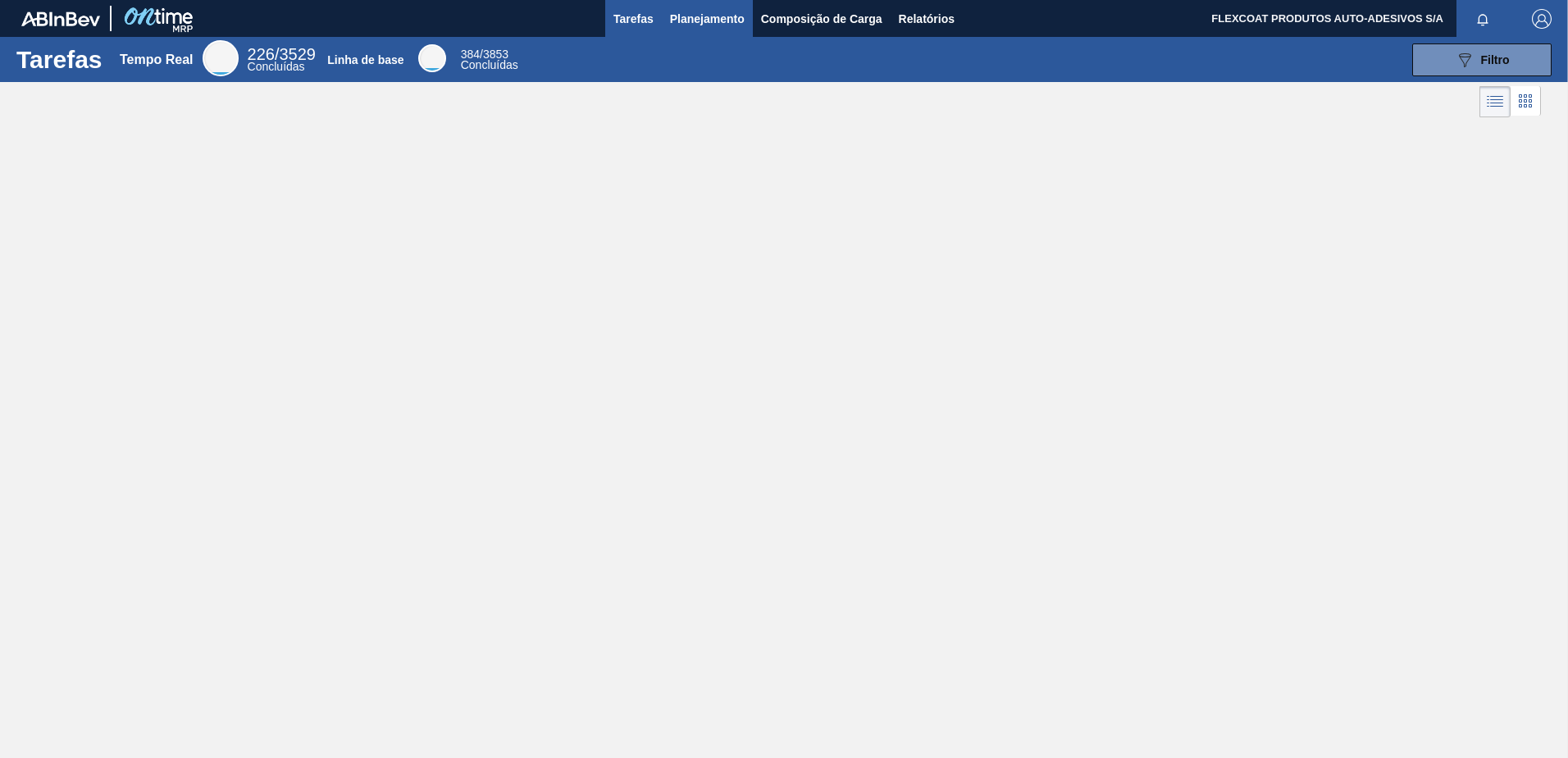
click at [720, 14] on span "Planejamento" at bounding box center [708, 18] width 75 height 19
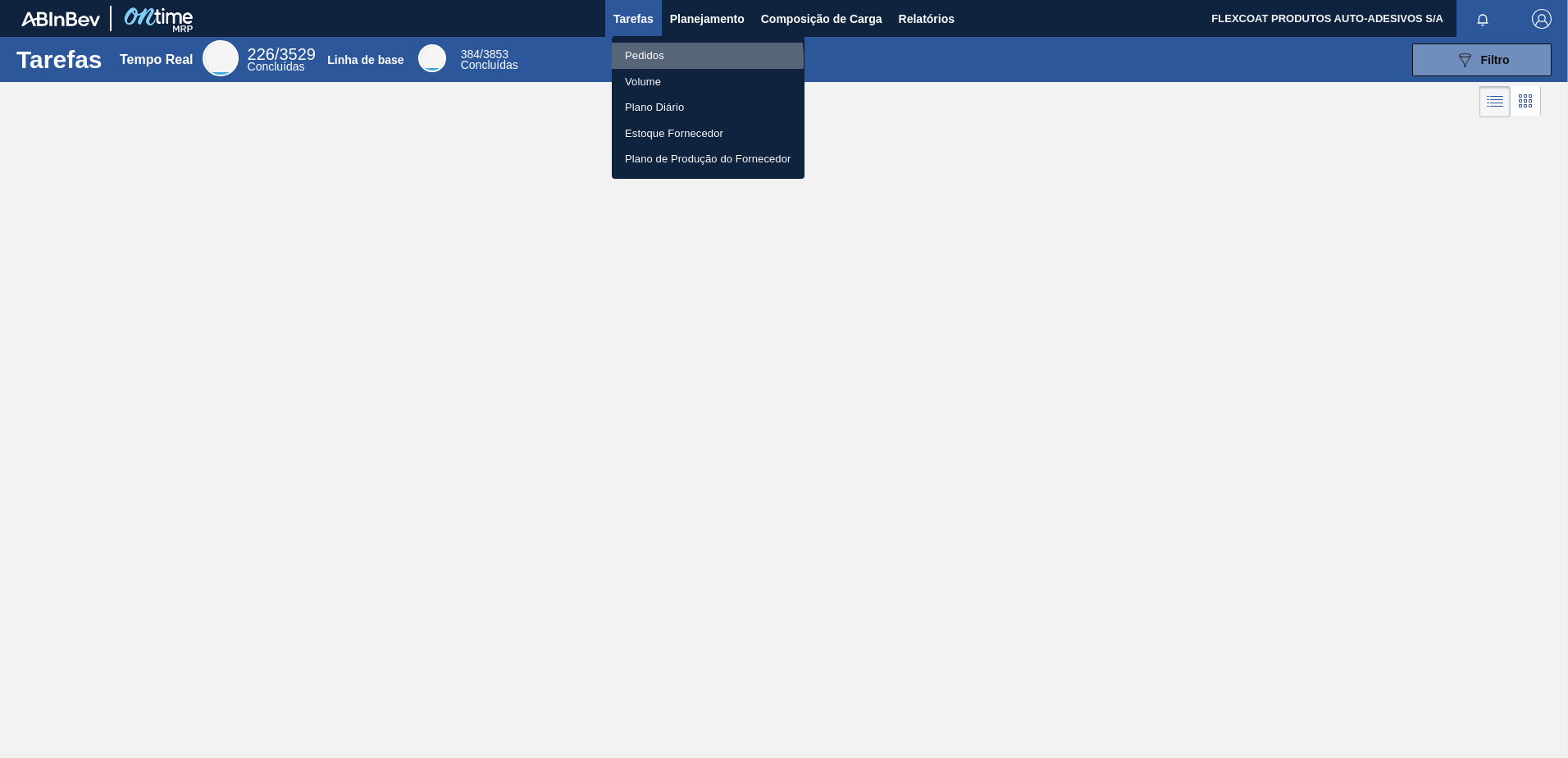
click at [656, 60] on li "Pedidos" at bounding box center [708, 55] width 193 height 26
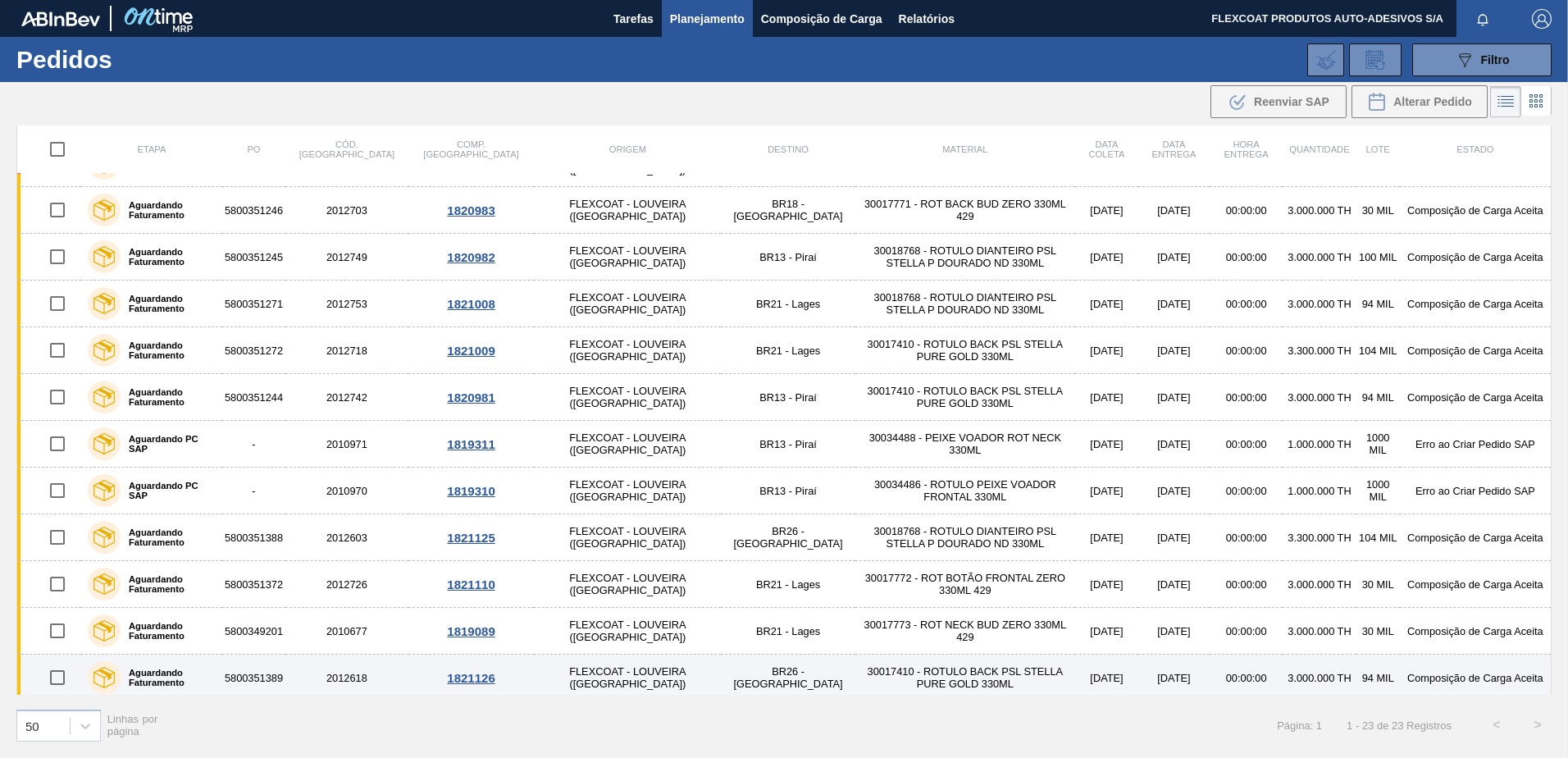
scroll to position [473, 0]
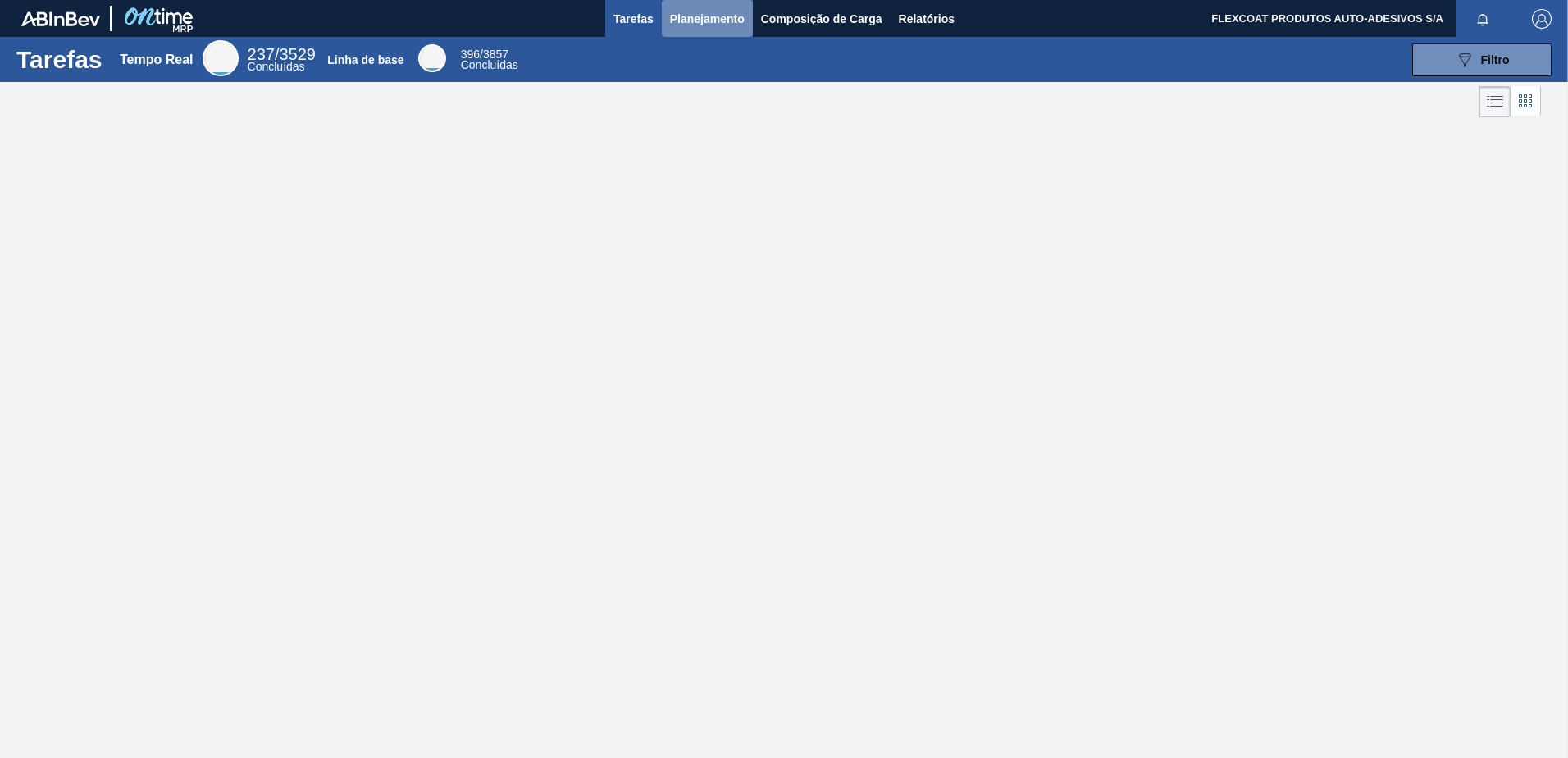
click at [685, 22] on span "Planejamento" at bounding box center [708, 18] width 75 height 19
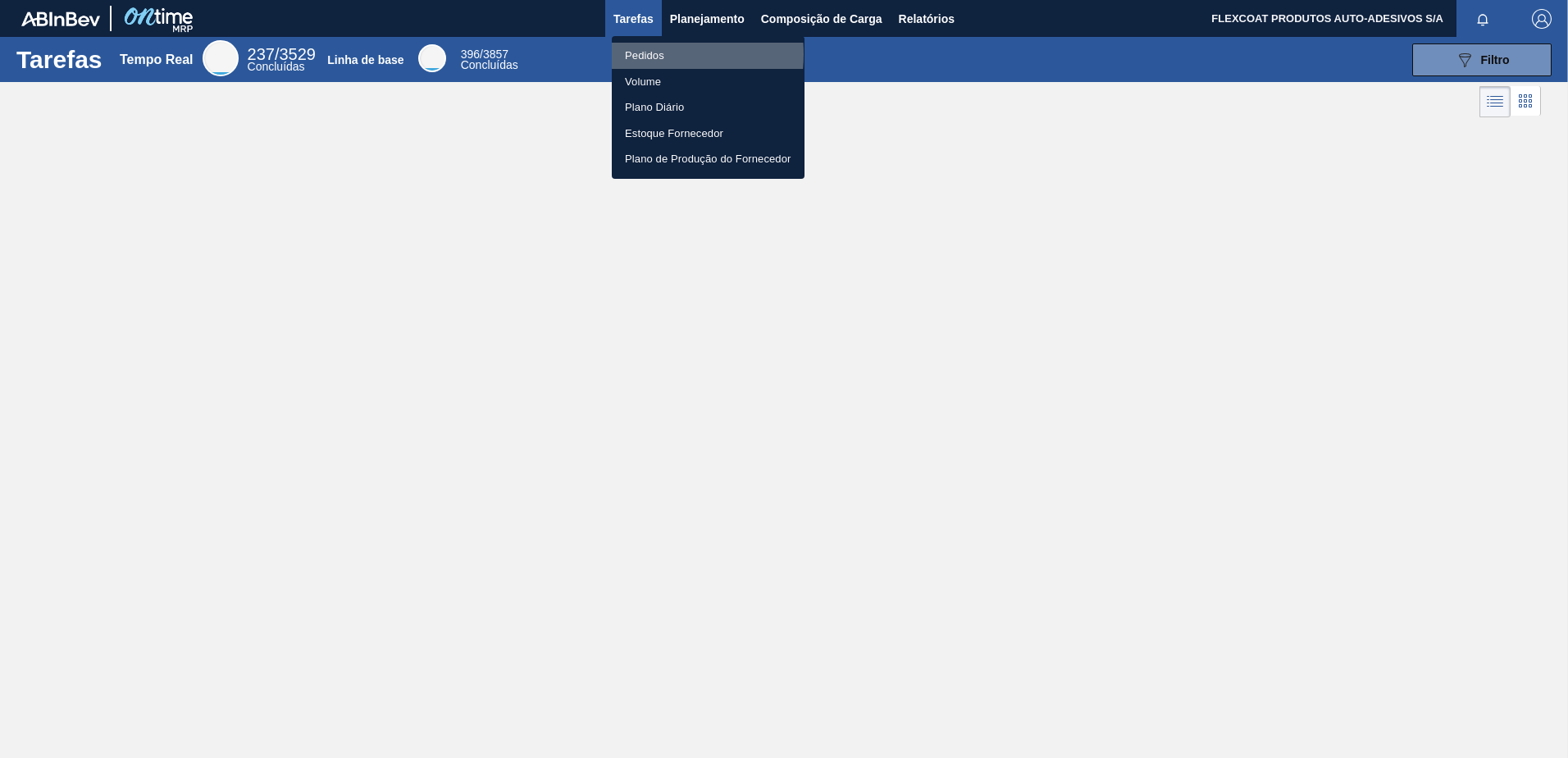
click at [644, 54] on li "Pedidos" at bounding box center [708, 55] width 193 height 26
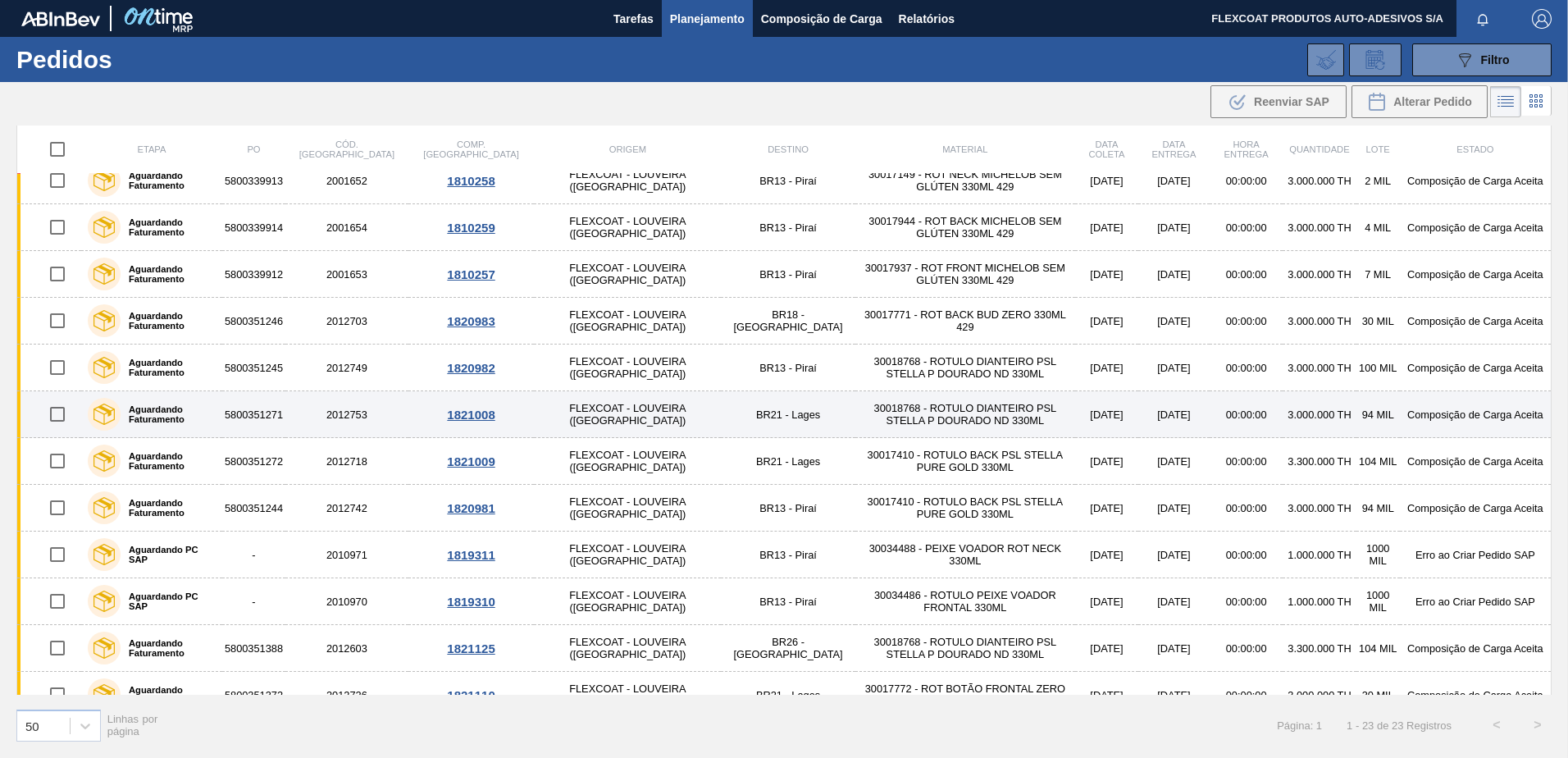
scroll to position [556, 0]
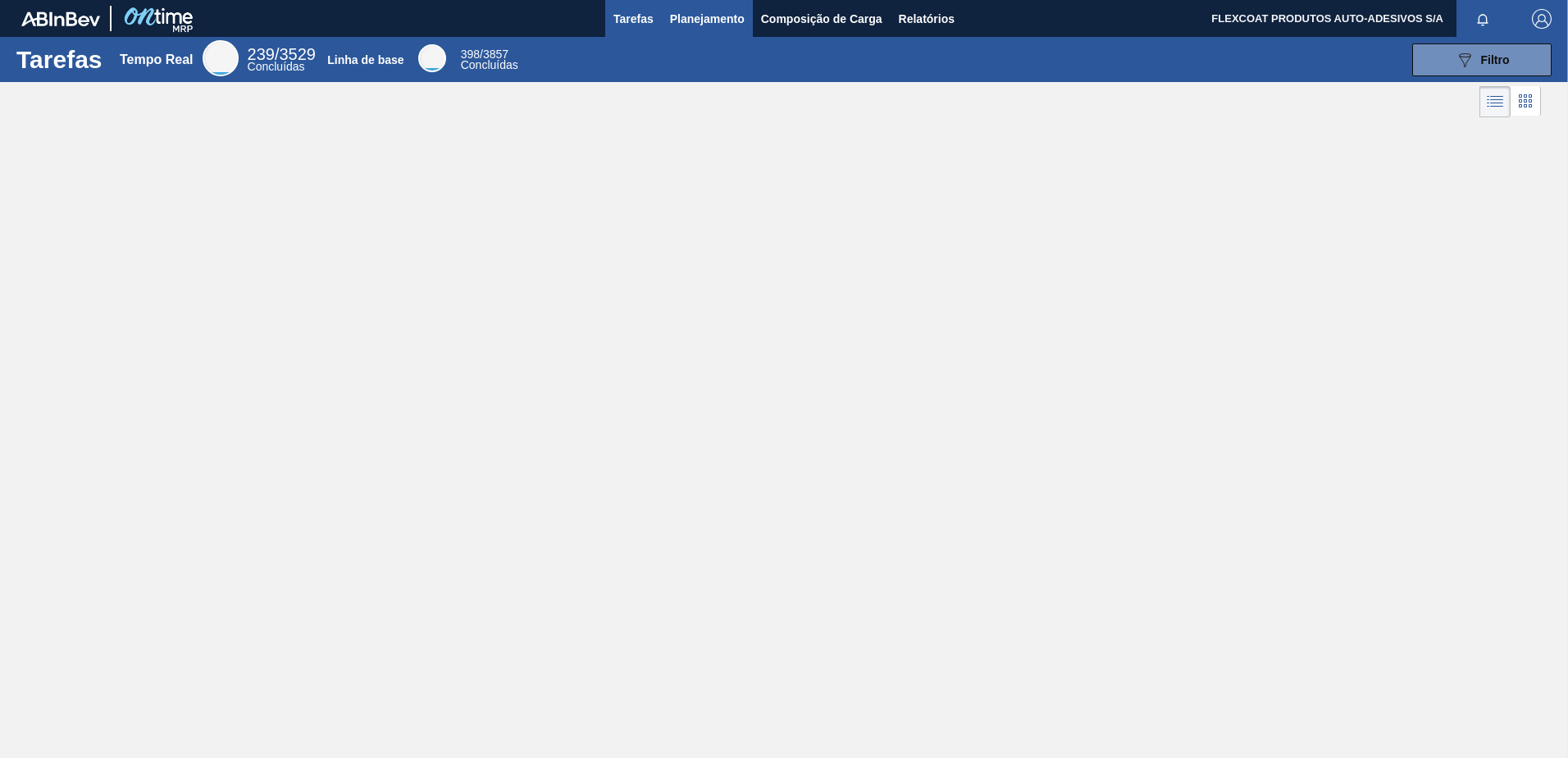
click at [691, 19] on span "Planejamento" at bounding box center [708, 18] width 75 height 19
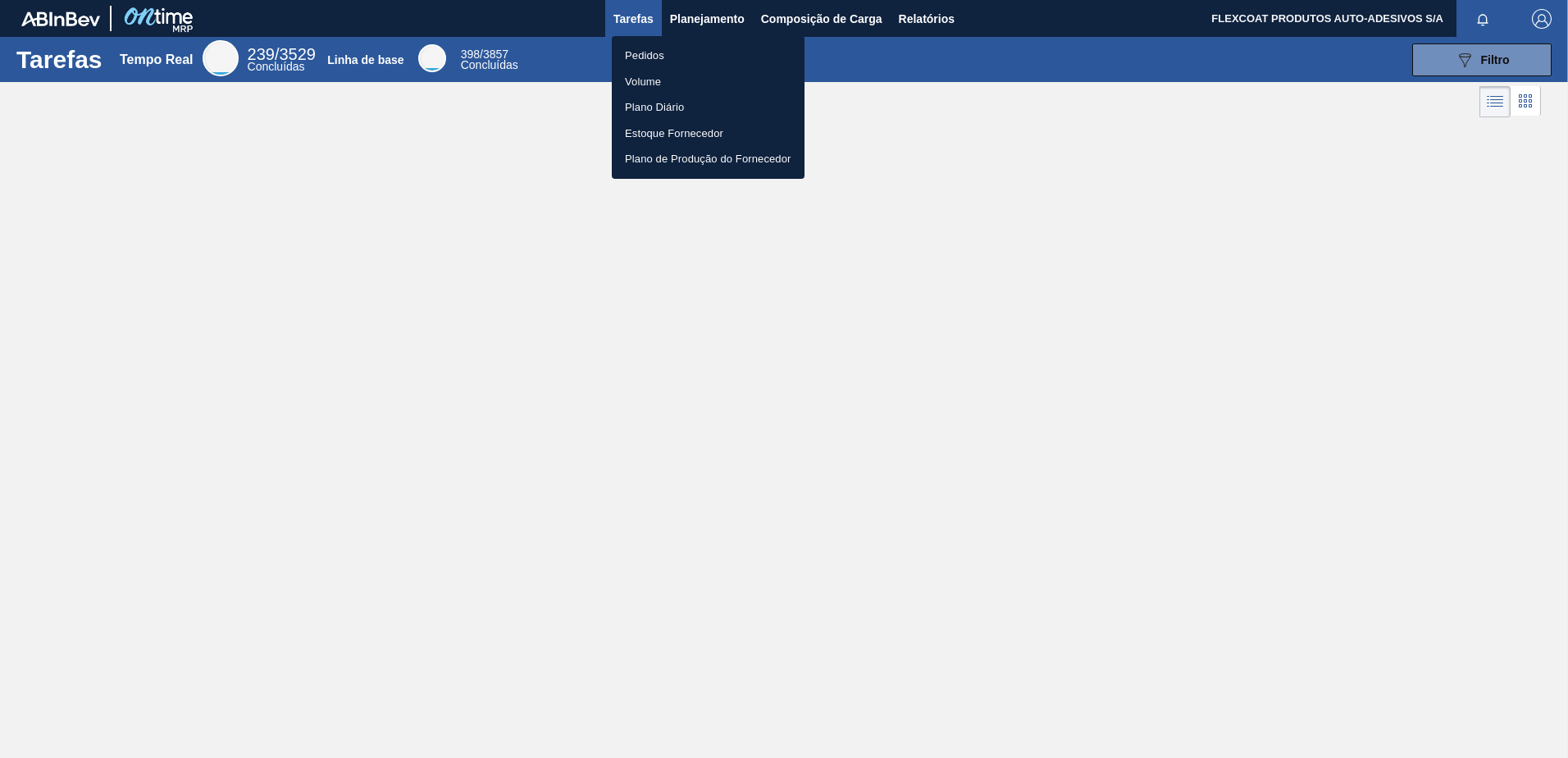
click at [647, 58] on li "Pedidos" at bounding box center [708, 55] width 193 height 26
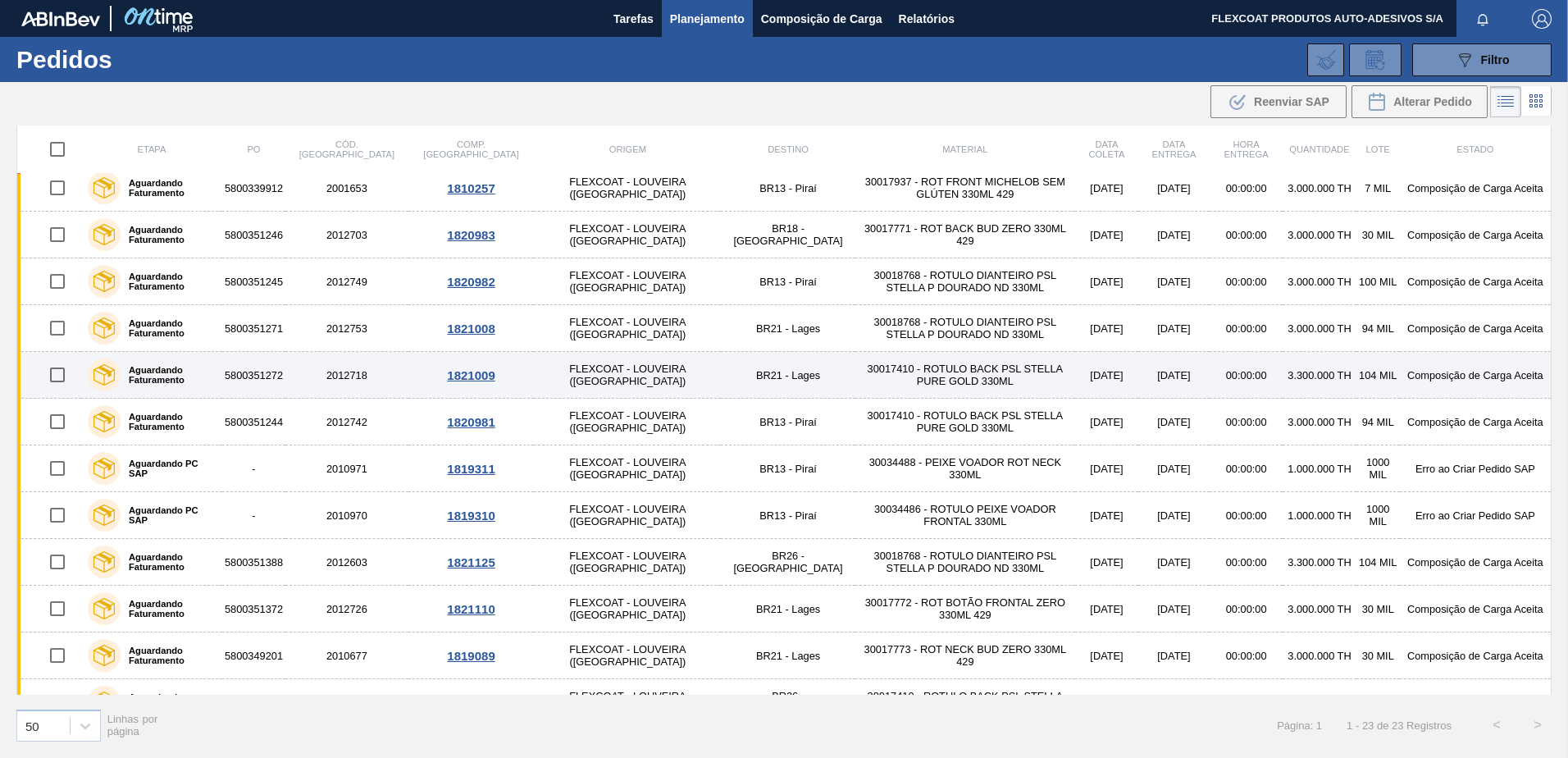
scroll to position [556, 0]
